Goal: Task Accomplishment & Management: Manage account settings

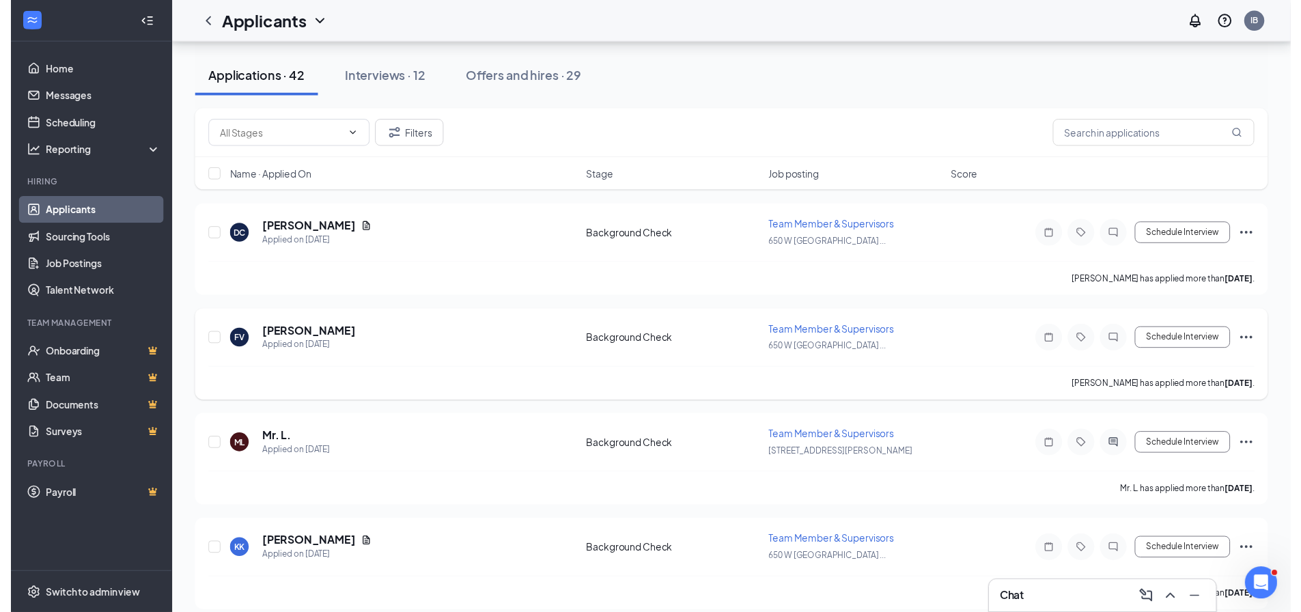
scroll to position [273, 0]
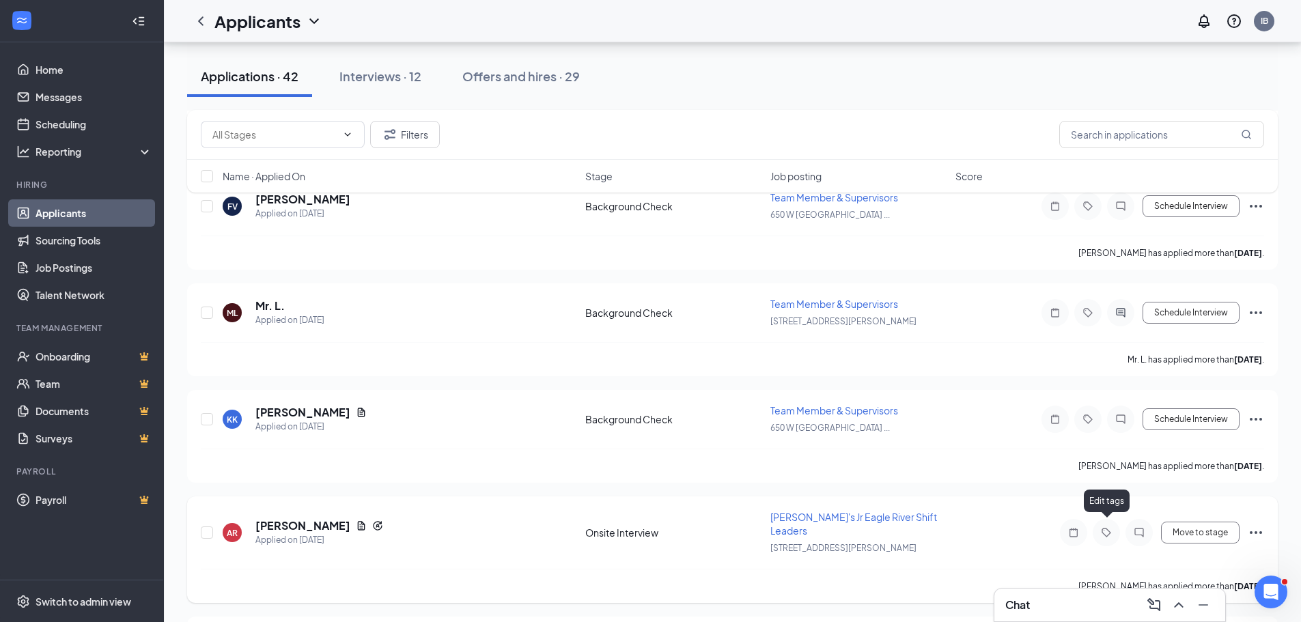
click at [1106, 527] on icon "Tag" at bounding box center [1106, 532] width 16 height 11
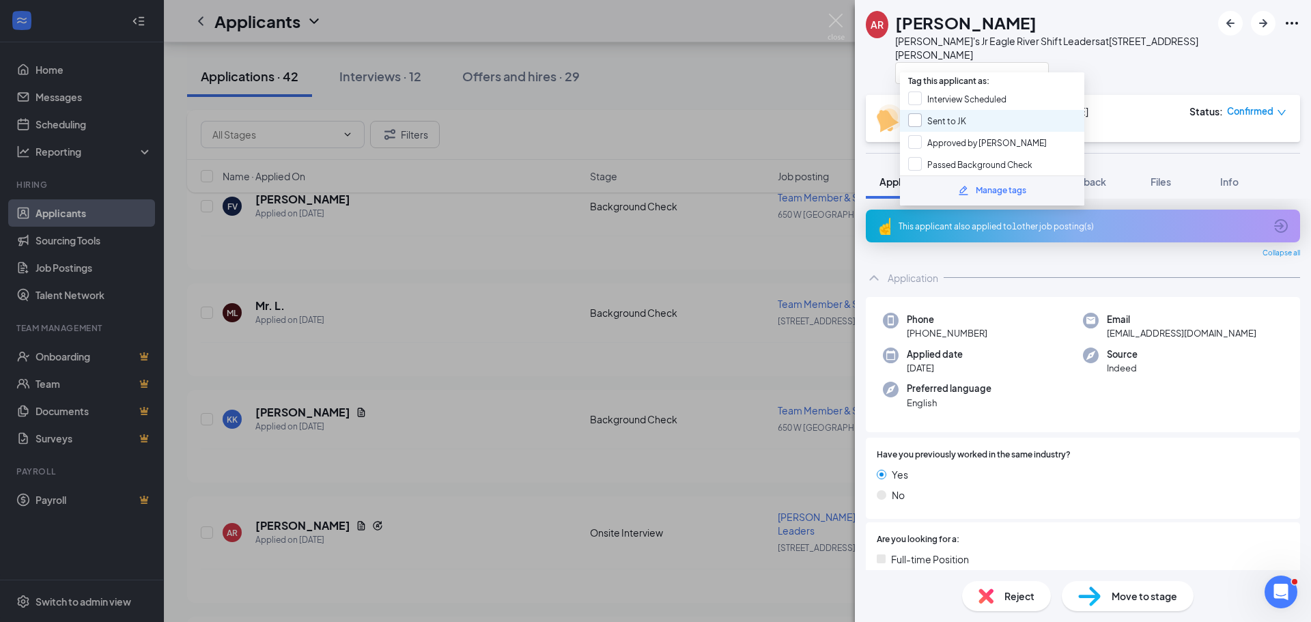
click at [916, 122] on input "Sent to JK" at bounding box center [937, 120] width 58 height 15
checkbox input "true"
click at [916, 102] on input "Interview Scheduled" at bounding box center [957, 98] width 98 height 15
checkbox input "true"
click at [920, 144] on input "Approved by [PERSON_NAME]" at bounding box center [977, 142] width 139 height 15
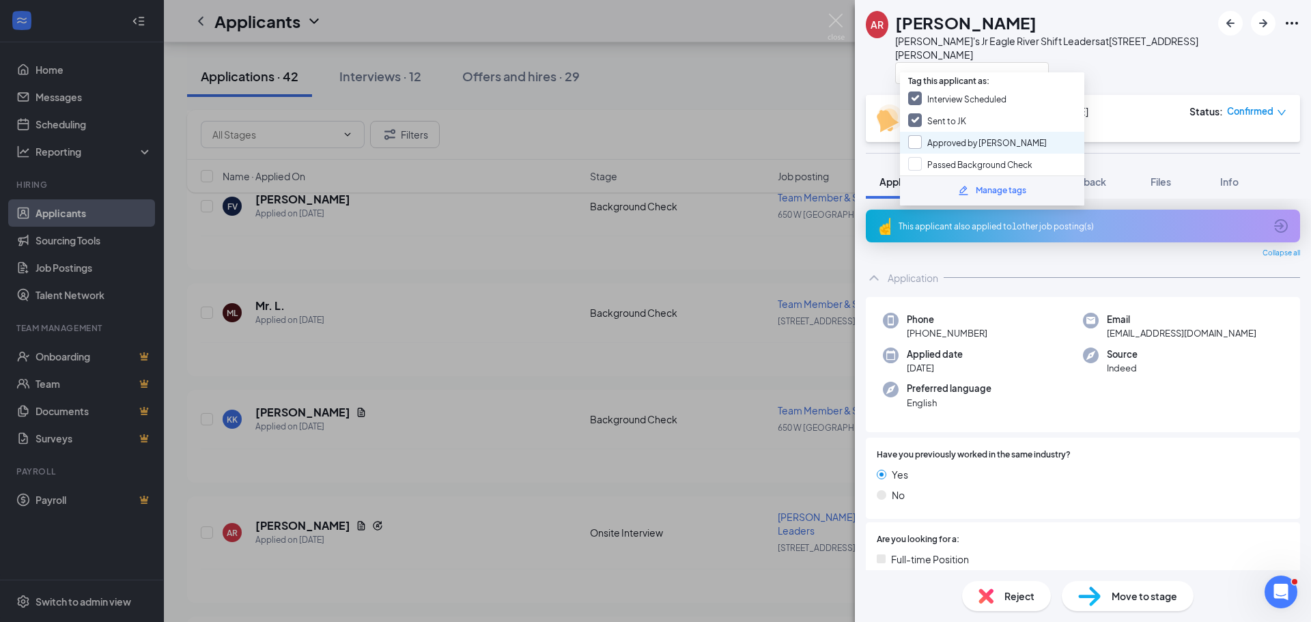
checkbox input "true"
click at [913, 168] on input "Passed Background Check" at bounding box center [970, 164] width 124 height 15
checkbox input "true"
click at [714, 147] on div "AR [PERSON_NAME] Eagle River Shift Leaders at [STREET_ADDRESS][PERSON_NAME] Ons…" at bounding box center [655, 311] width 1311 height 622
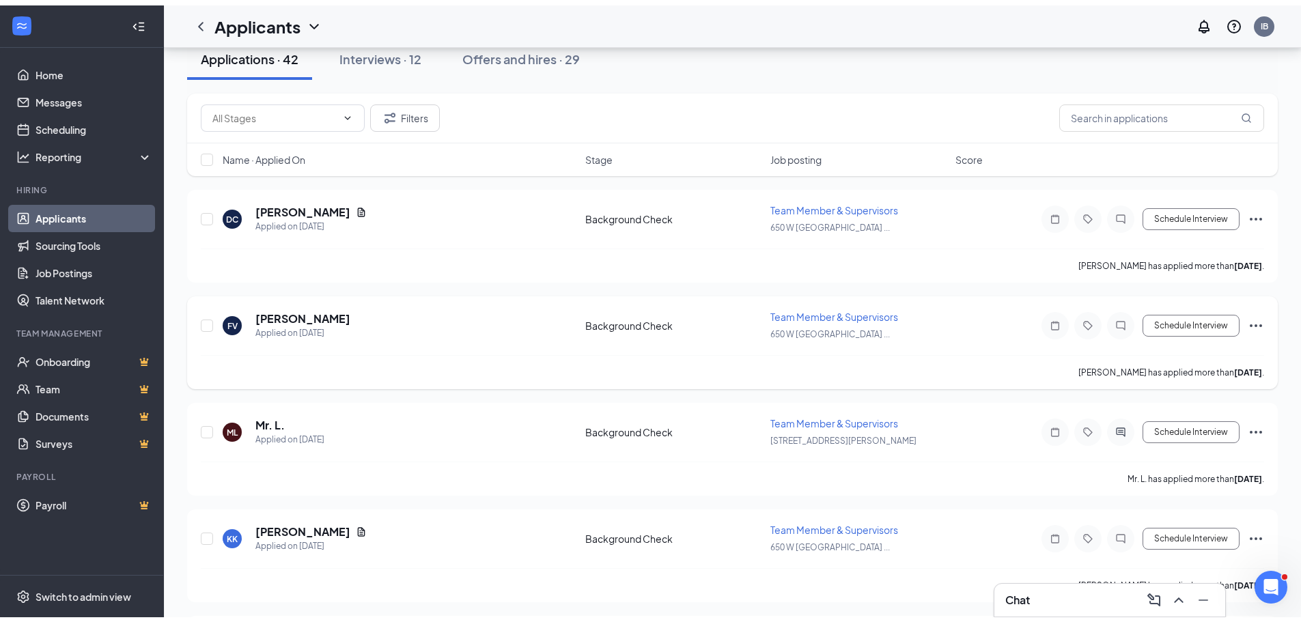
scroll to position [68, 0]
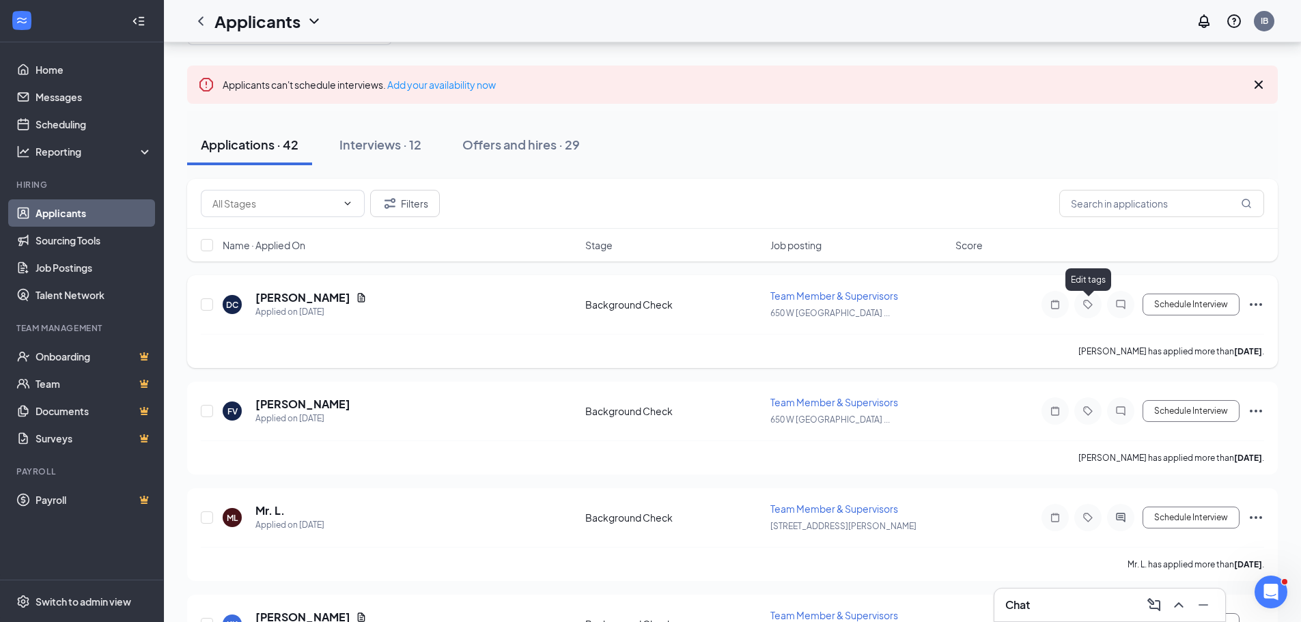
click at [1091, 305] on icon "Tag" at bounding box center [1087, 304] width 9 height 9
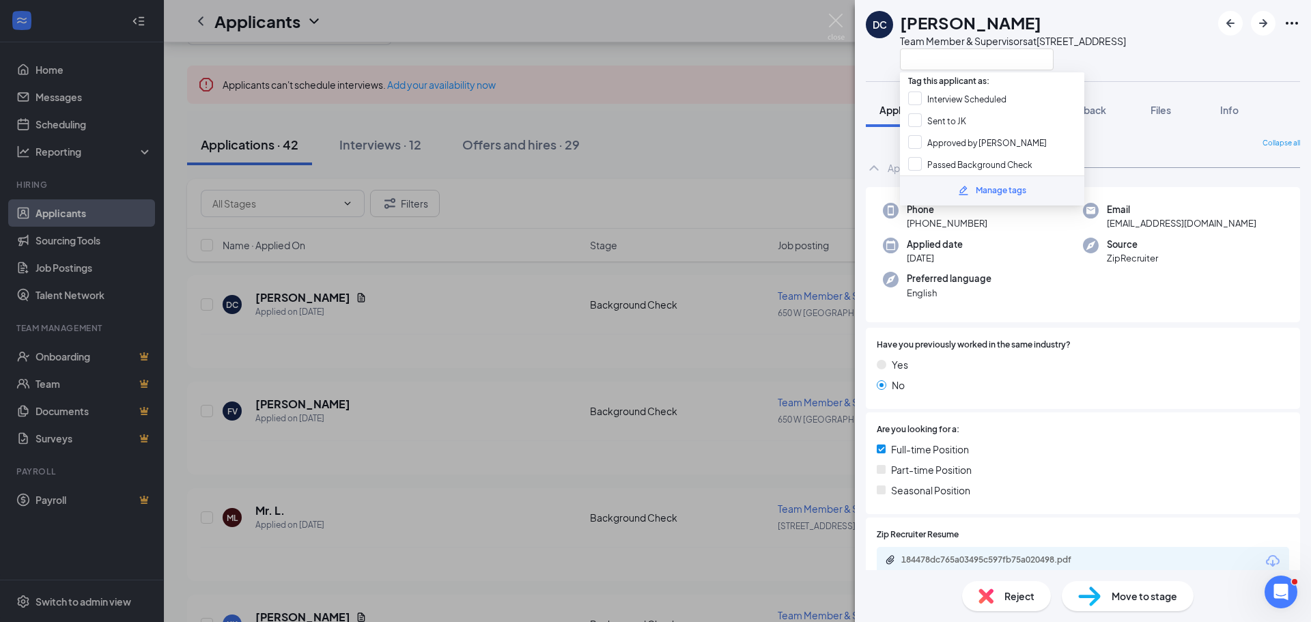
click at [990, 190] on div "Manage tags" at bounding box center [1001, 190] width 51 height 13
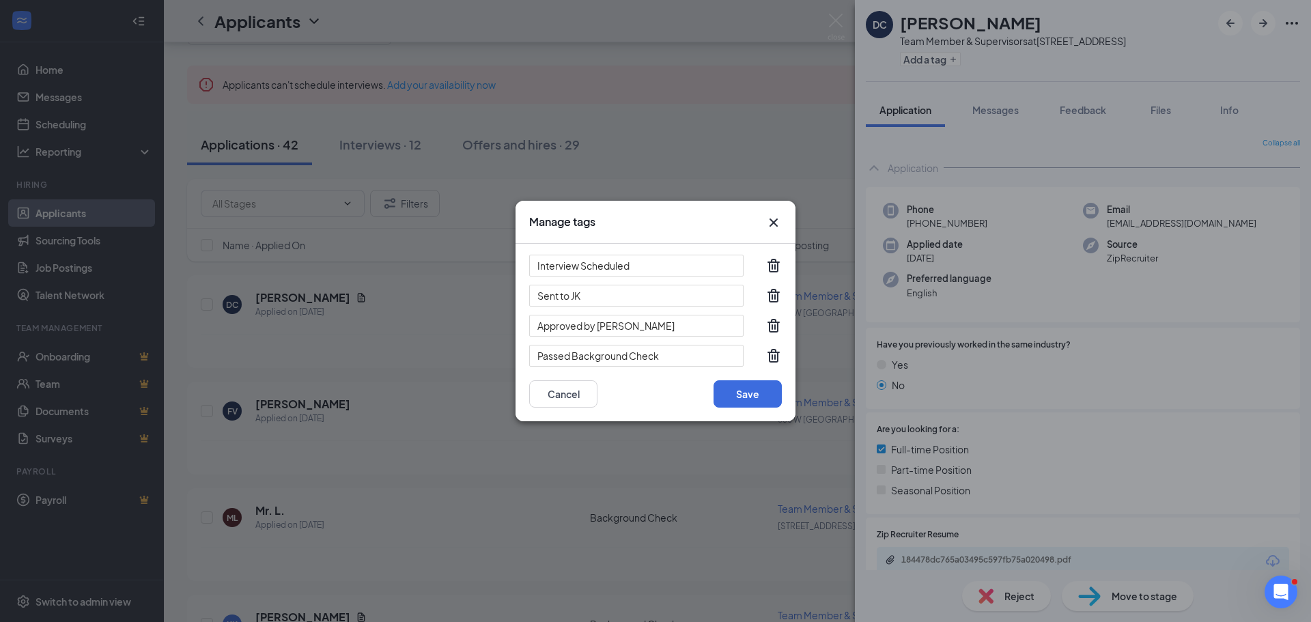
click at [773, 226] on icon "Cross" at bounding box center [773, 222] width 16 height 16
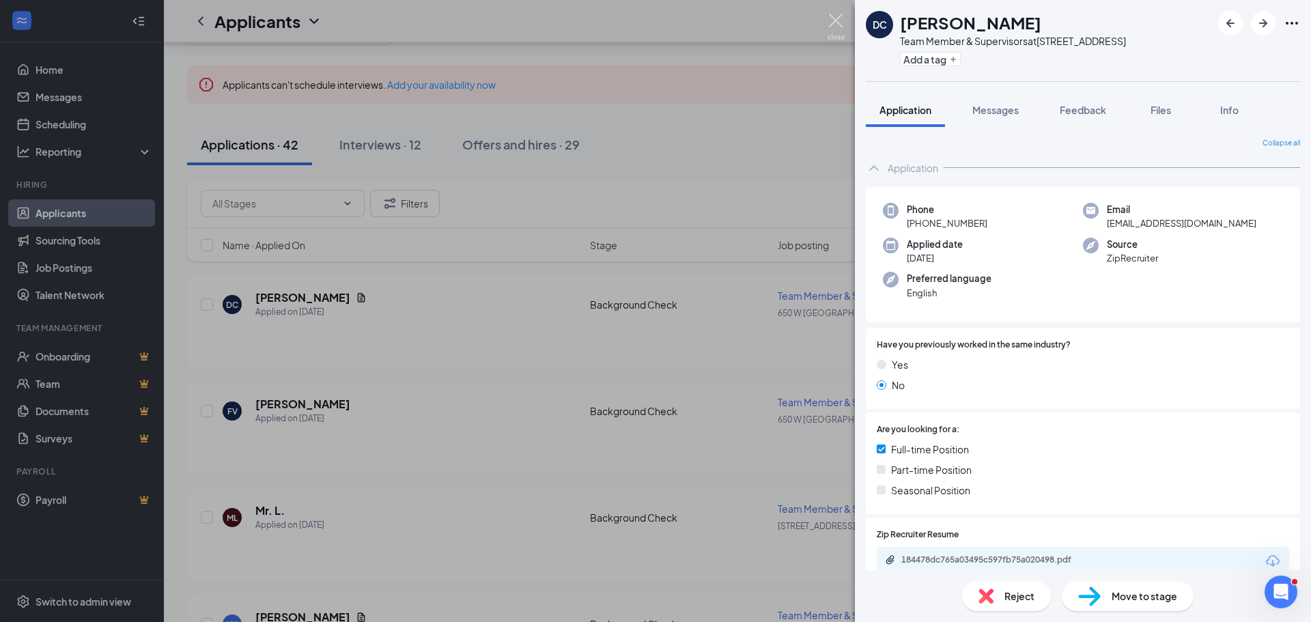
click at [836, 21] on img at bounding box center [835, 27] width 17 height 27
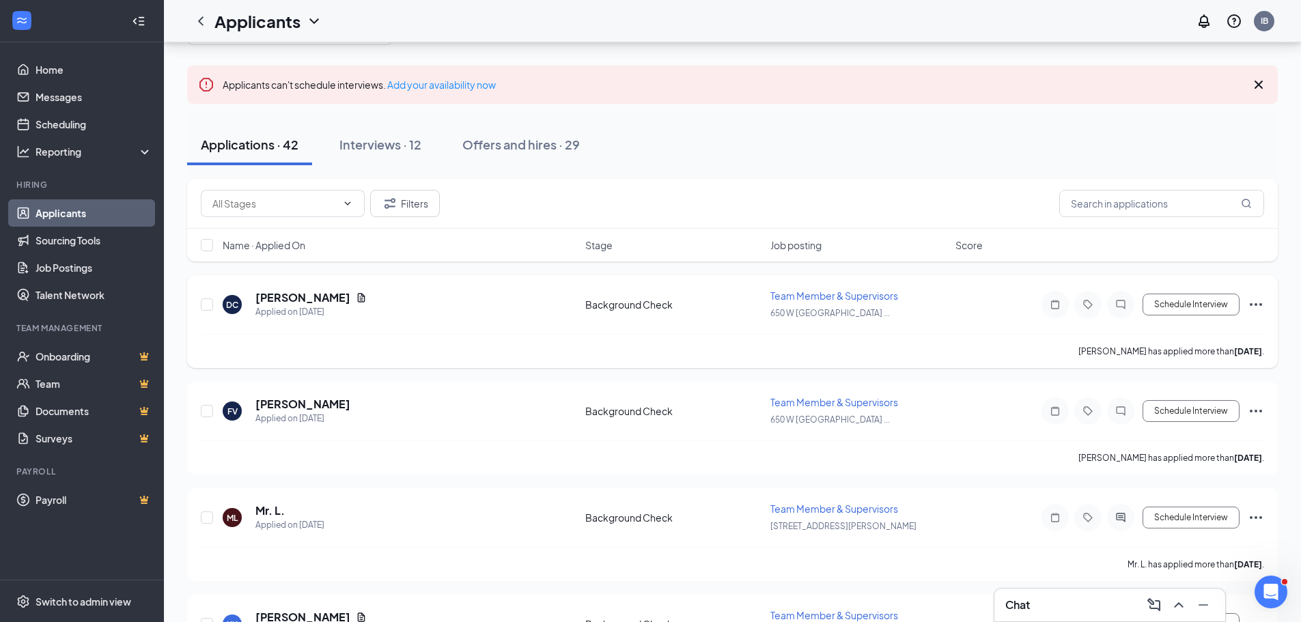
click at [1254, 304] on icon "Ellipses" at bounding box center [1255, 304] width 12 height 3
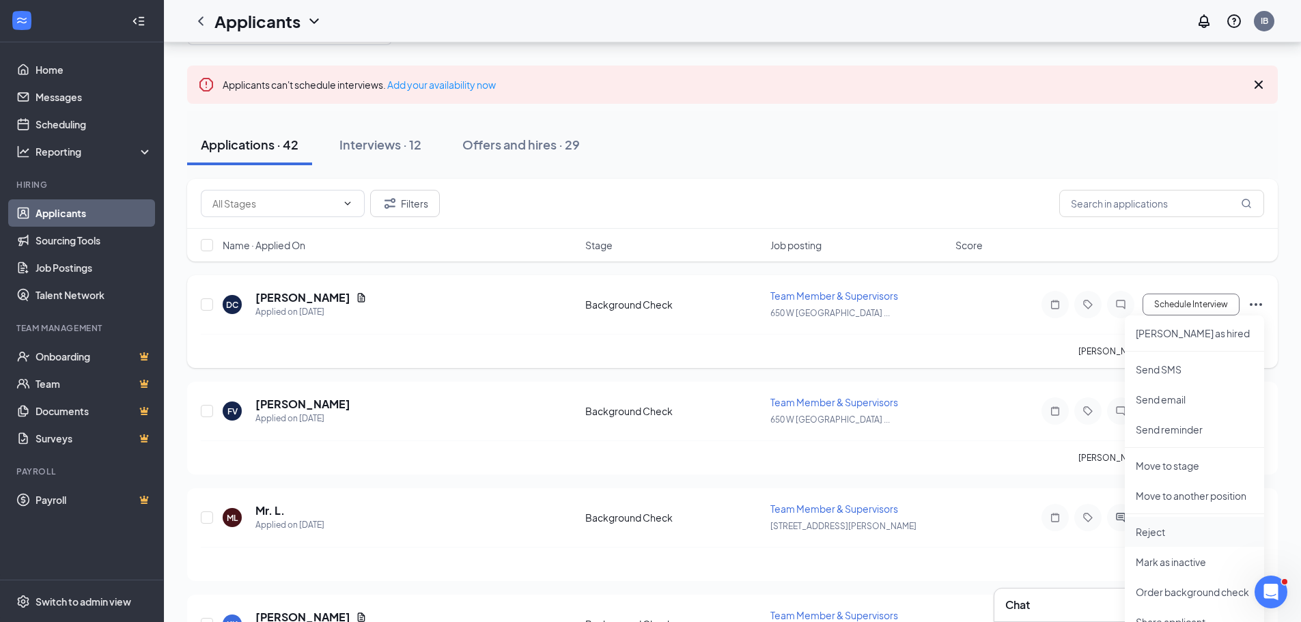
click at [1182, 526] on p "Reject" at bounding box center [1193, 532] width 117 height 14
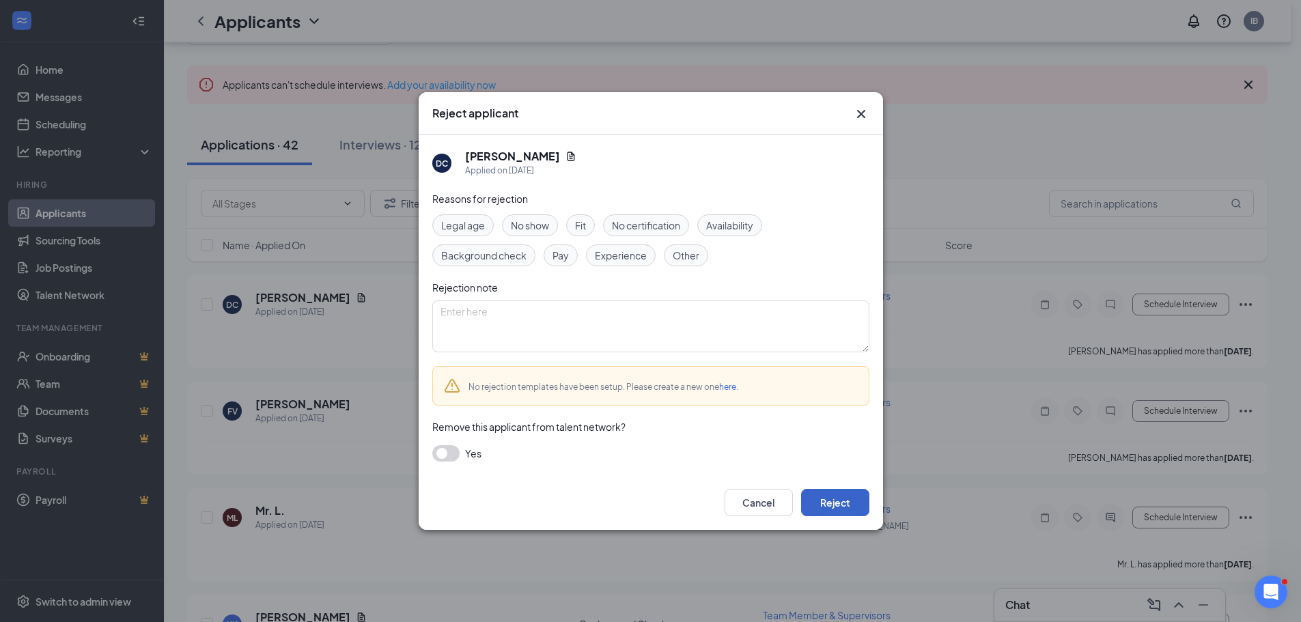
click at [855, 504] on button "Reject" at bounding box center [835, 502] width 68 height 27
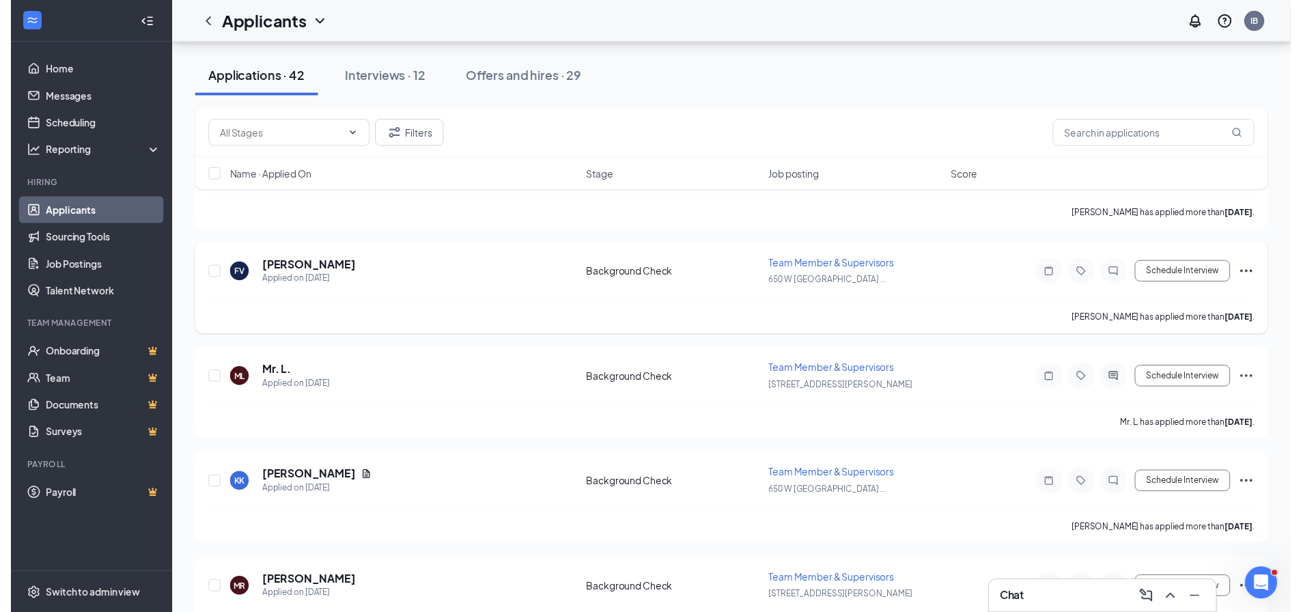
scroll to position [205, 0]
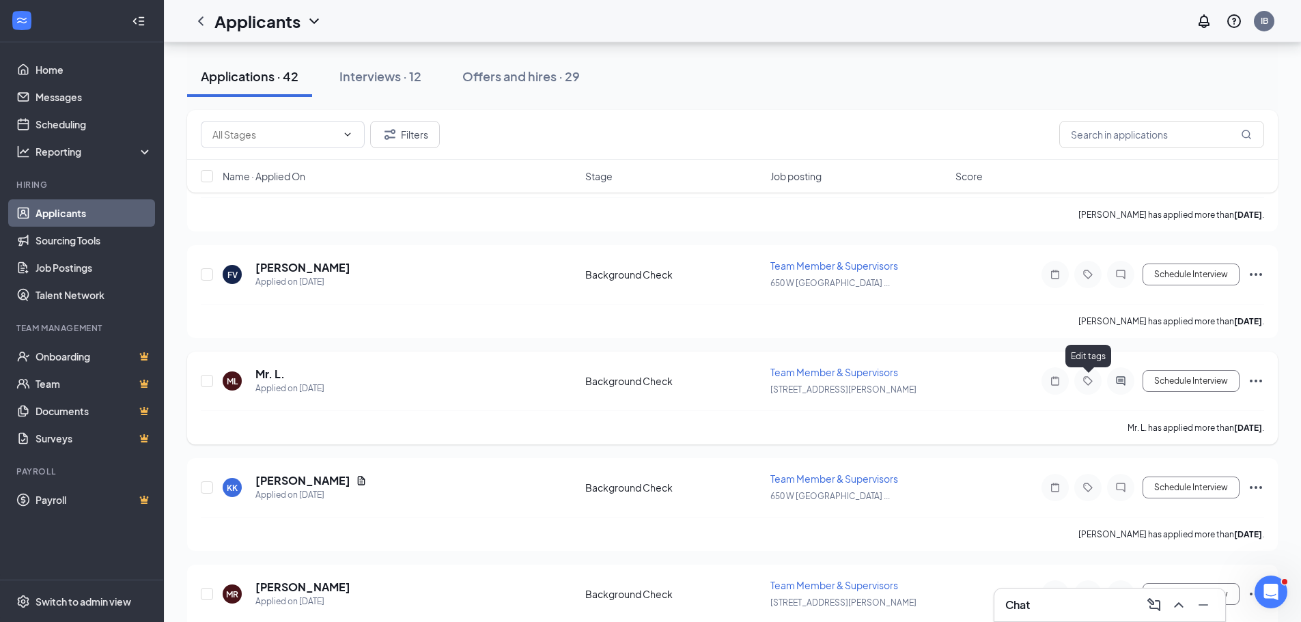
click at [1086, 378] on icon "Tag" at bounding box center [1087, 380] width 16 height 11
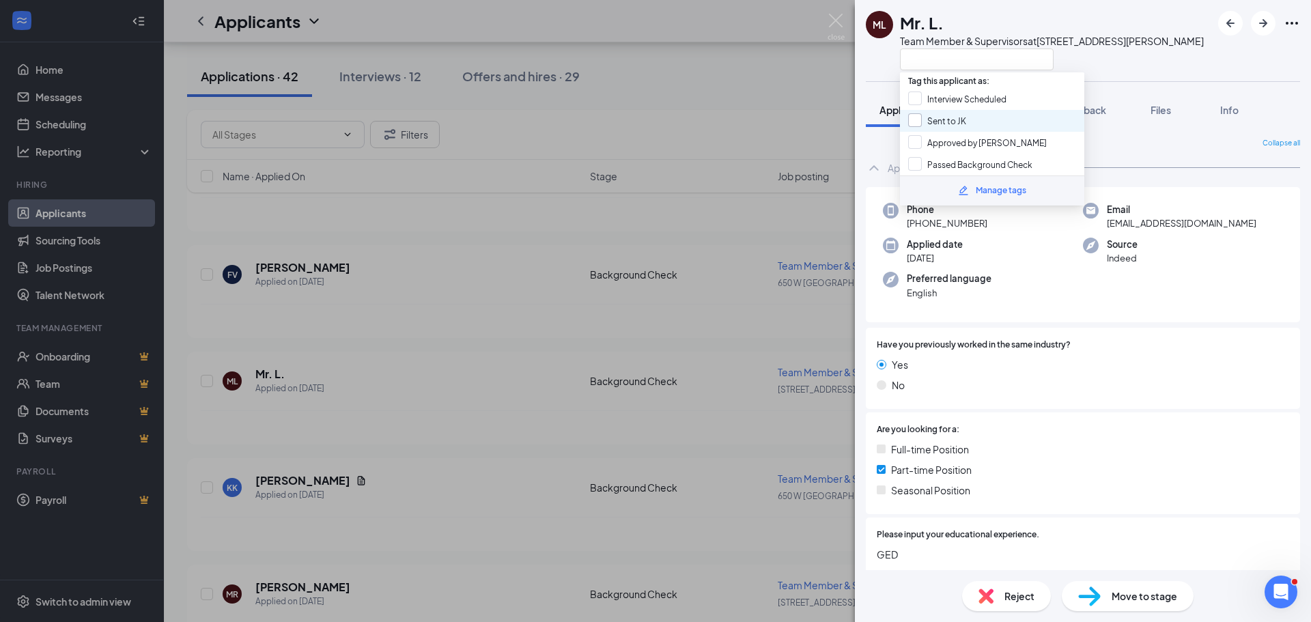
click at [939, 115] on input "Sent to JK" at bounding box center [937, 120] width 58 height 15
checkbox input "true"
click at [926, 158] on input "Passed Background Check" at bounding box center [970, 164] width 124 height 15
checkbox input "true"
click at [782, 126] on div "ML Mr. L. Team Member & Supervisors at [STREET_ADDRESS][PERSON_NAME] Applicatio…" at bounding box center [655, 311] width 1311 height 622
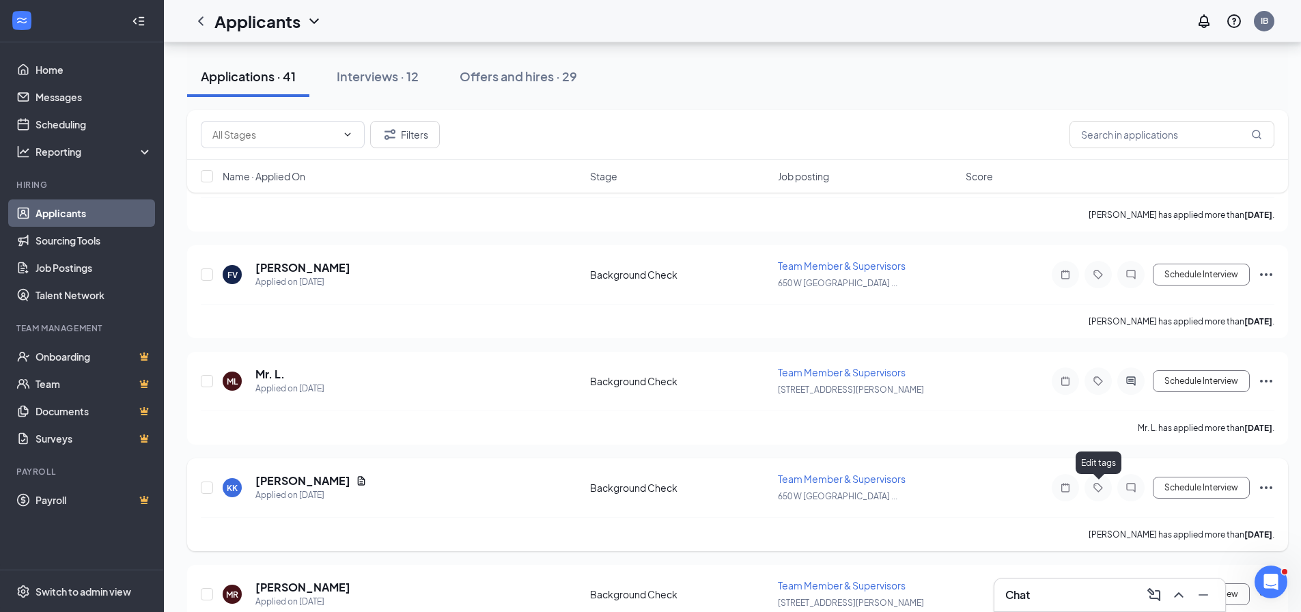
click at [1092, 490] on icon "Tag" at bounding box center [1098, 487] width 16 height 11
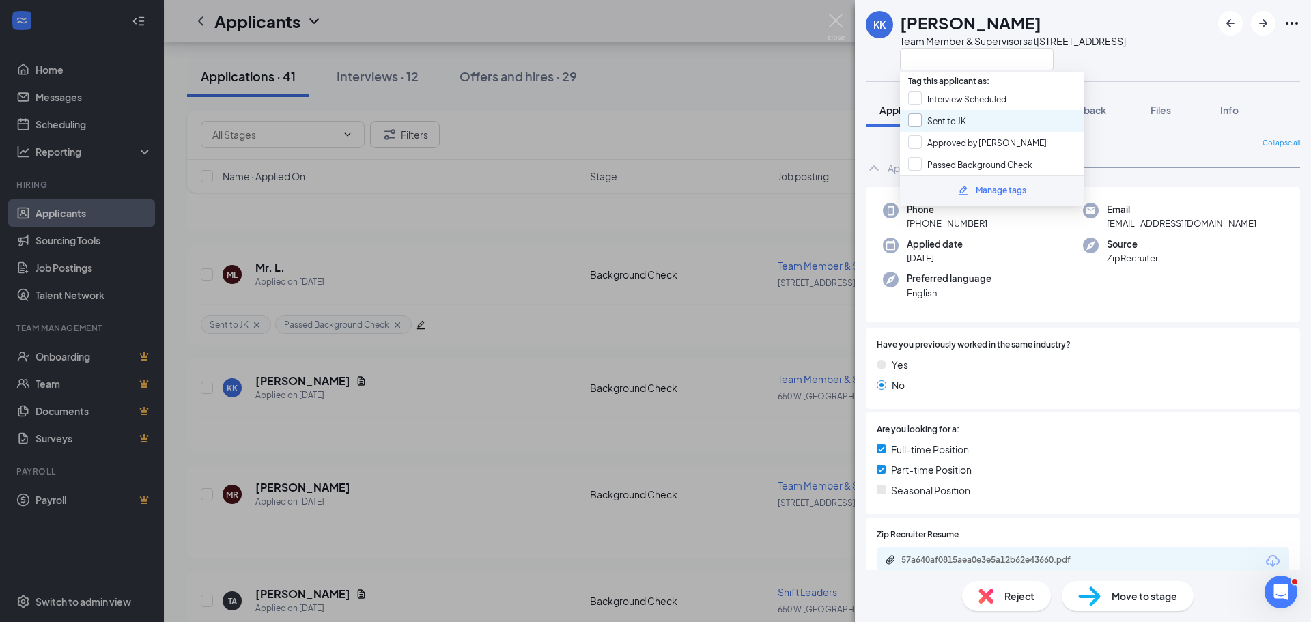
click at [961, 124] on input "Sent to JK" at bounding box center [937, 120] width 58 height 15
checkbox input "true"
click at [946, 162] on input "Passed Background Check" at bounding box center [970, 164] width 124 height 15
checkbox input "true"
click at [737, 121] on div "[PERSON_NAME]-[PERSON_NAME] Team Member & Supervisors at [STREET_ADDRESS] Appli…" at bounding box center [655, 311] width 1311 height 622
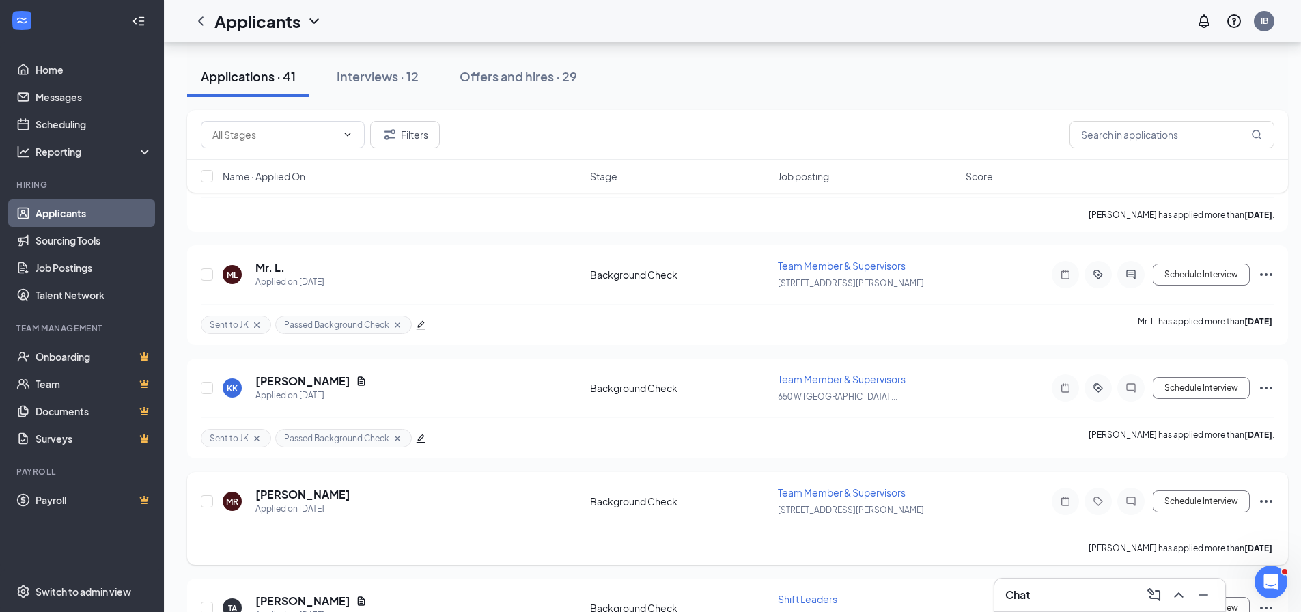
click at [1264, 505] on icon "Ellipses" at bounding box center [1266, 501] width 16 height 16
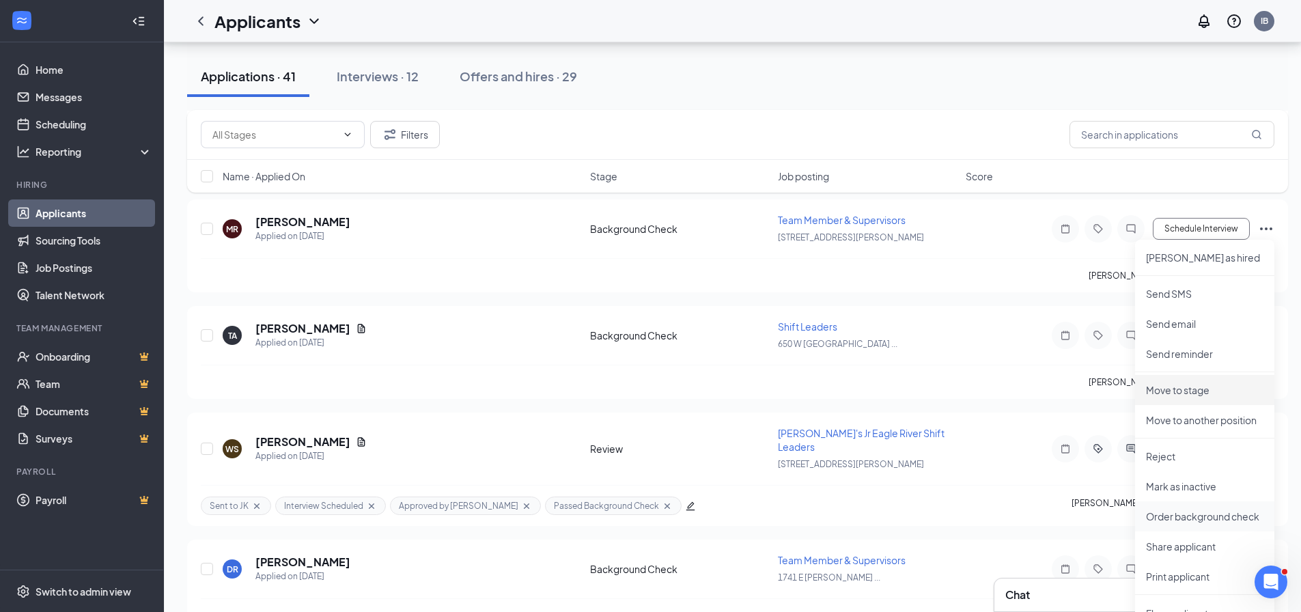
scroll to position [478, 0]
click at [1166, 458] on p "Reject" at bounding box center [1204, 456] width 117 height 14
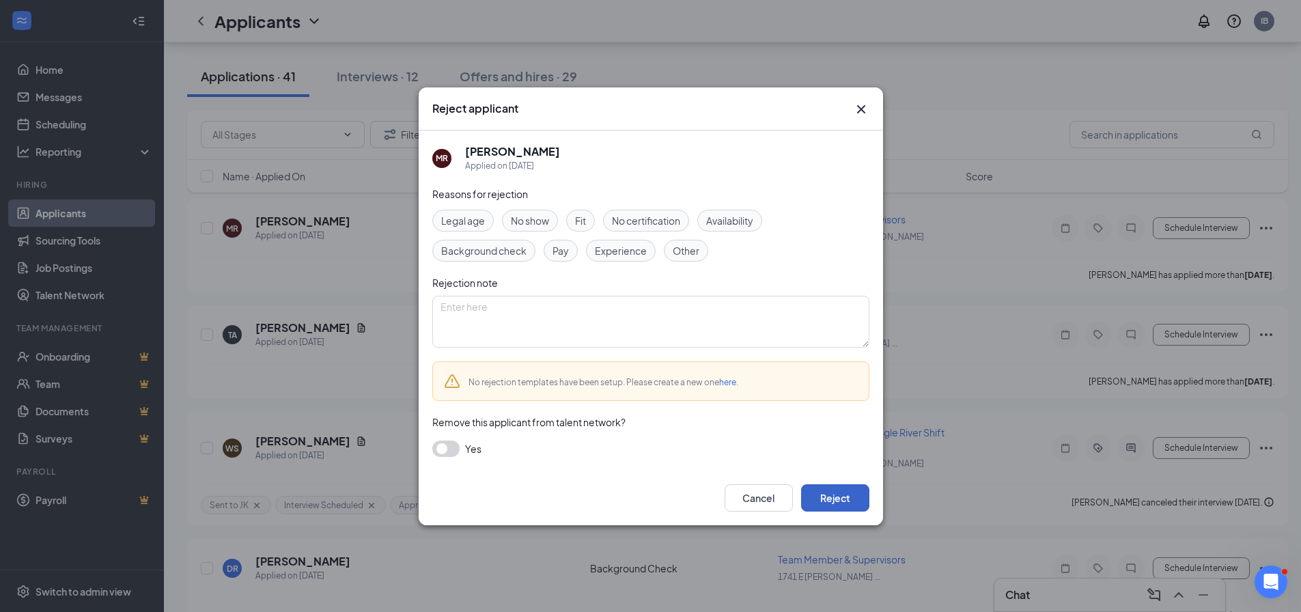
click at [830, 501] on button "Reject" at bounding box center [835, 497] width 68 height 27
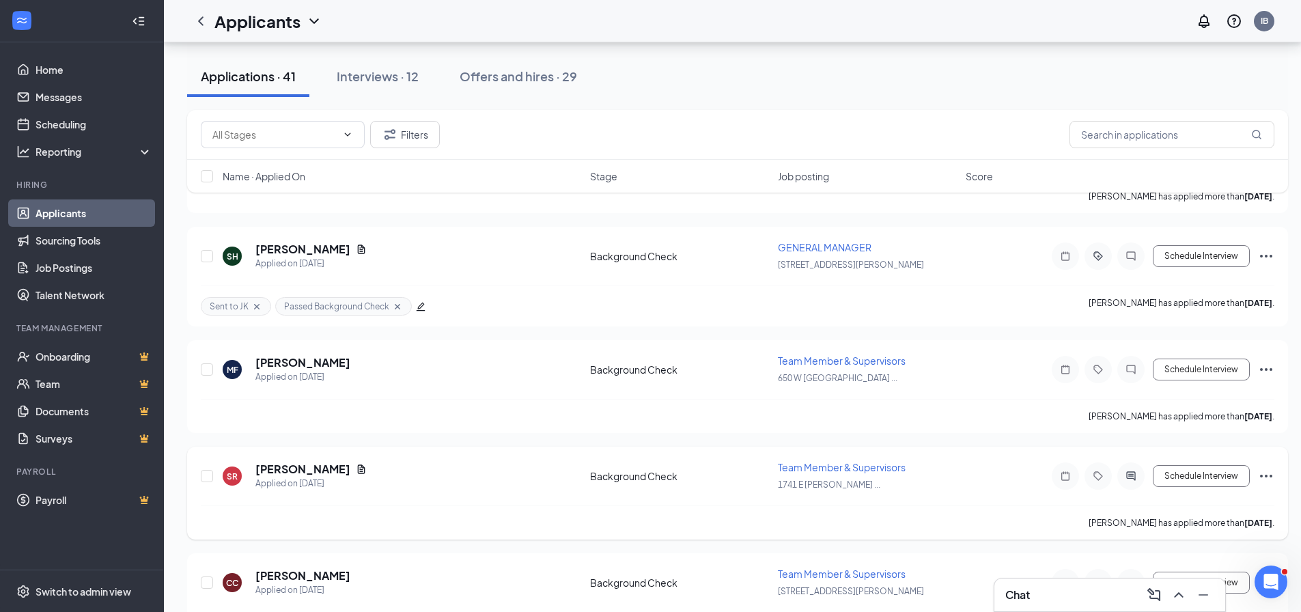
scroll to position [1092, 0]
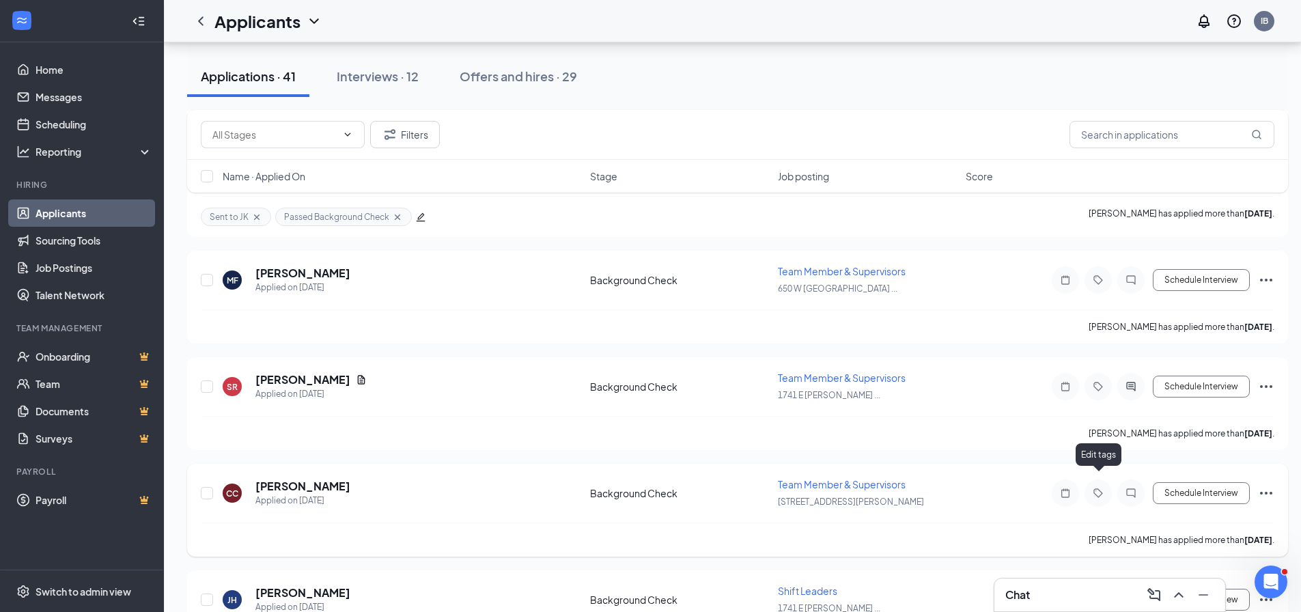
click at [1102, 487] on icon "Tag" at bounding box center [1098, 492] width 16 height 11
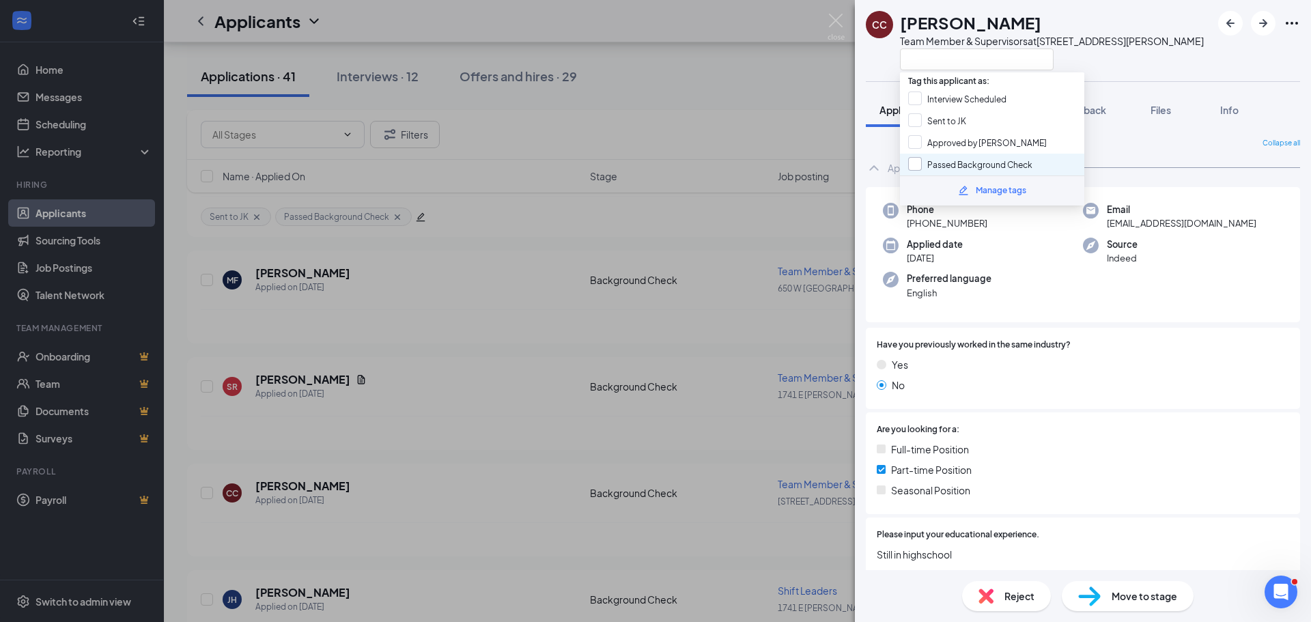
click at [938, 160] on input "Passed Background Check" at bounding box center [970, 164] width 124 height 15
checkbox input "true"
click at [939, 135] on input "Approved by [PERSON_NAME]" at bounding box center [977, 142] width 139 height 15
checkbox input "true"
click at [933, 122] on input "Sent to JK" at bounding box center [937, 120] width 58 height 15
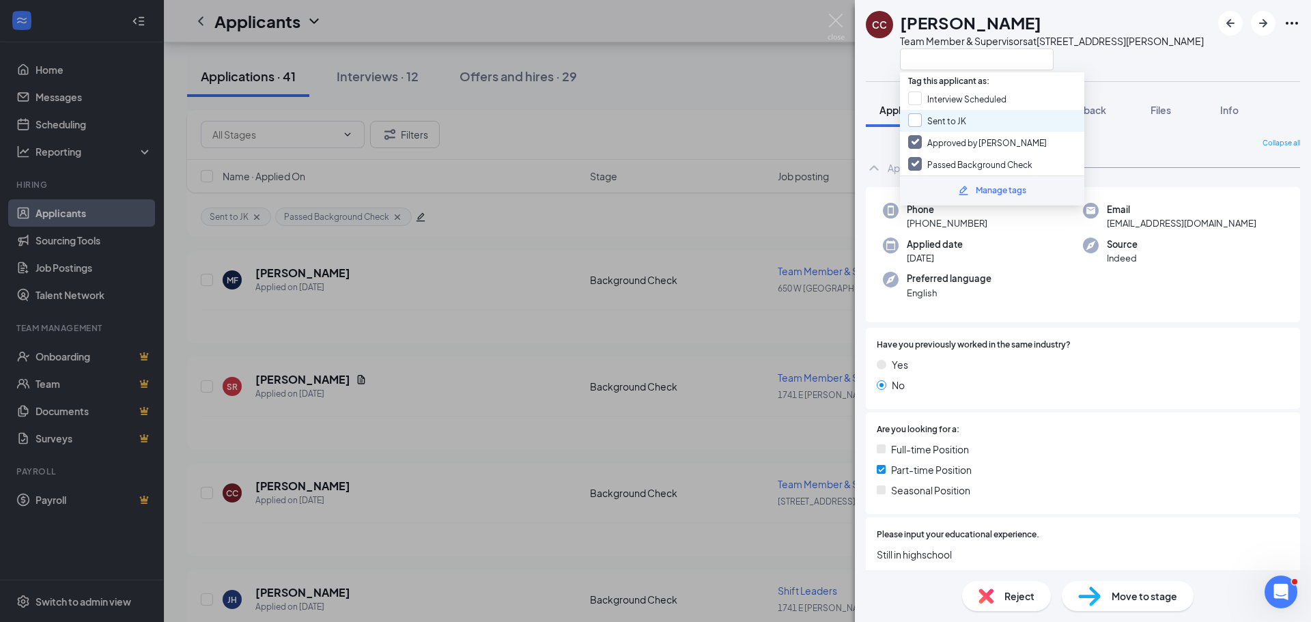
checkbox input "true"
click at [934, 96] on input "Interview Scheduled" at bounding box center [957, 98] width 98 height 15
checkbox input "true"
click at [837, 25] on img at bounding box center [835, 27] width 17 height 27
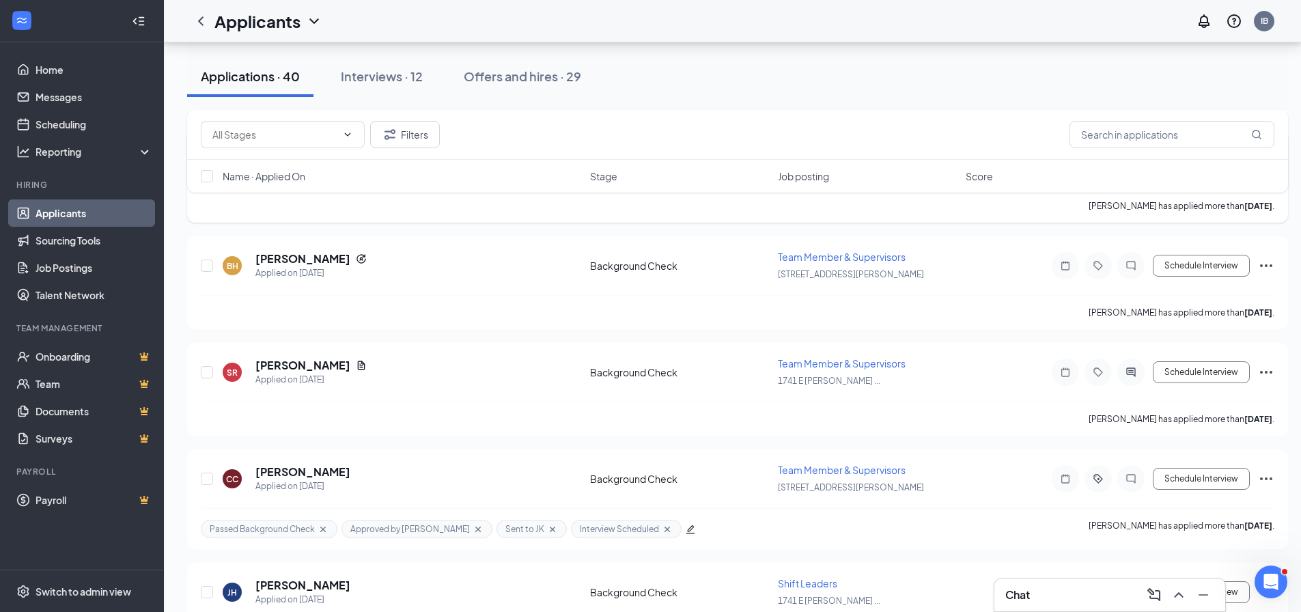
scroll to position [1092, 0]
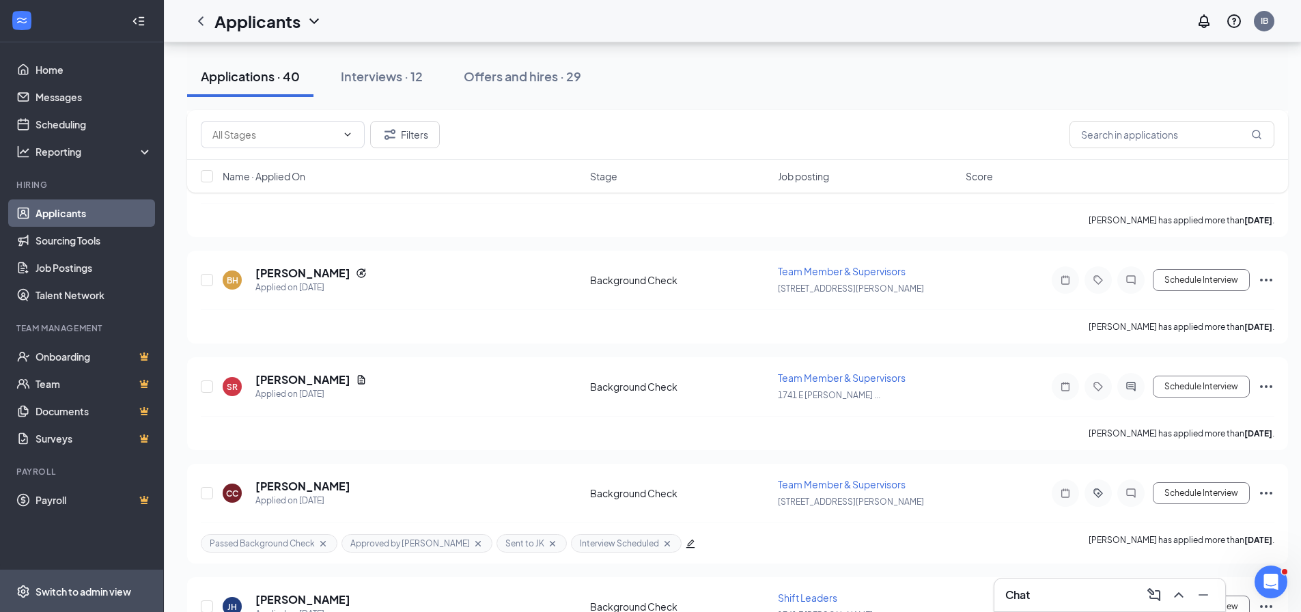
click at [74, 595] on div "Switch to admin view" at bounding box center [84, 591] width 96 height 14
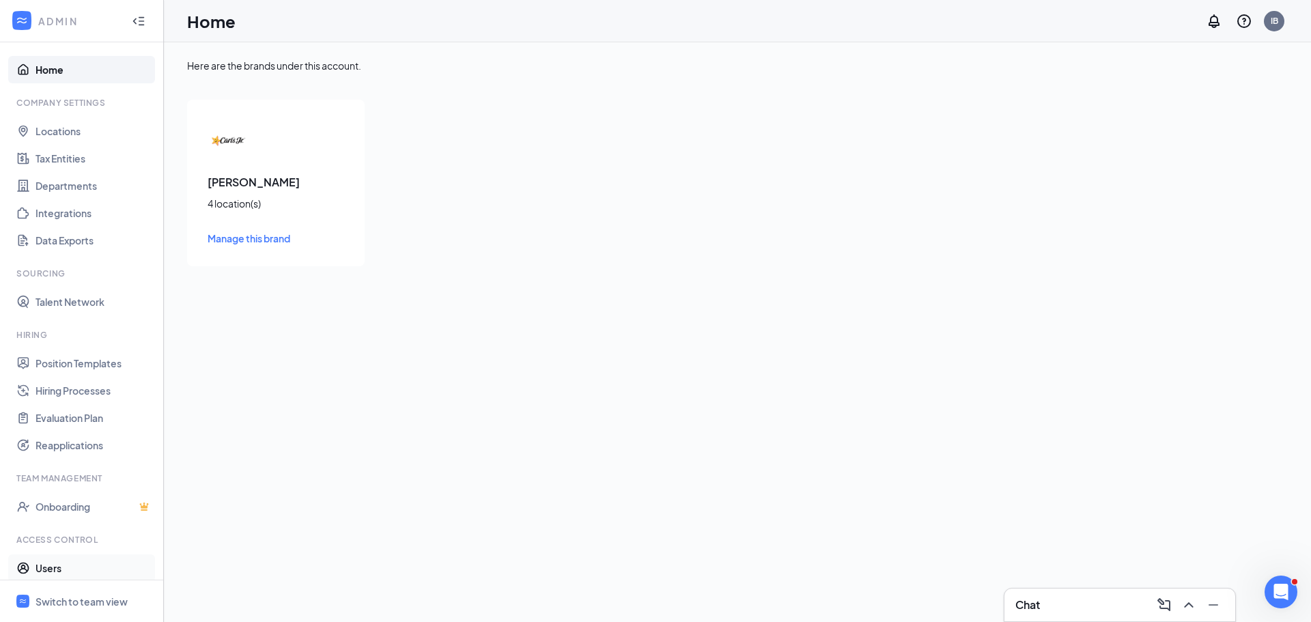
click at [58, 569] on link "Users" at bounding box center [94, 567] width 117 height 27
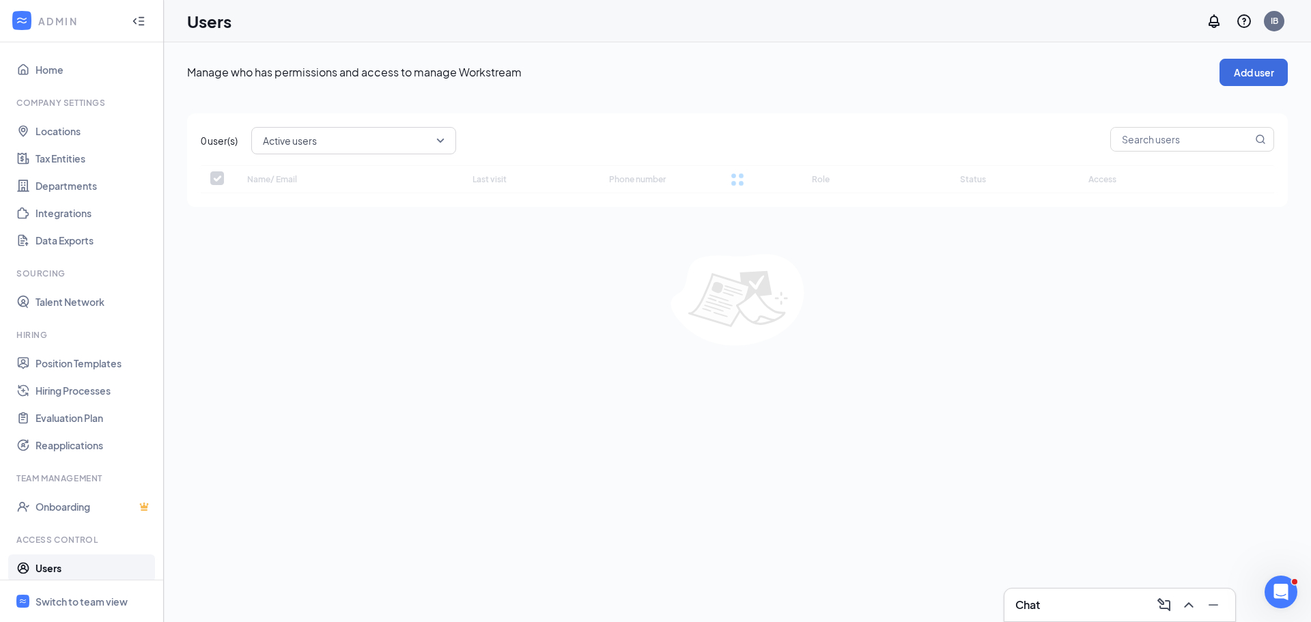
checkbox input "false"
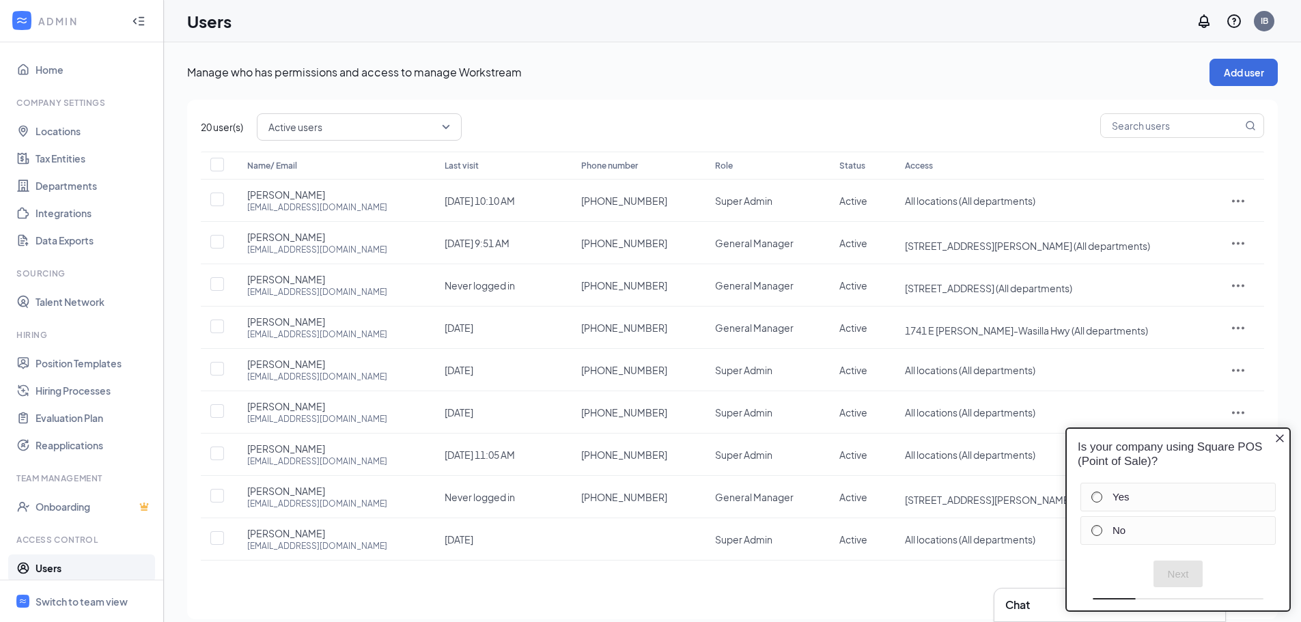
click at [782, 81] on div "Manage who has permissions and access to manage Workstream Add user" at bounding box center [732, 72] width 1090 height 27
click at [1274, 438] on icon "Close button" at bounding box center [1279, 438] width 11 height 11
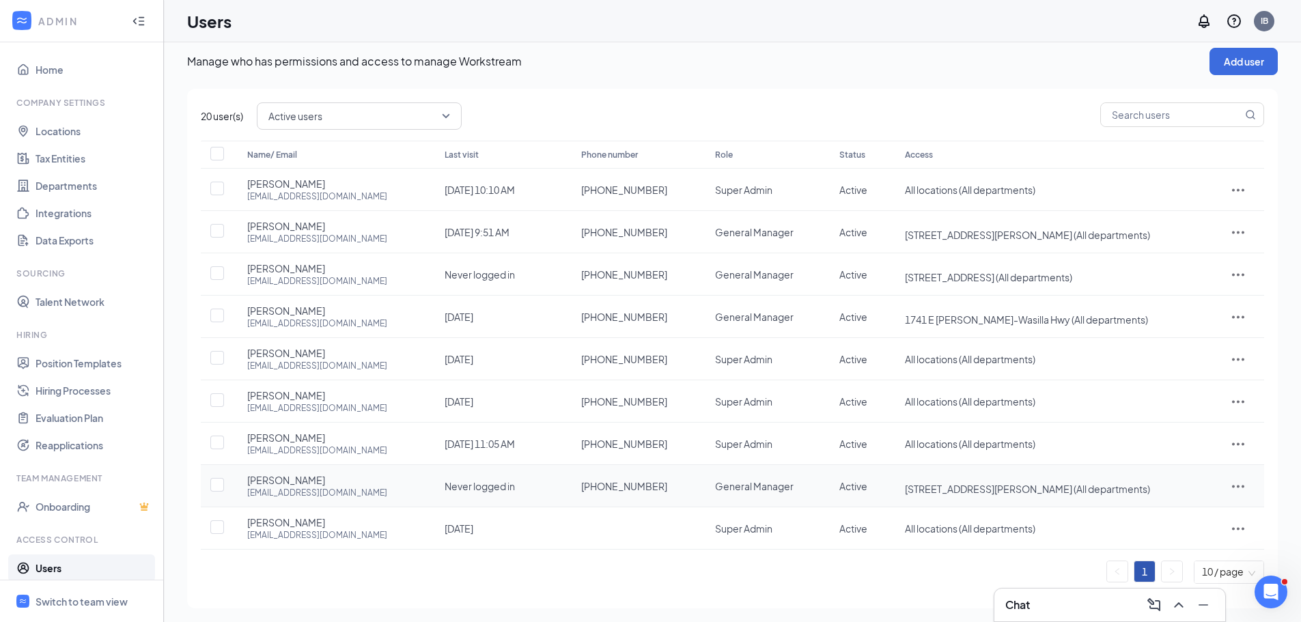
scroll to position [14, 0]
drag, startPoint x: 388, startPoint y: 494, endPoint x: 334, endPoint y: 487, distance: 54.4
click at [334, 487] on div "[PERSON_NAME] [PERSON_NAME][EMAIL_ADDRESS][DOMAIN_NAME]" at bounding box center [332, 482] width 170 height 25
click at [393, 568] on ul "1 10 / page" at bounding box center [732, 569] width 1063 height 23
click at [132, 18] on icon "Collapse" at bounding box center [139, 21] width 14 height 14
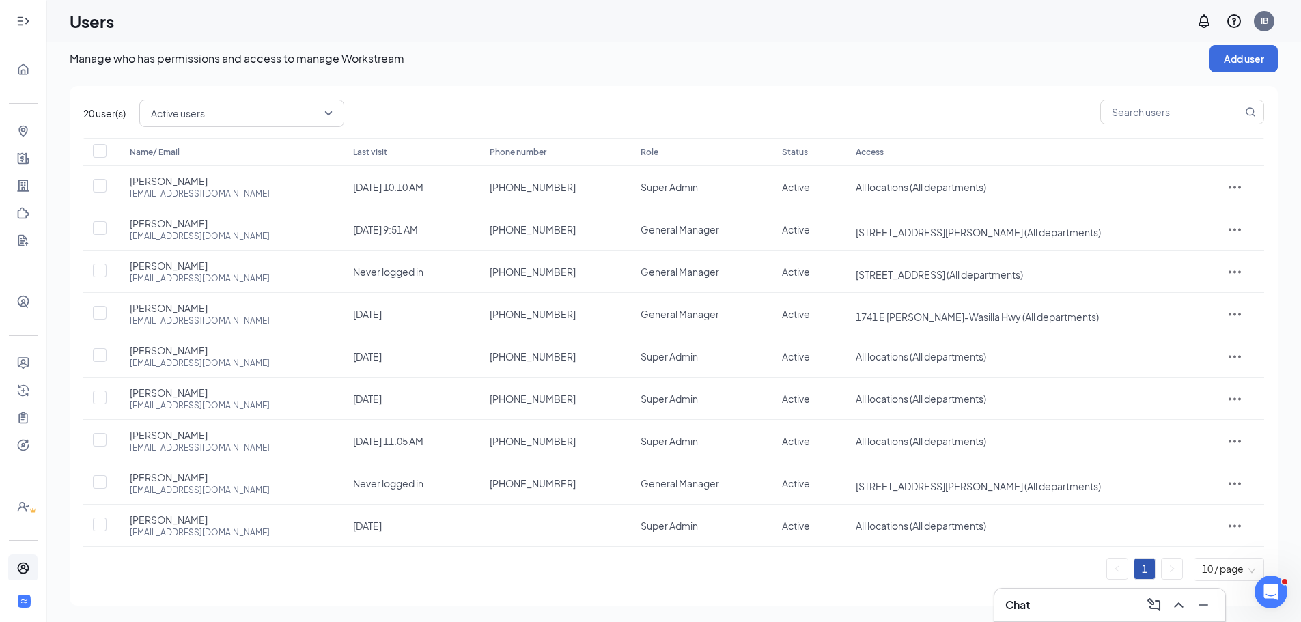
click at [26, 16] on div at bounding box center [23, 21] width 27 height 27
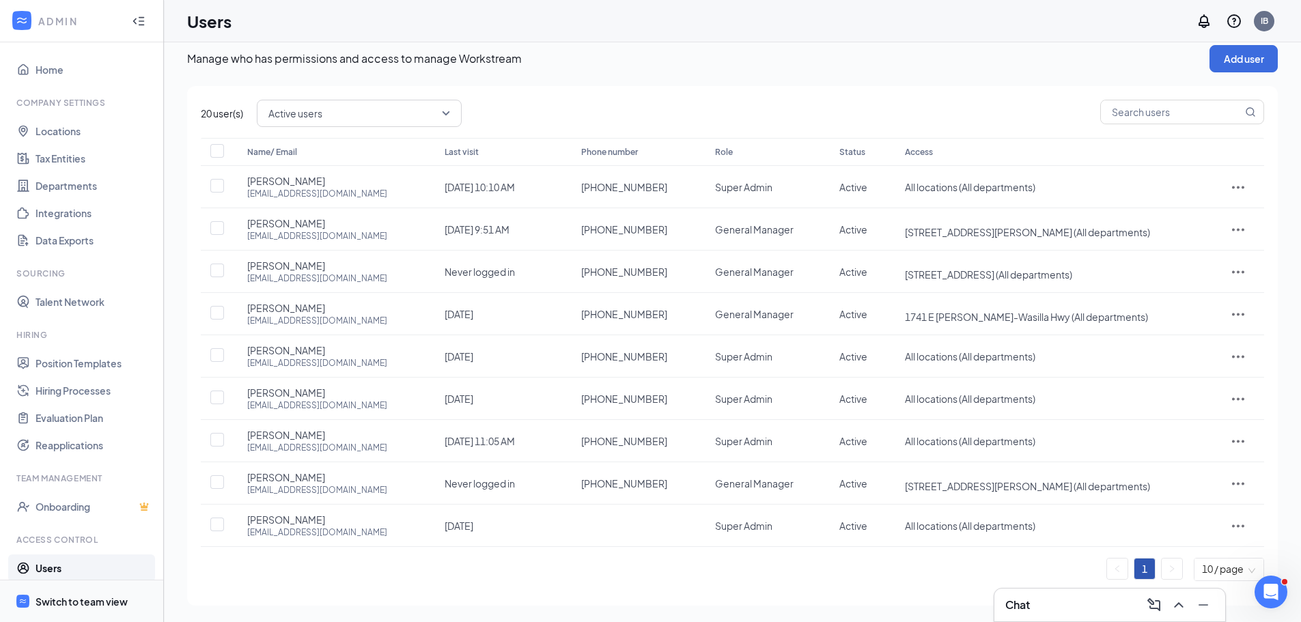
click at [91, 606] on div "Switch to team view" at bounding box center [82, 602] width 92 height 14
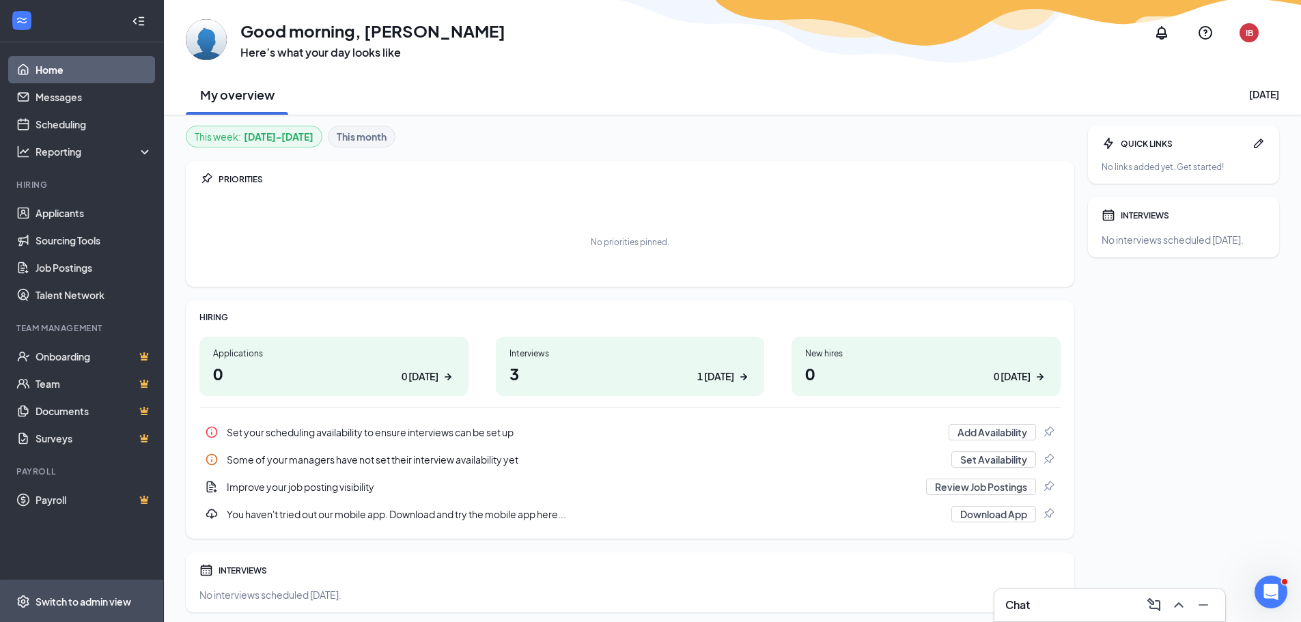
click at [94, 601] on div "Switch to admin view" at bounding box center [84, 602] width 96 height 14
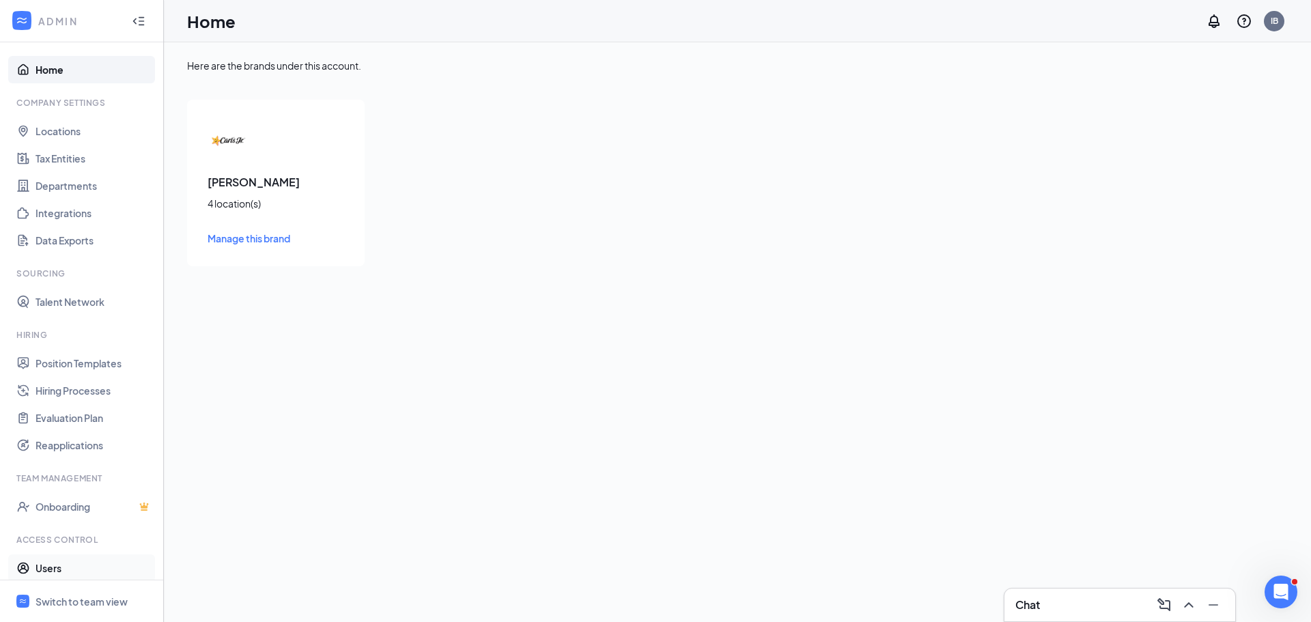
click at [56, 571] on link "Users" at bounding box center [94, 567] width 117 height 27
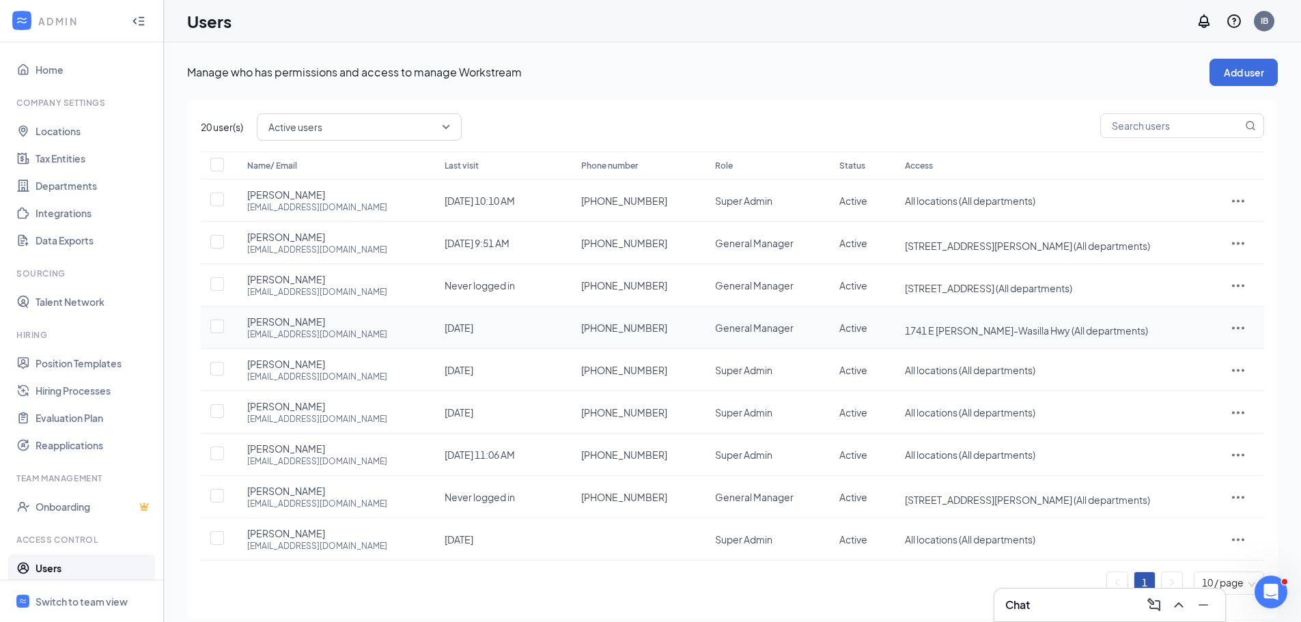
click at [1239, 328] on icon "ActionsIcon" at bounding box center [1238, 327] width 12 height 3
click at [1187, 356] on span "Edit user" at bounding box center [1173, 356] width 39 height 12
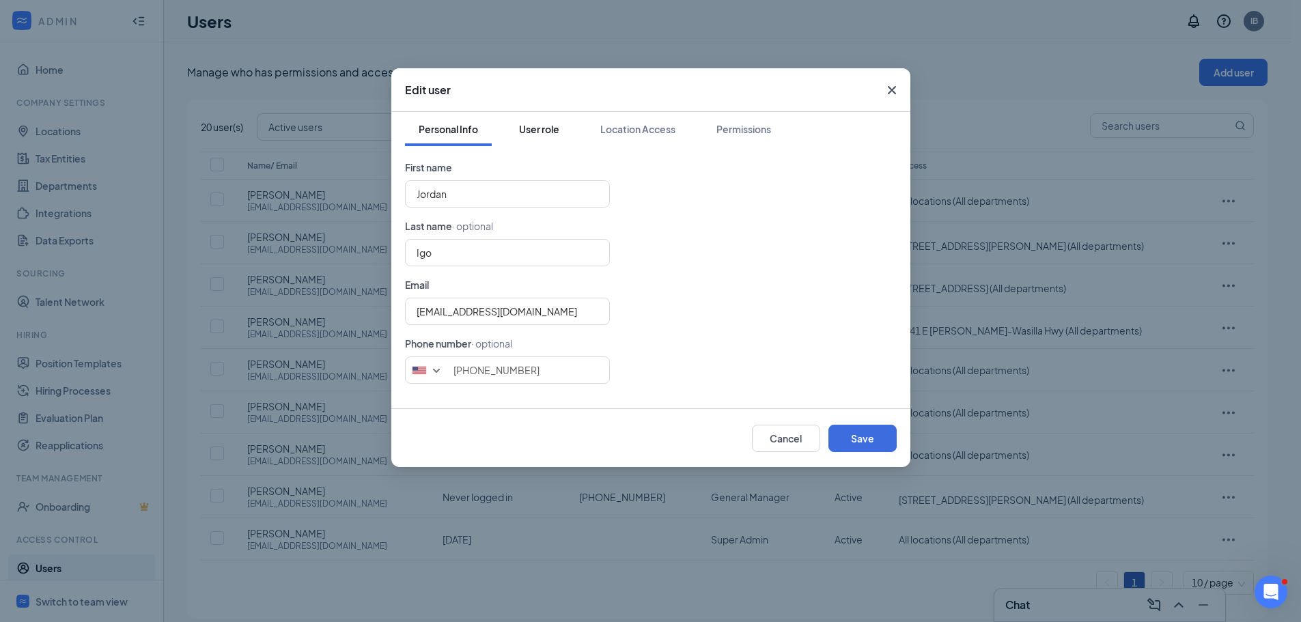
click at [543, 132] on div "User role" at bounding box center [539, 129] width 40 height 14
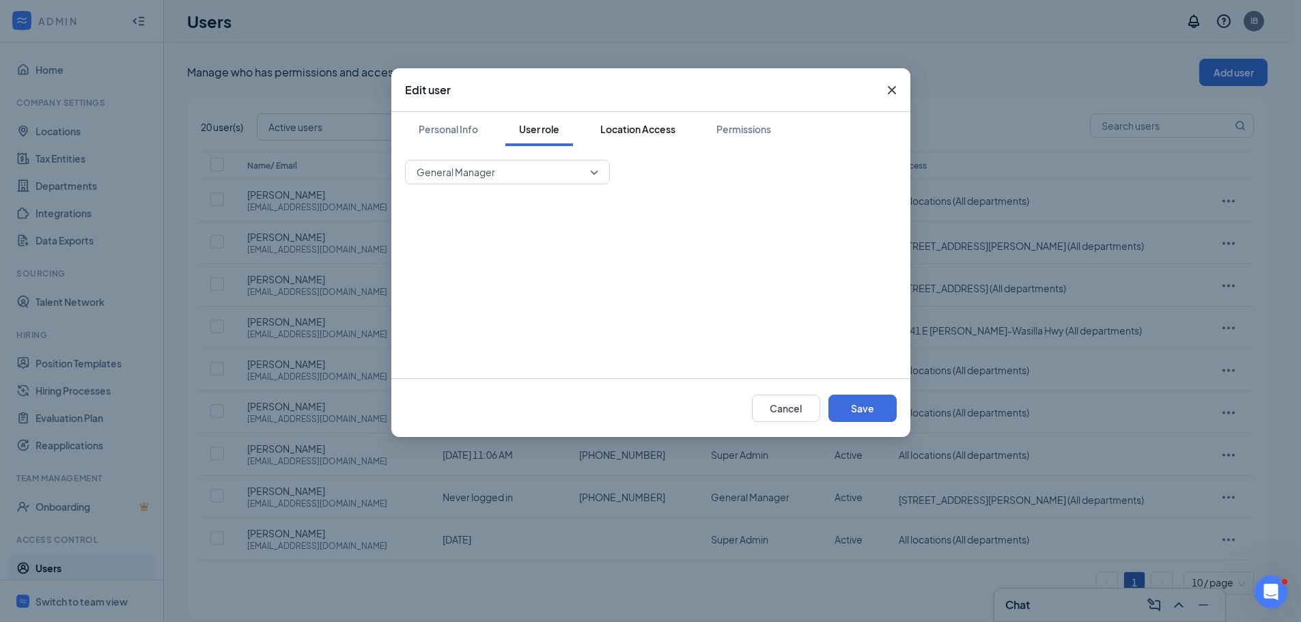
click at [635, 130] on div "Location Access" at bounding box center [637, 129] width 75 height 14
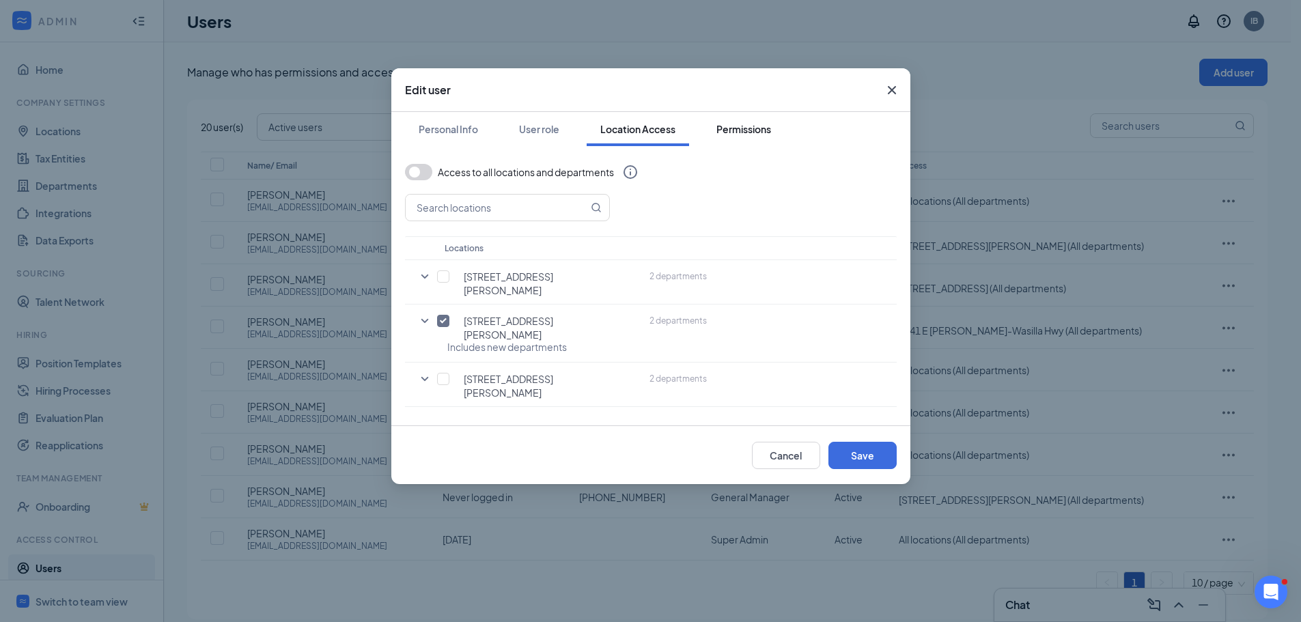
click at [741, 132] on div "Permissions" at bounding box center [743, 129] width 55 height 14
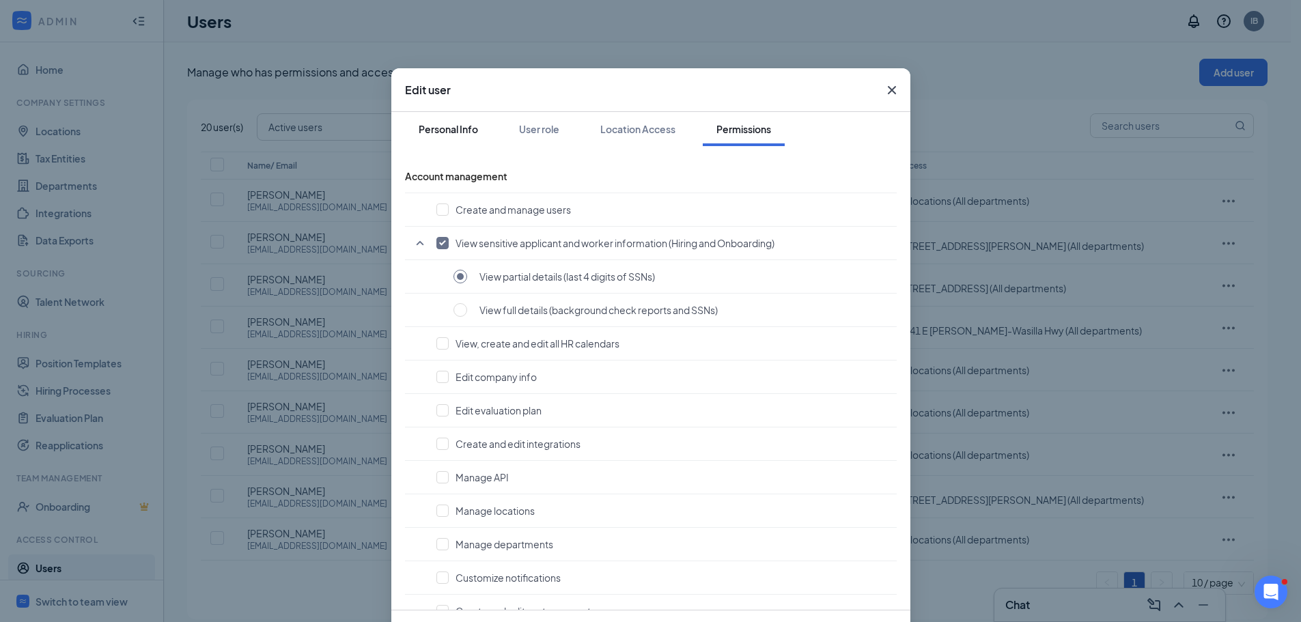
click at [453, 130] on div "Personal Info" at bounding box center [448, 129] width 59 height 14
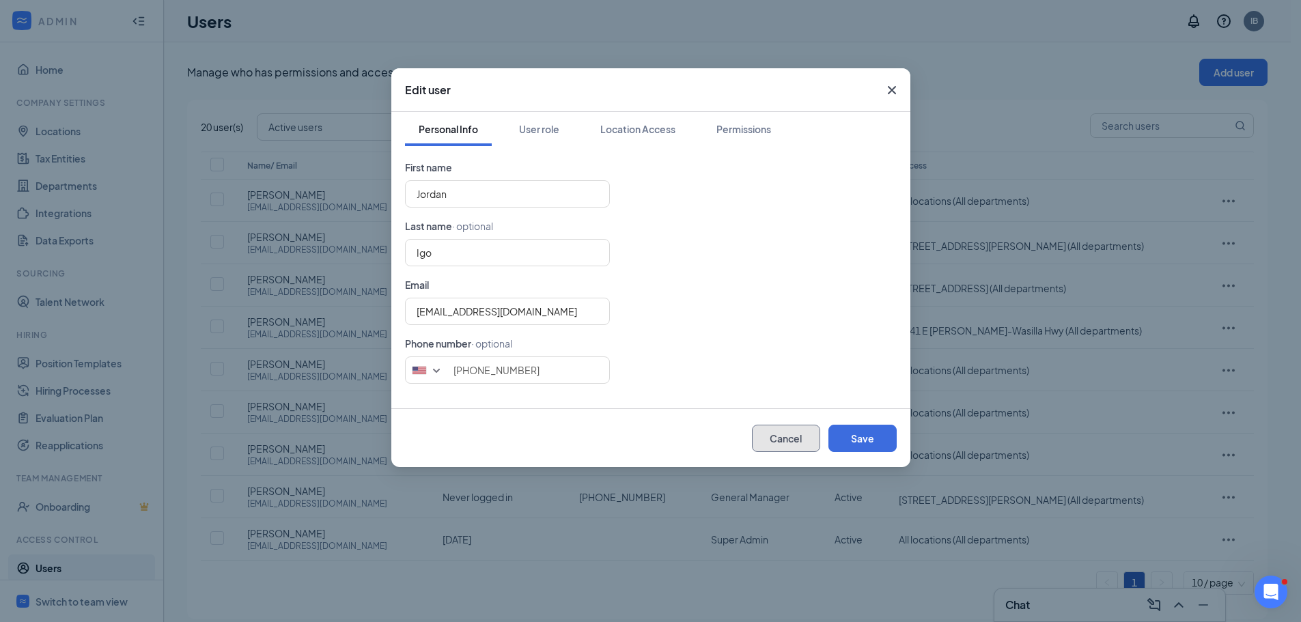
click at [797, 438] on button "Cancel" at bounding box center [786, 438] width 68 height 27
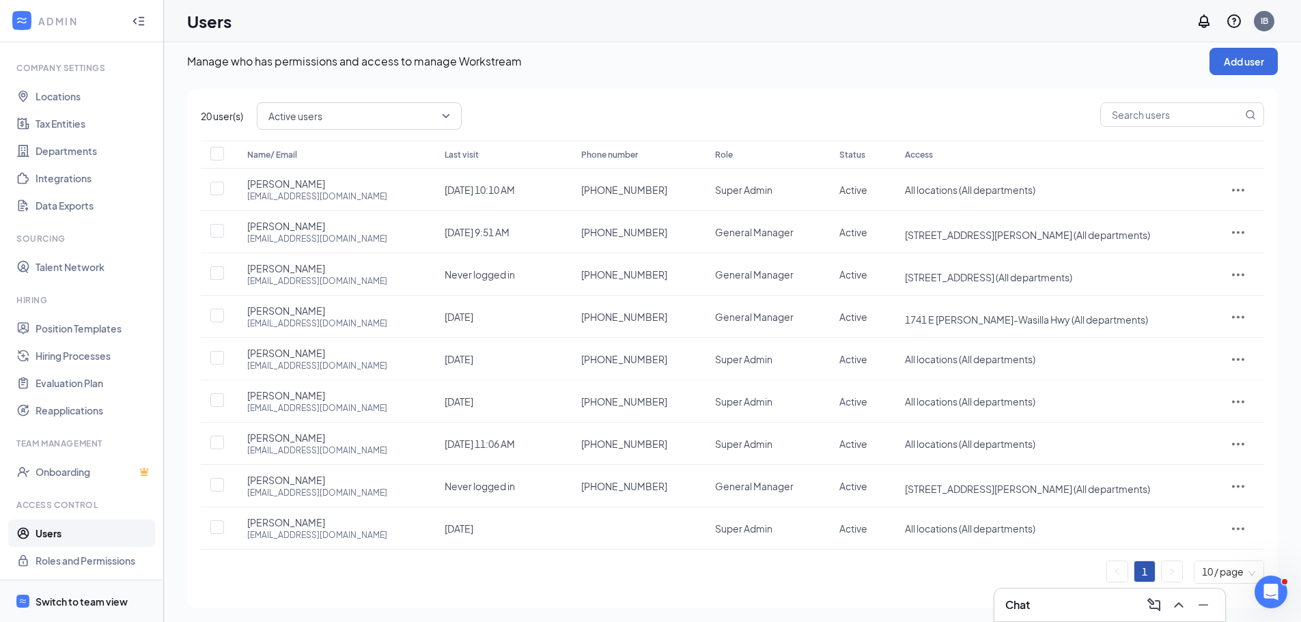
scroll to position [14, 0]
click at [93, 542] on link "Users" at bounding box center [94, 533] width 117 height 27
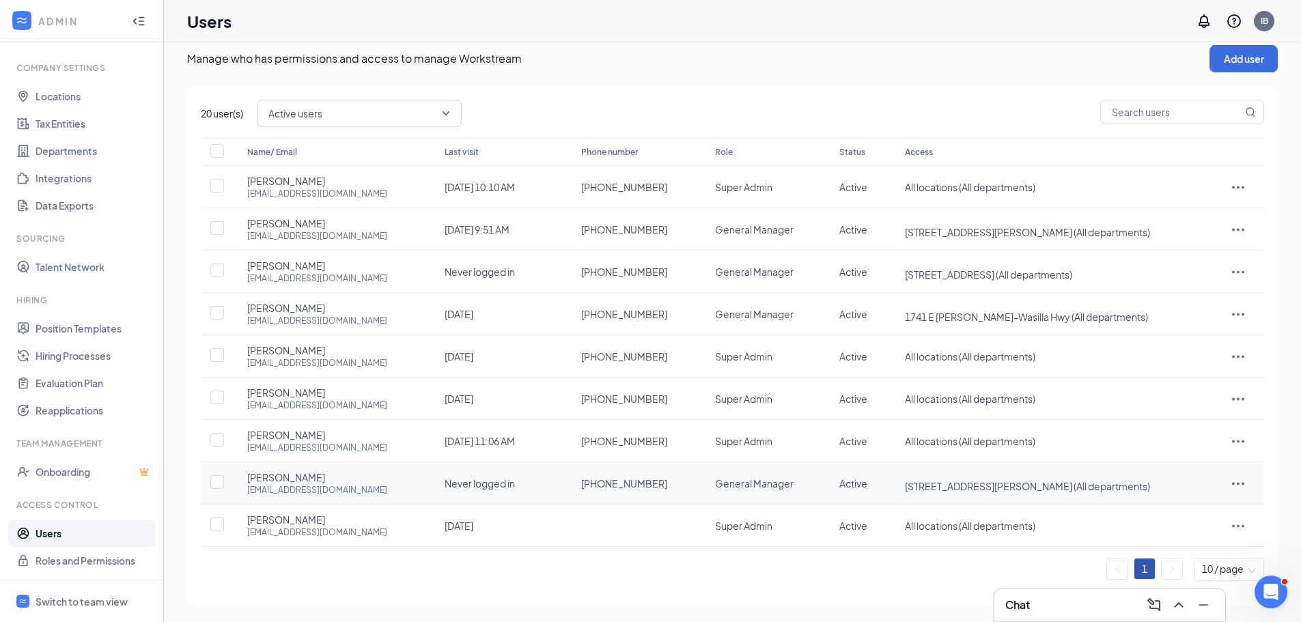
click at [1241, 485] on icon "ActionsIcon" at bounding box center [1238, 483] width 16 height 16
click at [1189, 508] on span "Edit user" at bounding box center [1173, 512] width 39 height 12
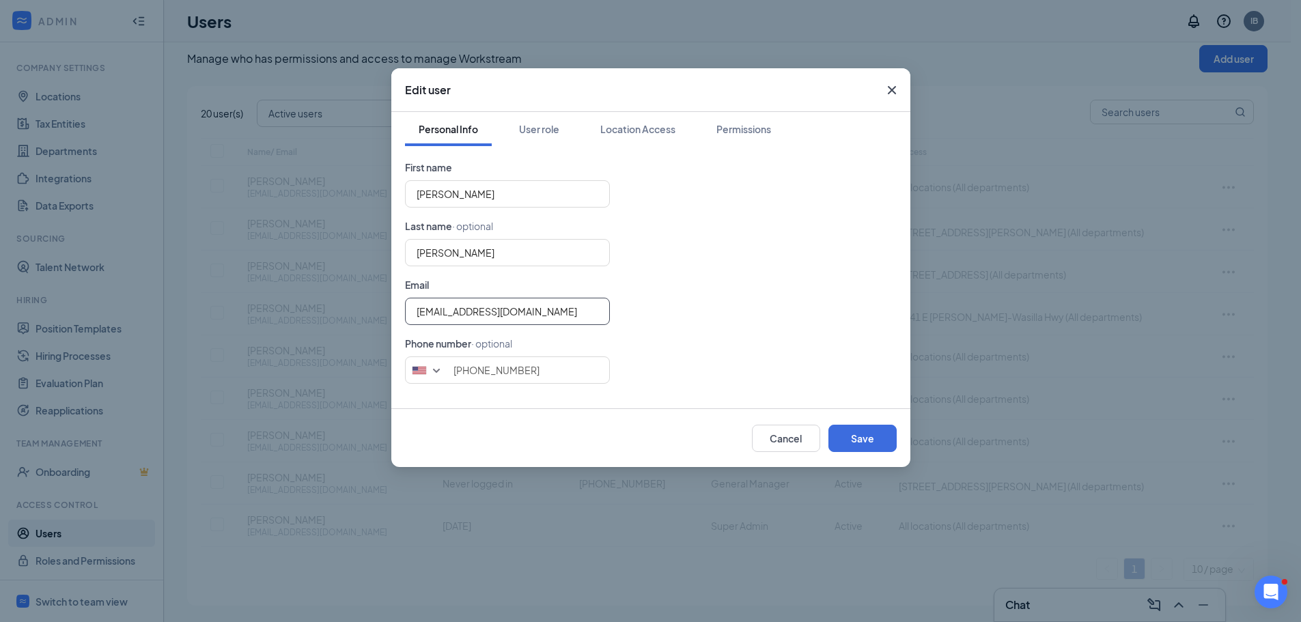
drag, startPoint x: 579, startPoint y: 307, endPoint x: 298, endPoint y: 296, distance: 280.8
click at [298, 296] on div "Edit user Personal Info User role Location Access Permissions First name [PERSO…" at bounding box center [650, 311] width 1301 height 622
paste input "[EMAIL_ADDRESS][PERSON_NAME]"
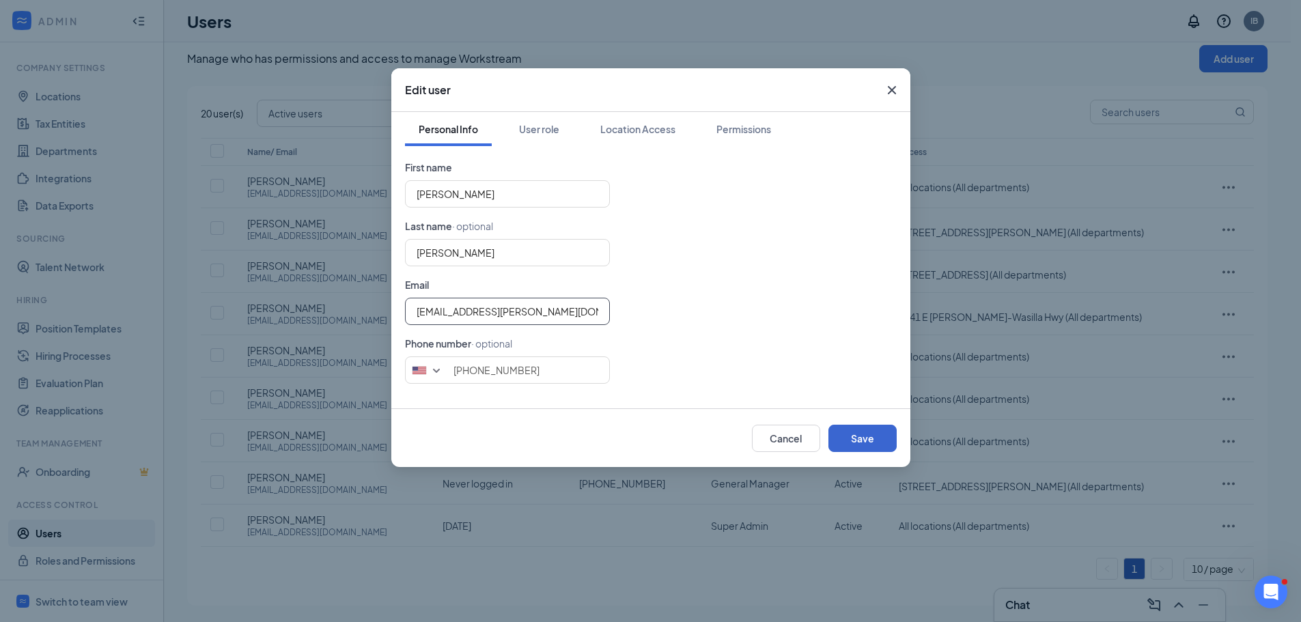
type input "[EMAIL_ADDRESS][PERSON_NAME][DOMAIN_NAME]"
click at [865, 446] on button "Save" at bounding box center [862, 438] width 68 height 27
type input "9079527550"
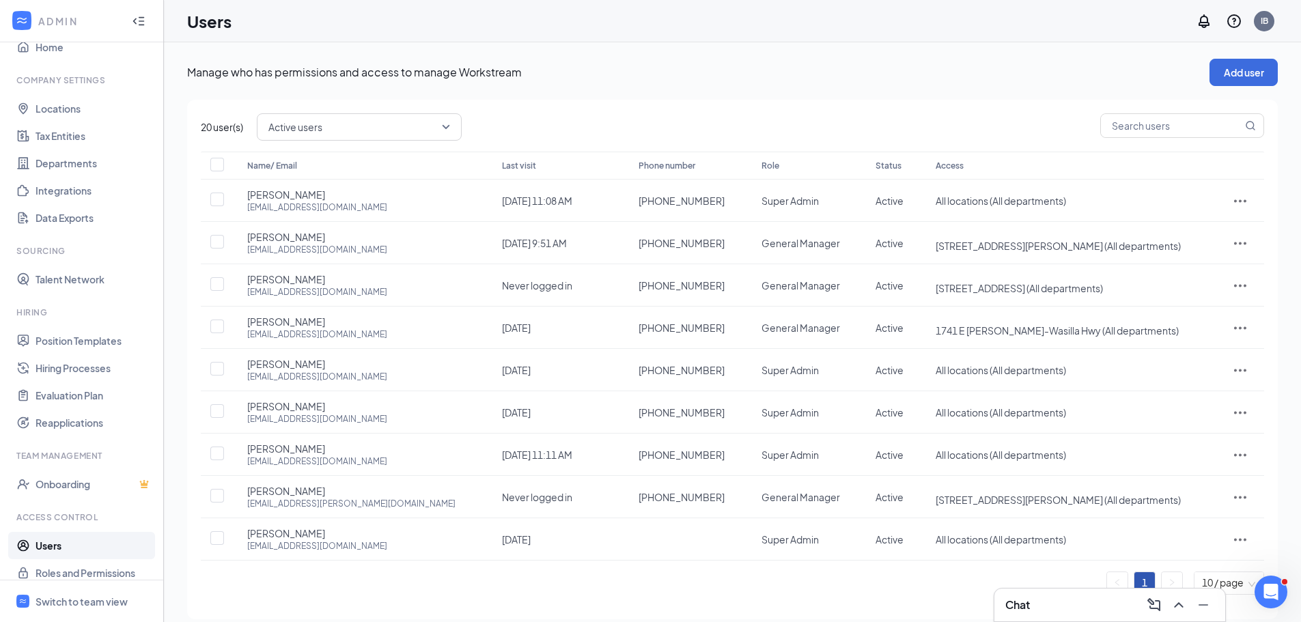
scroll to position [35, 0]
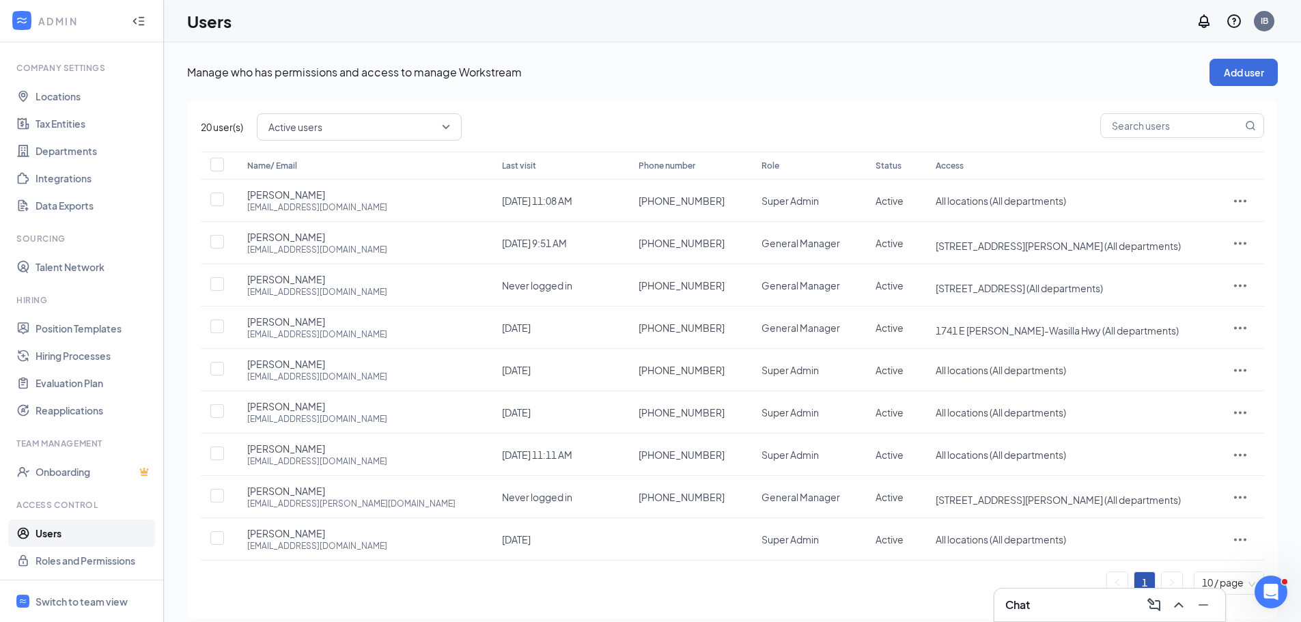
click at [1073, 606] on div "Chat" at bounding box center [1109, 605] width 209 height 22
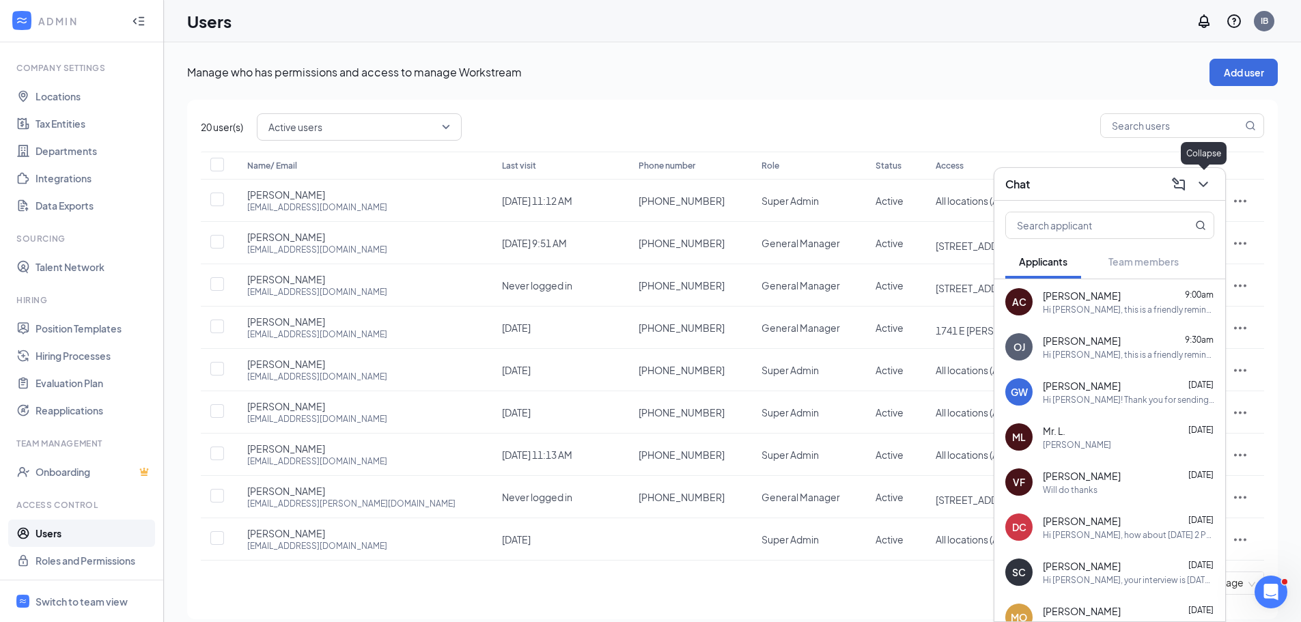
click at [1202, 191] on icon "ChevronDown" at bounding box center [1203, 184] width 16 height 16
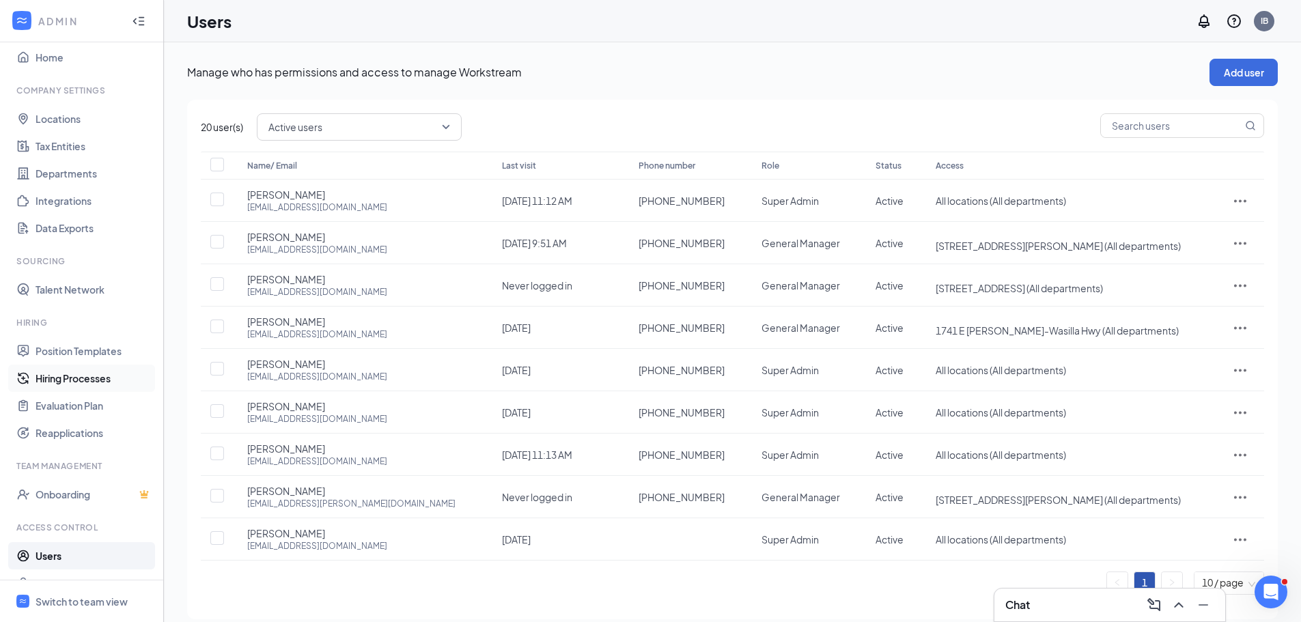
scroll to position [0, 0]
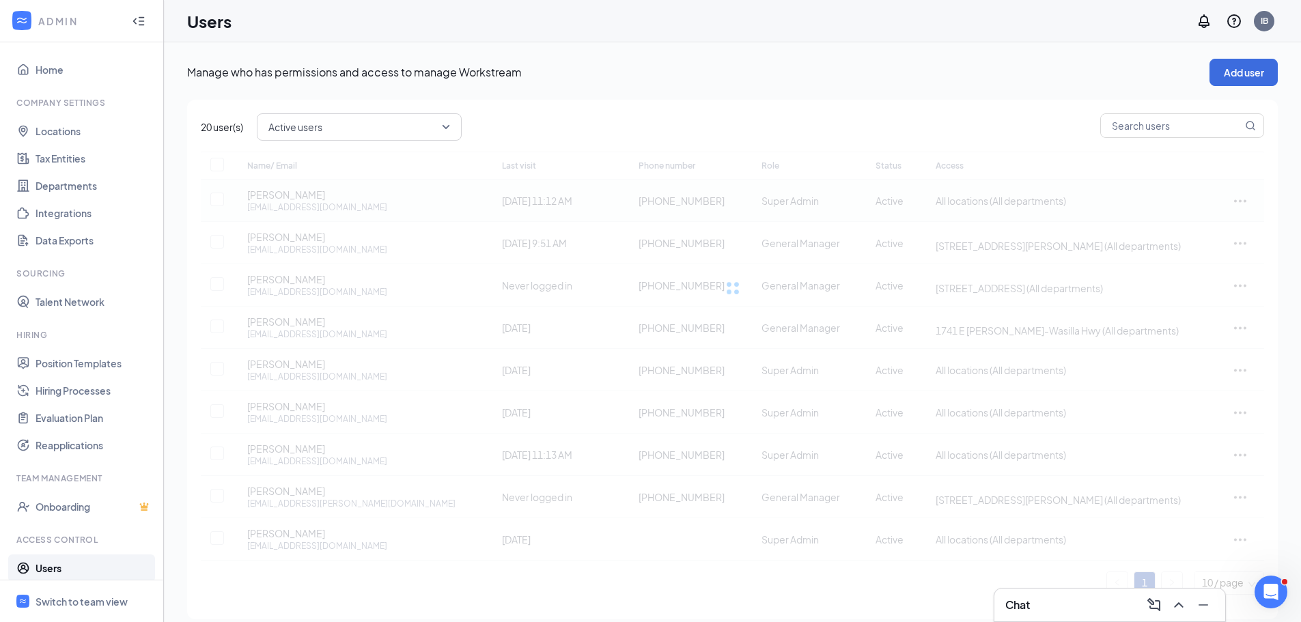
click at [1239, 202] on div "Name/ Email Last visit Phone number Role Status Access [PERSON_NAME] [EMAIL_ADD…" at bounding box center [732, 373] width 1063 height 443
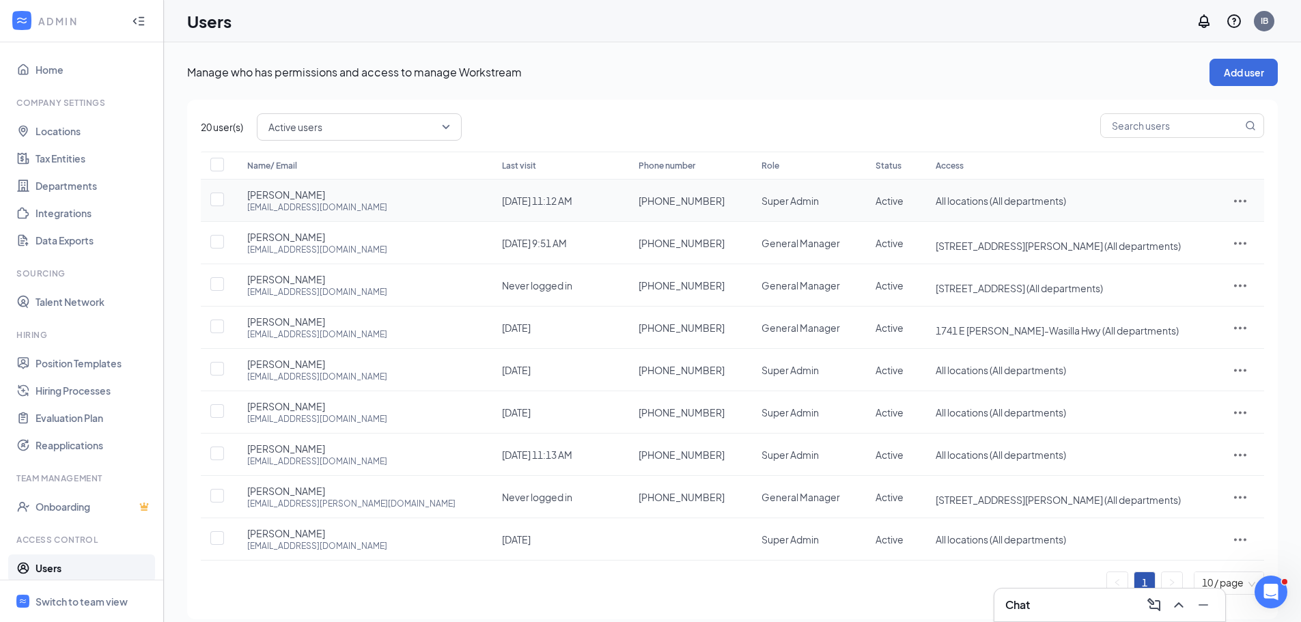
click at [1234, 201] on icon "ActionsIcon" at bounding box center [1240, 200] width 12 height 3
click at [1190, 227] on span "Edit user" at bounding box center [1173, 229] width 39 height 12
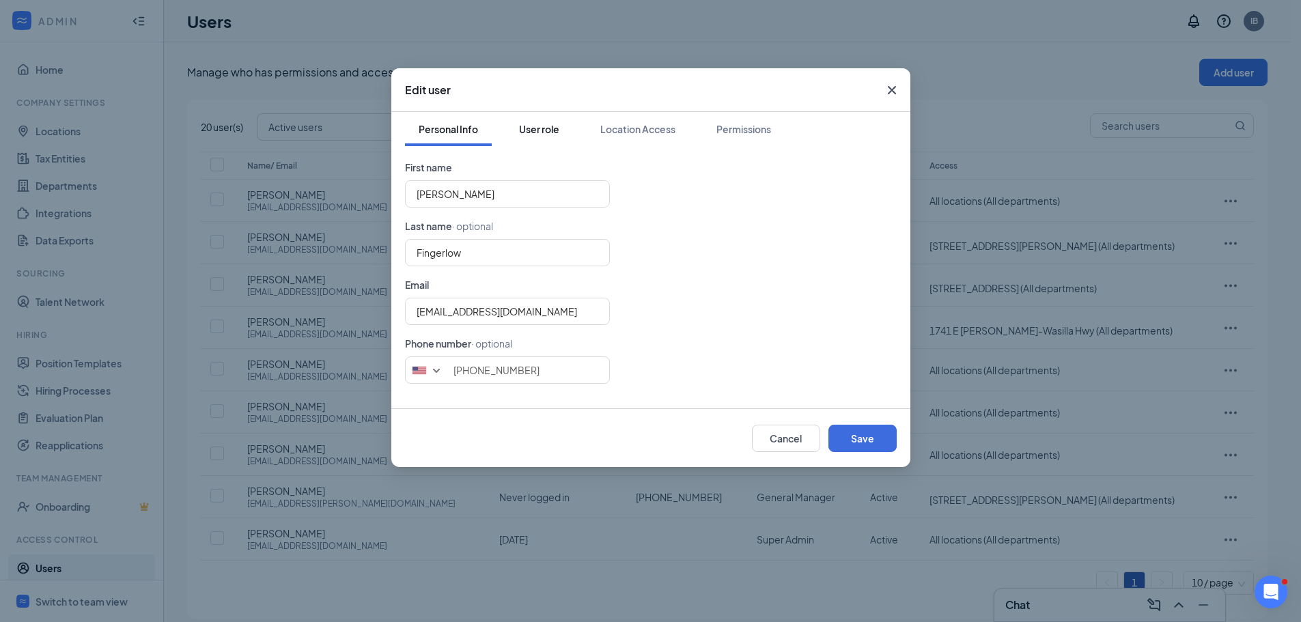
click at [555, 133] on div "User role" at bounding box center [539, 129] width 40 height 14
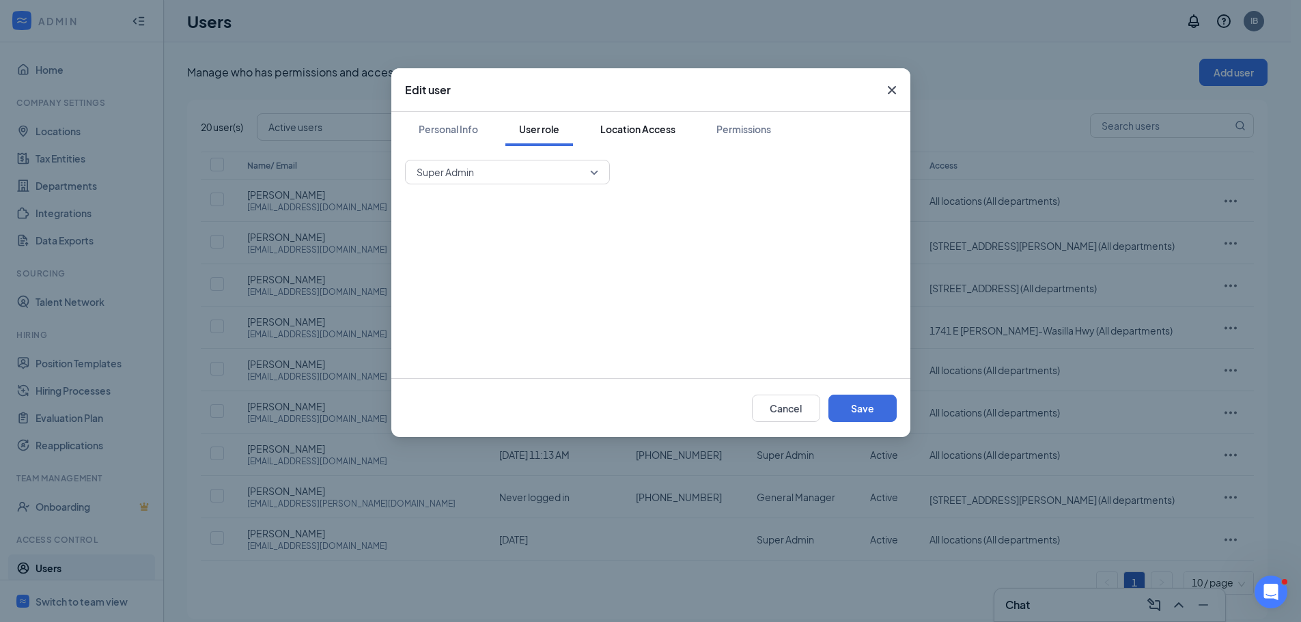
click at [621, 130] on div "Location Access" at bounding box center [637, 129] width 75 height 14
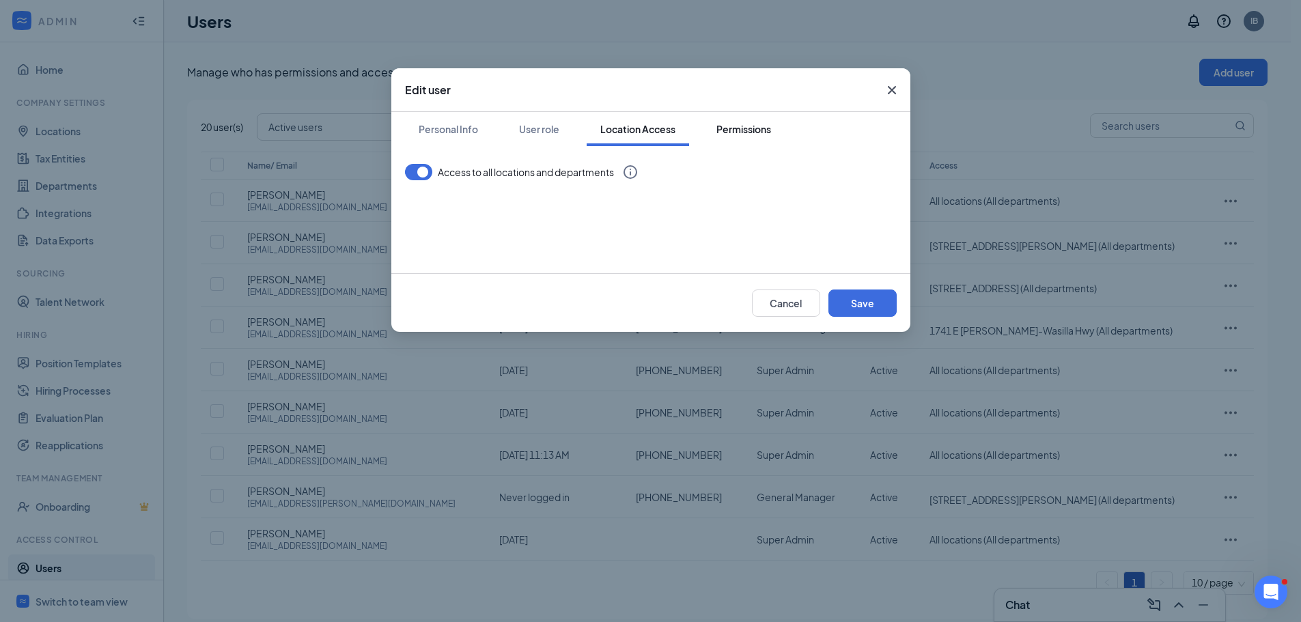
click at [708, 129] on button "Permissions" at bounding box center [744, 129] width 82 height 34
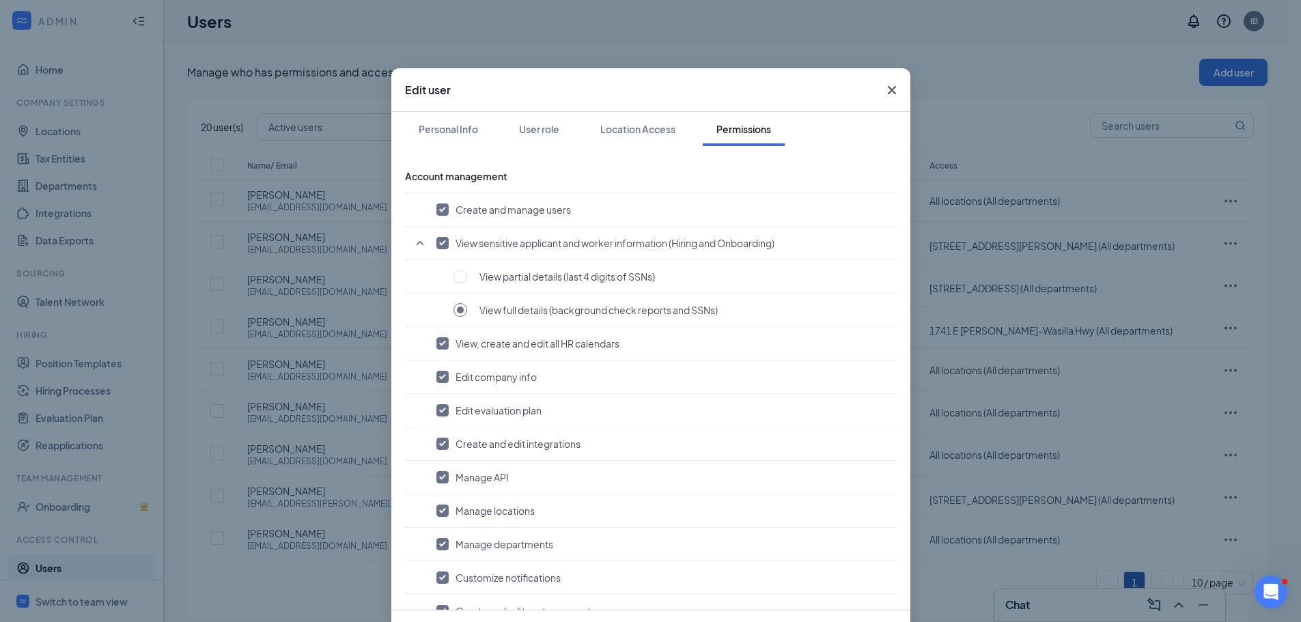
click at [890, 91] on icon "Cross" at bounding box center [891, 90] width 16 height 16
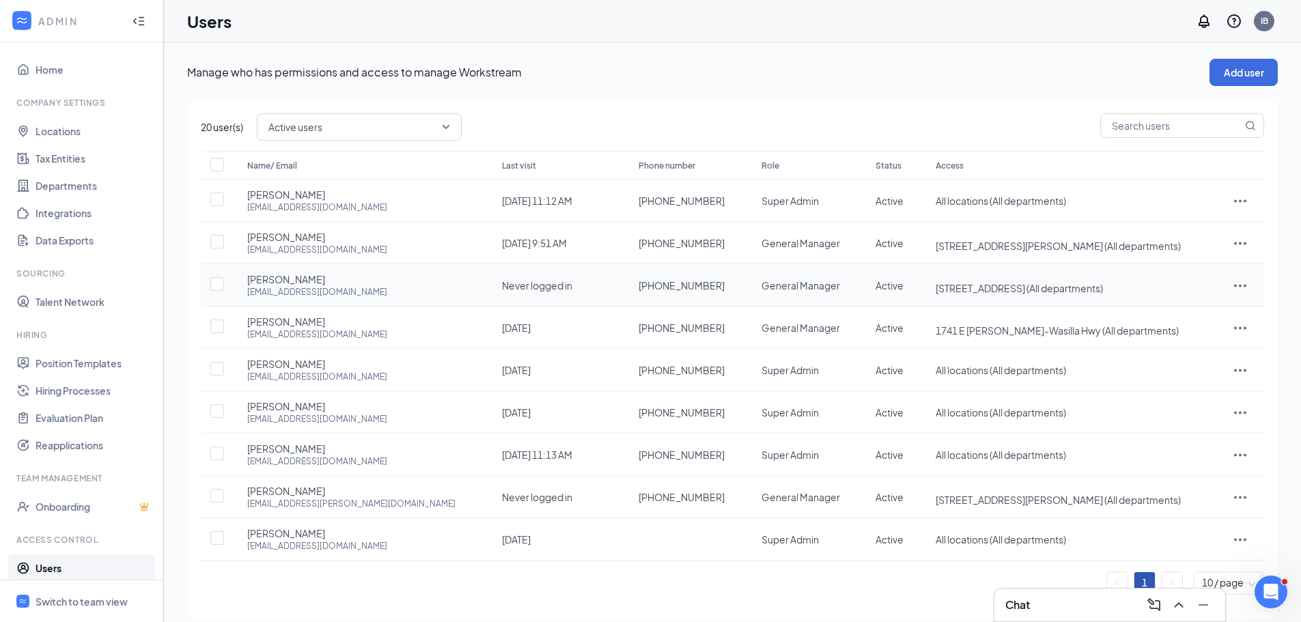
click at [1231, 288] on div "Name/ Email Last visit Phone number Role Status Access [PERSON_NAME] [EMAIL_ADD…" at bounding box center [732, 373] width 1063 height 443
click at [1236, 286] on icon "ActionsIcon" at bounding box center [1240, 285] width 16 height 16
click at [1202, 313] on span "Edit user" at bounding box center [1196, 314] width 85 height 15
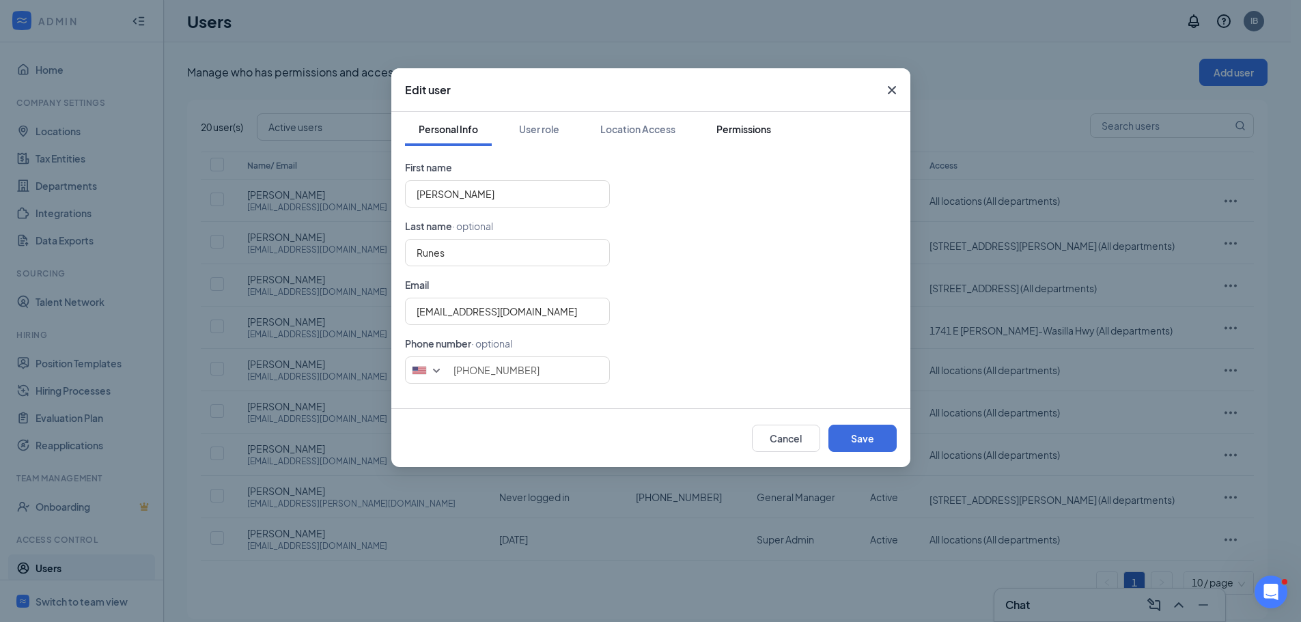
click at [735, 128] on div "Permissions" at bounding box center [743, 129] width 55 height 14
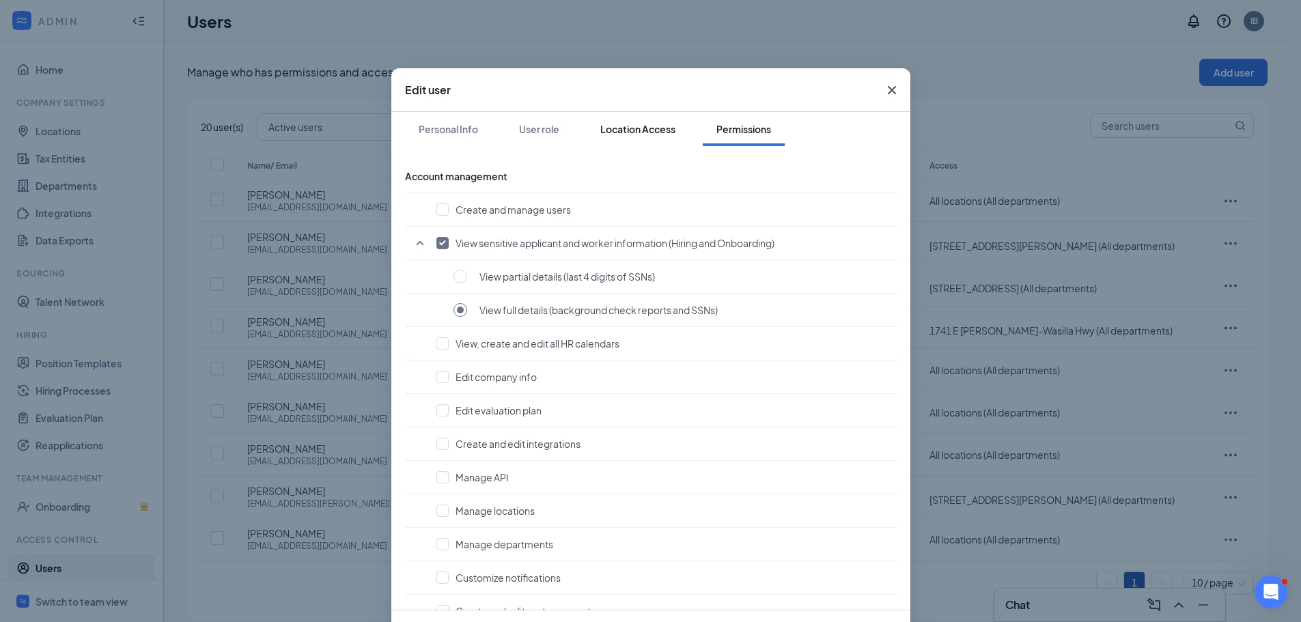
click at [655, 130] on div "Location Access" at bounding box center [637, 129] width 75 height 14
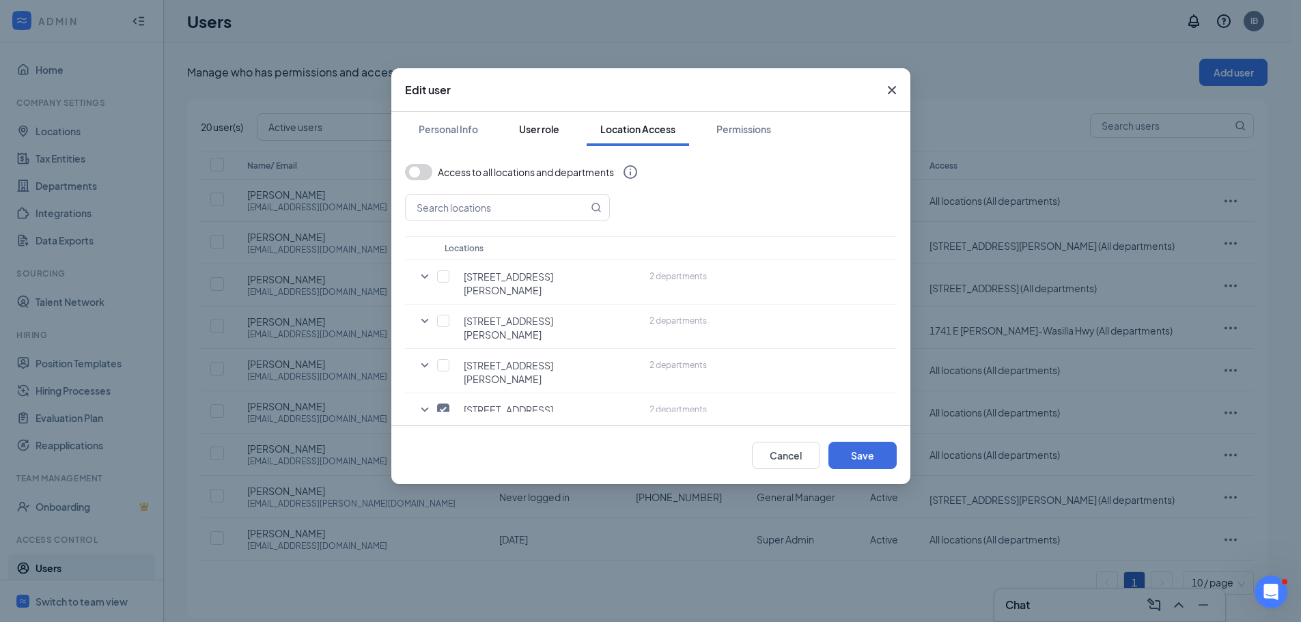
click at [527, 126] on div "User role" at bounding box center [539, 129] width 40 height 14
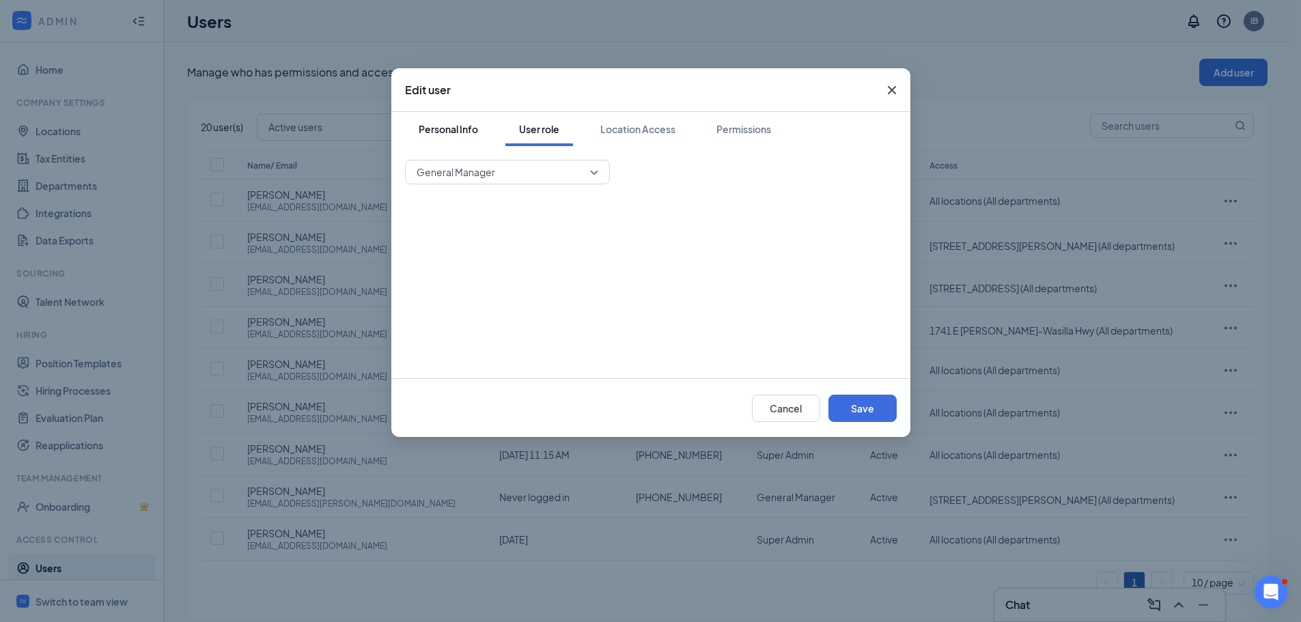
click at [460, 130] on div "Personal Info" at bounding box center [448, 129] width 59 height 14
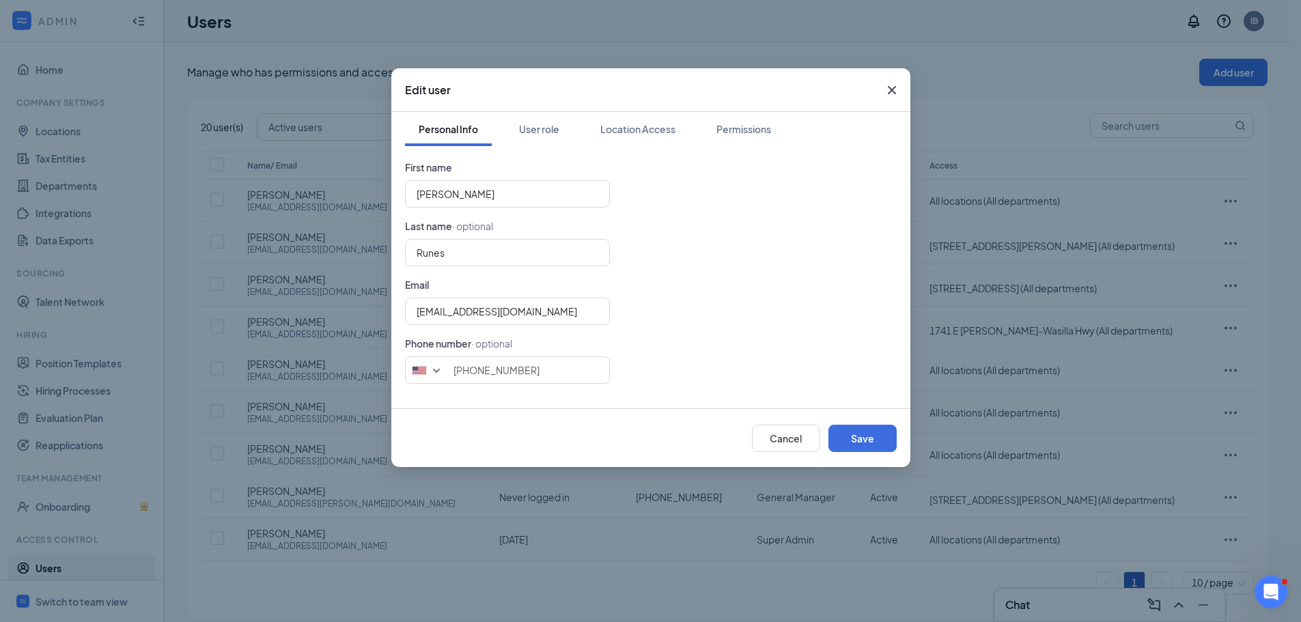
click at [888, 91] on icon "Cross" at bounding box center [891, 90] width 16 height 16
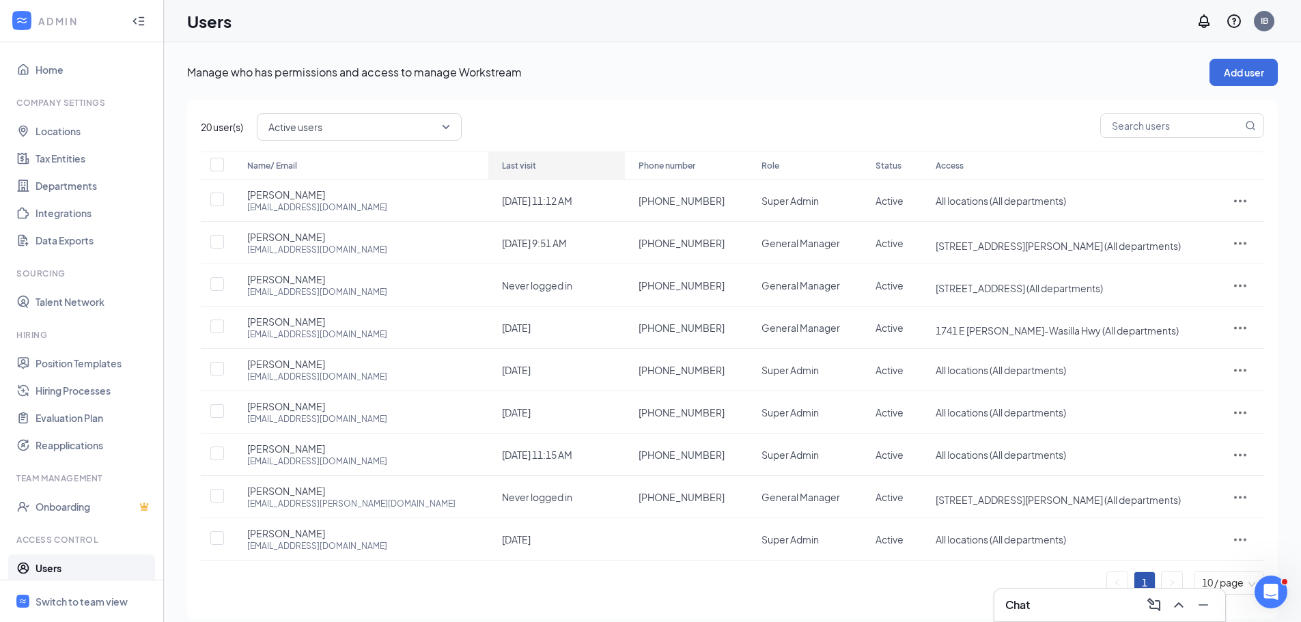
click at [536, 159] on div "Last visit" at bounding box center [556, 166] width 109 height 16
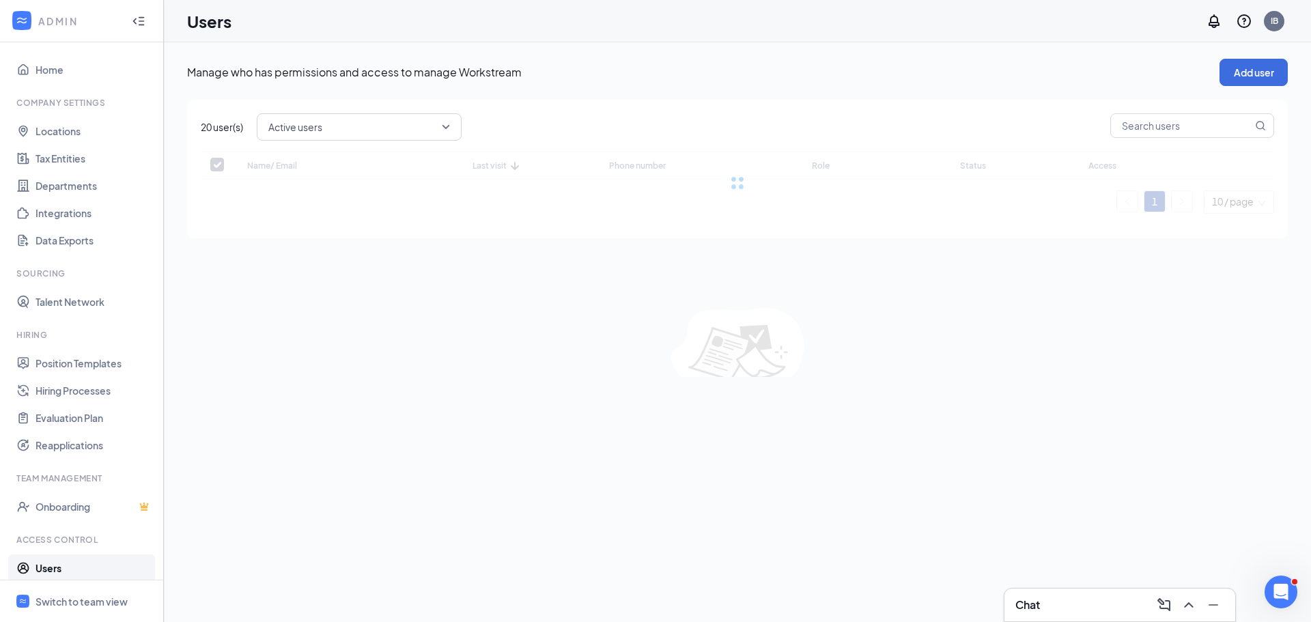
click at [510, 165] on div at bounding box center [737, 183] width 1073 height 62
click at [213, 164] on div at bounding box center [737, 183] width 1073 height 62
checkbox input "false"
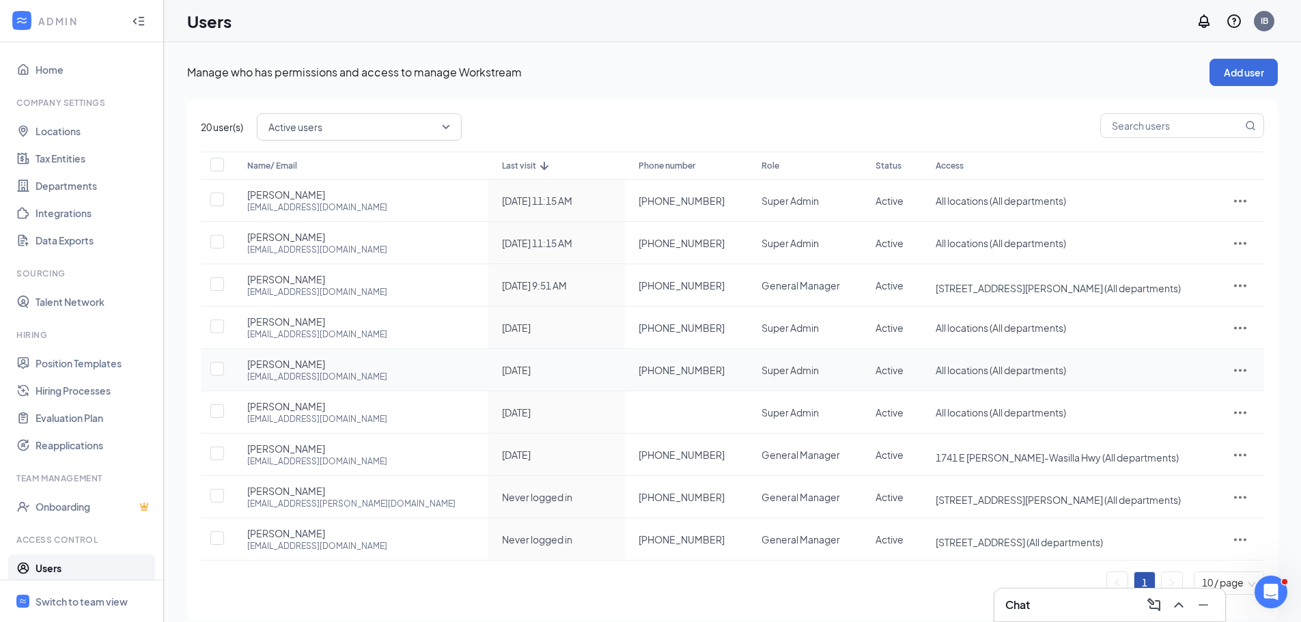
scroll to position [14, 0]
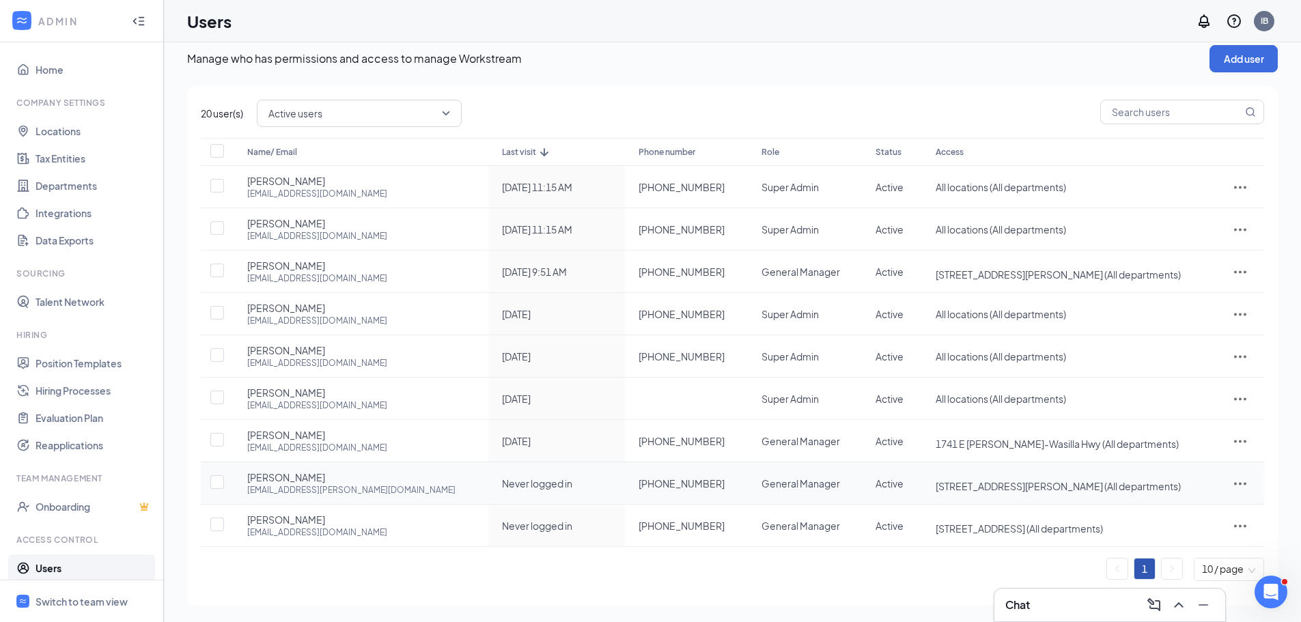
click at [1236, 485] on icon "ActionsIcon" at bounding box center [1240, 483] width 16 height 16
click at [1195, 512] on span "Edit user" at bounding box center [1196, 512] width 85 height 15
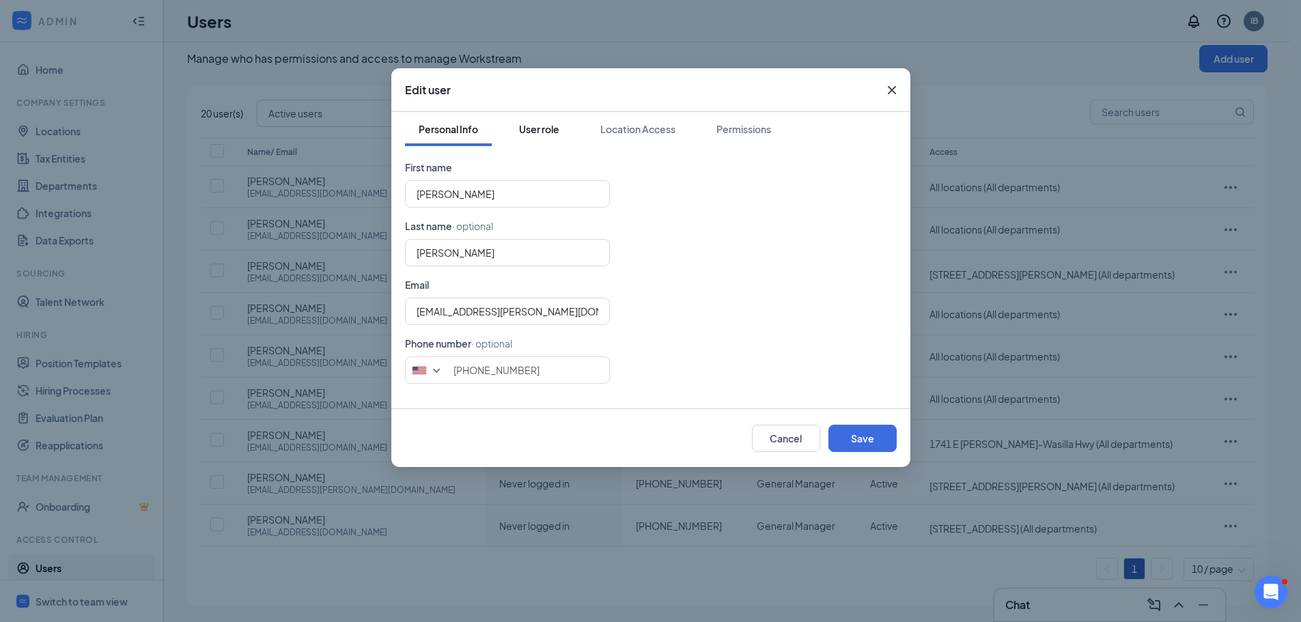
click at [526, 134] on div "User role" at bounding box center [539, 129] width 40 height 14
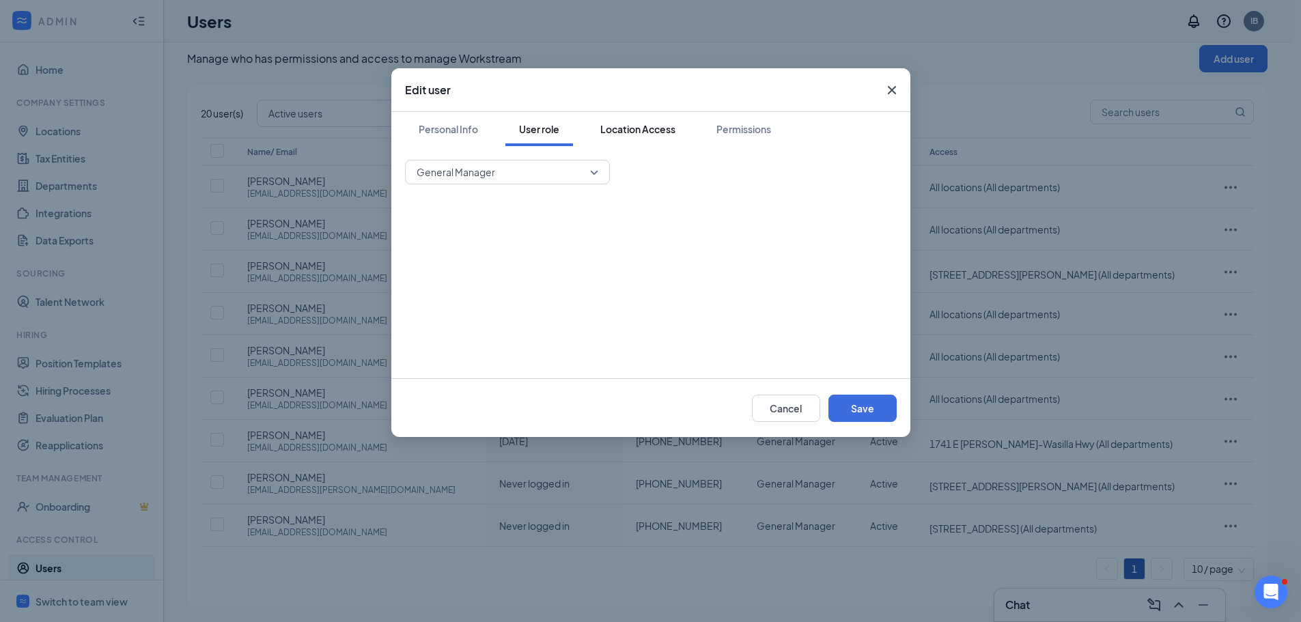
click at [625, 134] on div "Location Access" at bounding box center [637, 129] width 75 height 14
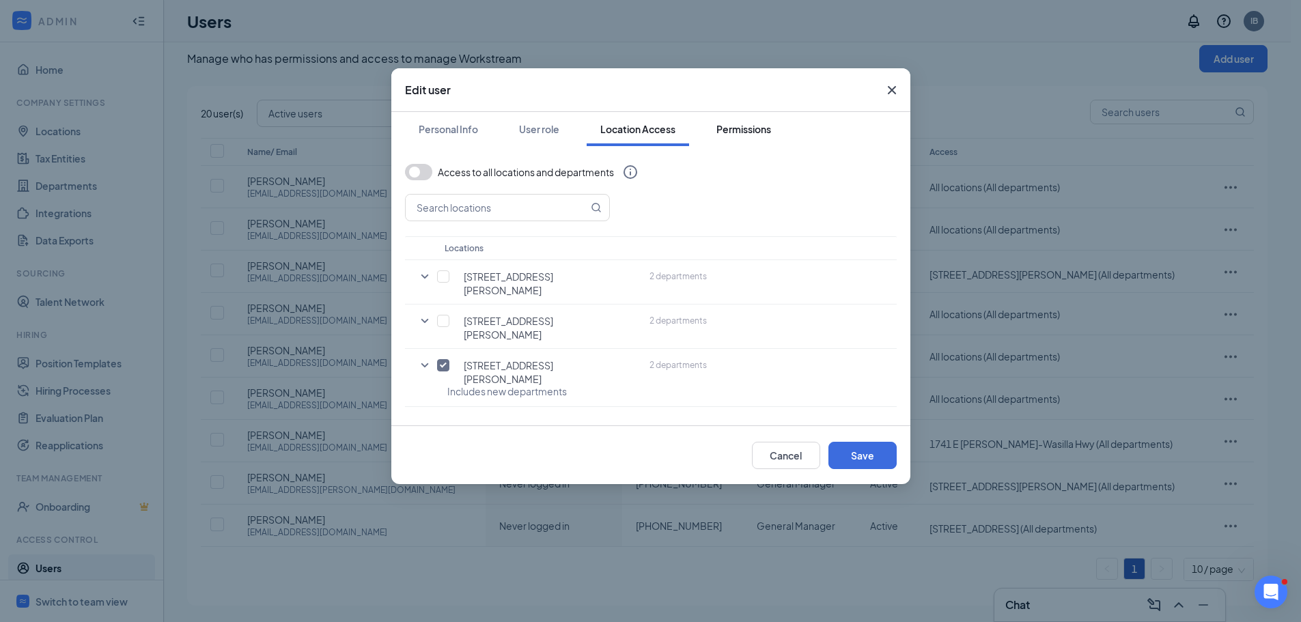
click at [743, 132] on div "Permissions" at bounding box center [743, 129] width 55 height 14
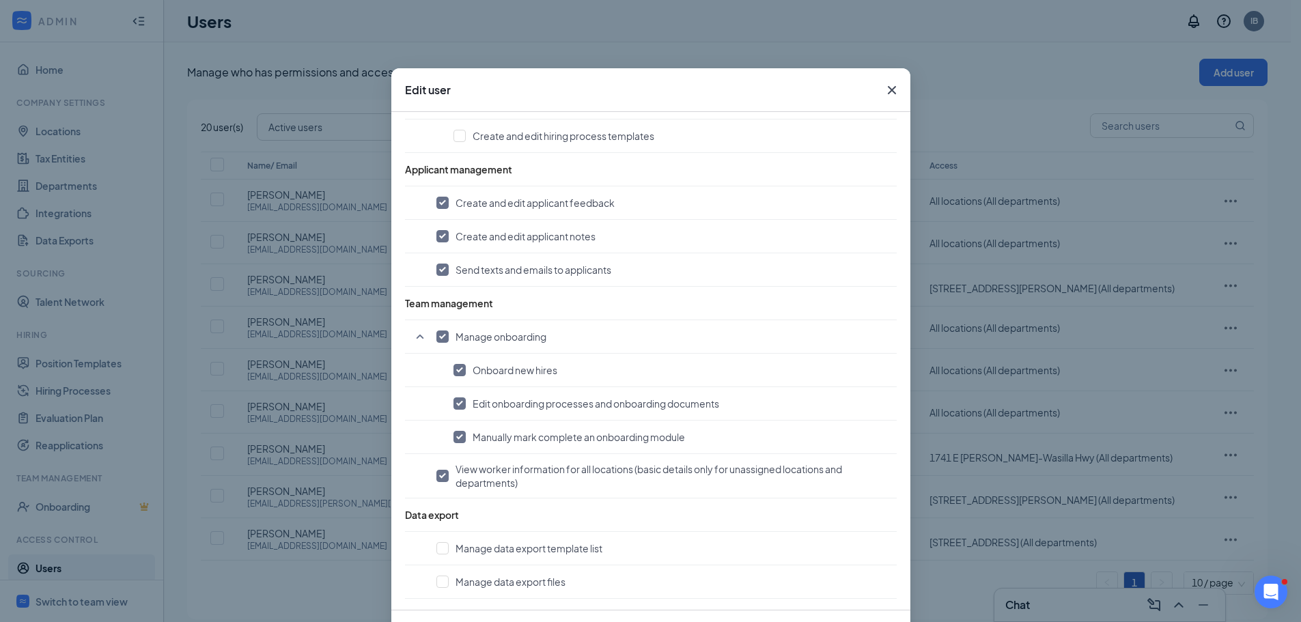
scroll to position [779, 0]
click at [887, 87] on icon "Cross" at bounding box center [891, 90] width 16 height 16
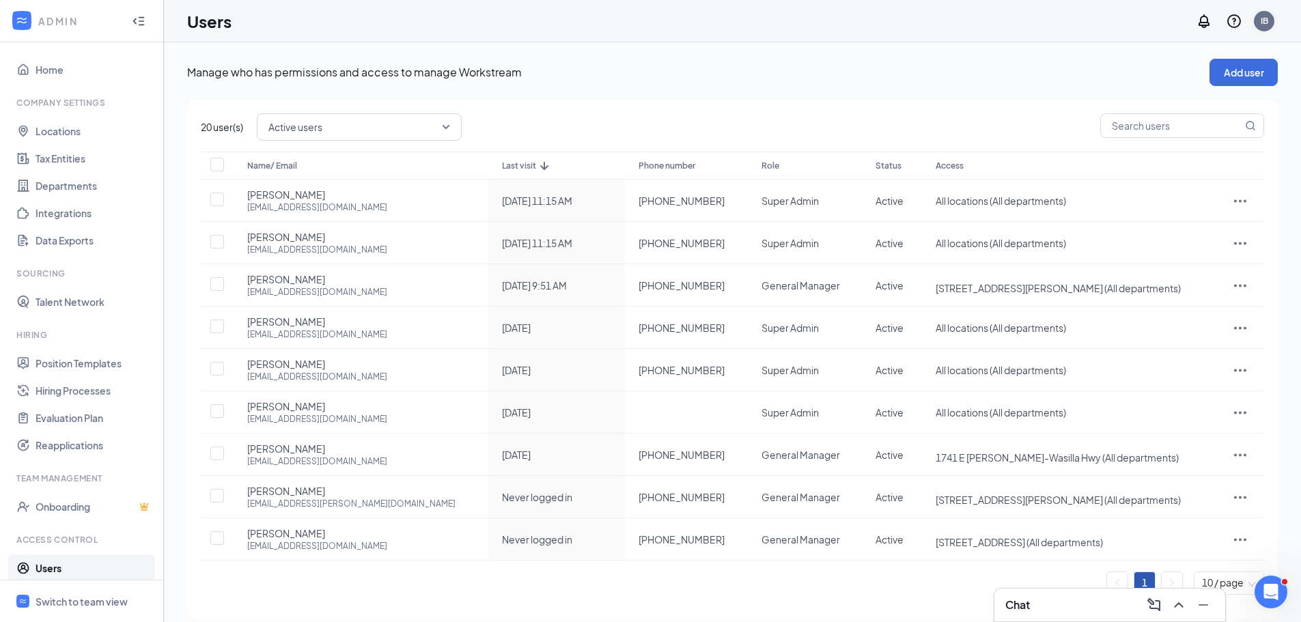
click at [1262, 20] on div "IB" at bounding box center [1264, 21] width 8 height 12
click at [1165, 132] on link "Account settings" at bounding box center [1195, 135] width 147 height 14
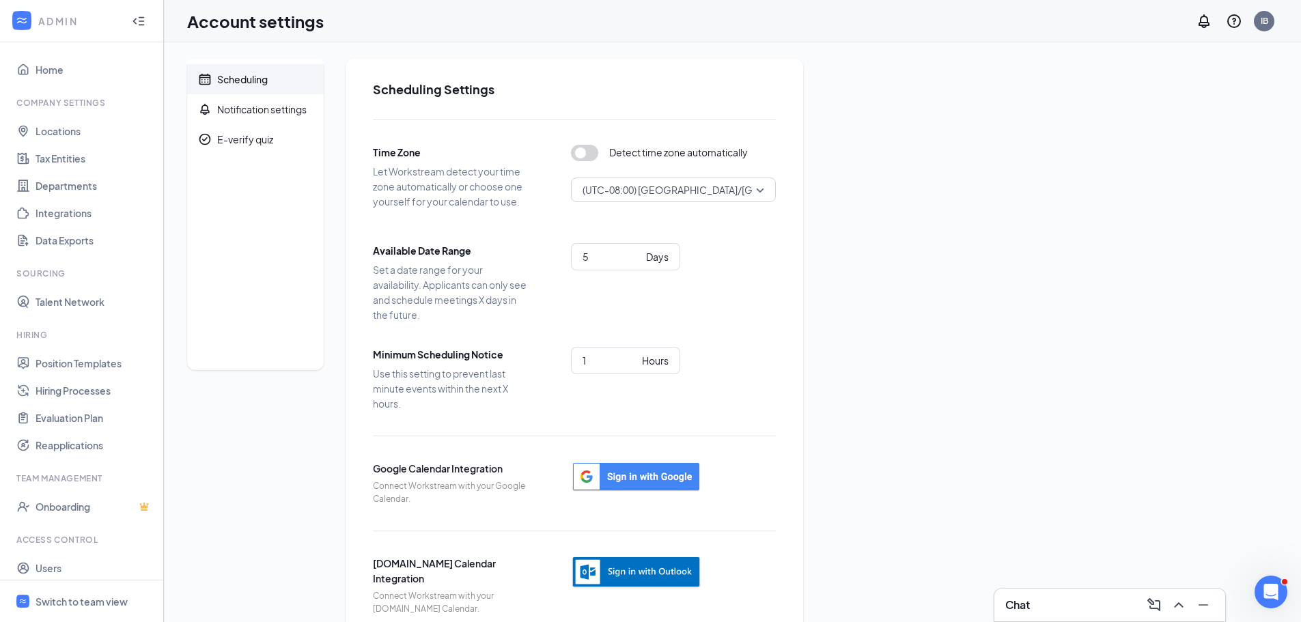
click at [739, 261] on div "5 Days" at bounding box center [673, 256] width 205 height 27
click at [277, 106] on div "Notification settings" at bounding box center [261, 109] width 89 height 14
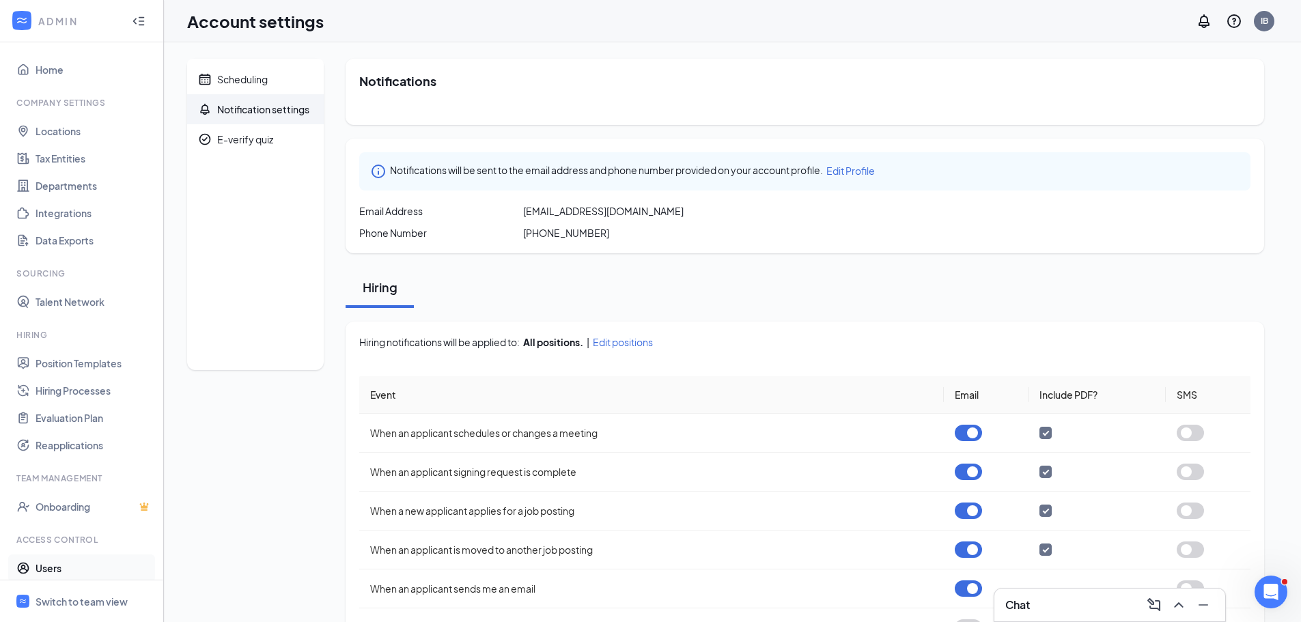
click at [63, 569] on link "Users" at bounding box center [94, 567] width 117 height 27
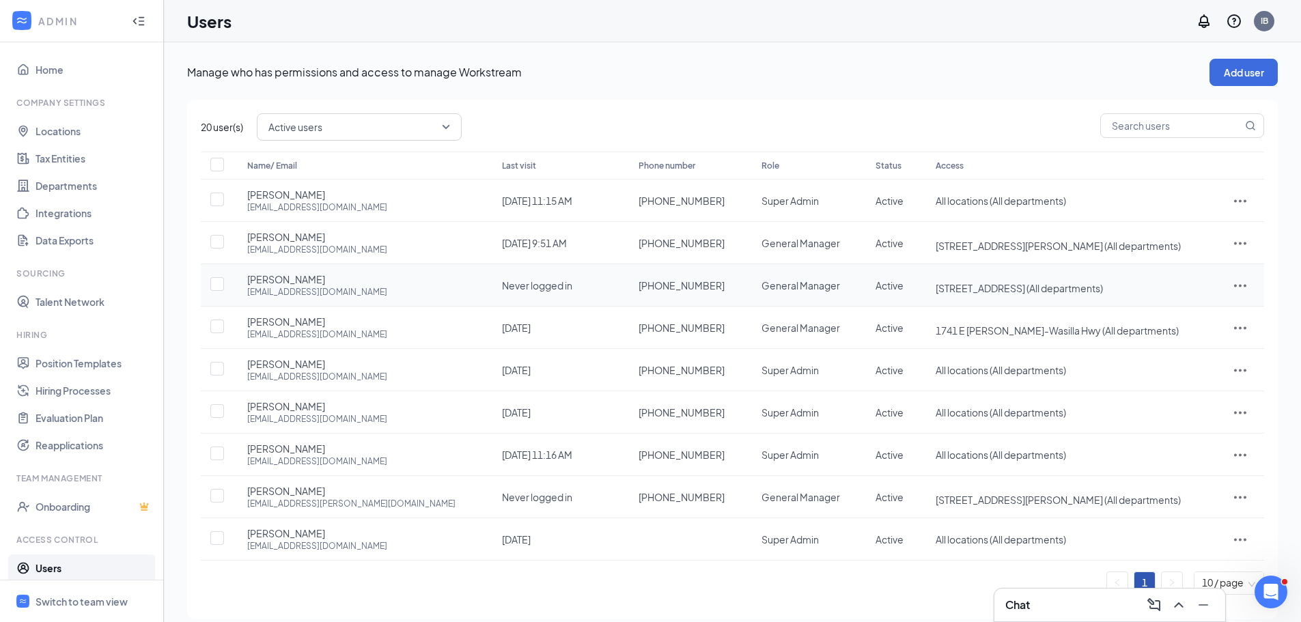
click at [1239, 285] on icon "ActionsIcon" at bounding box center [1240, 285] width 12 height 3
click at [1193, 315] on span "Edit user" at bounding box center [1196, 314] width 85 height 15
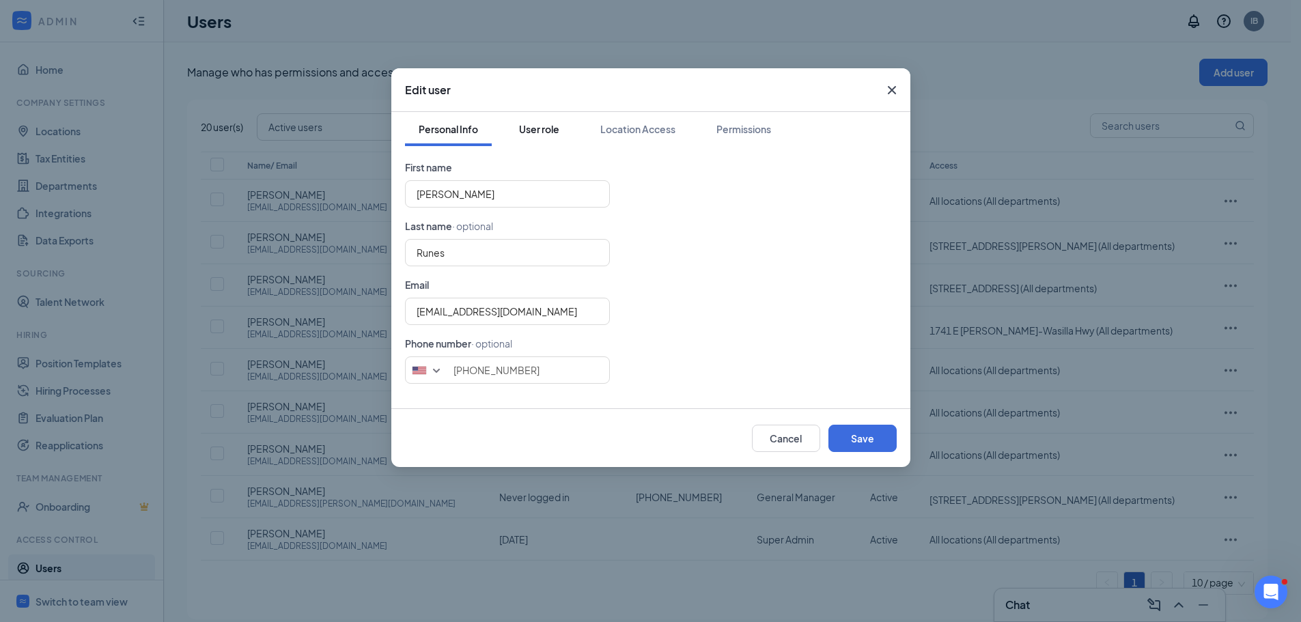
click at [535, 126] on div "User role" at bounding box center [539, 129] width 40 height 14
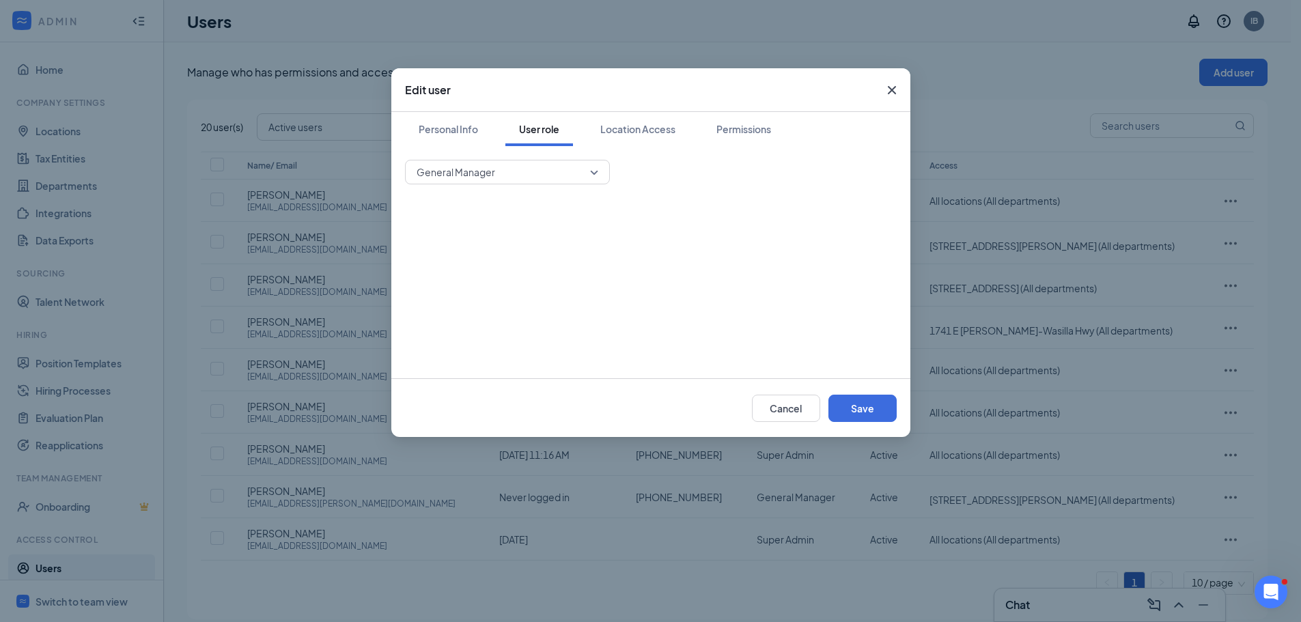
click at [746, 131] on div "Permissions" at bounding box center [743, 129] width 55 height 14
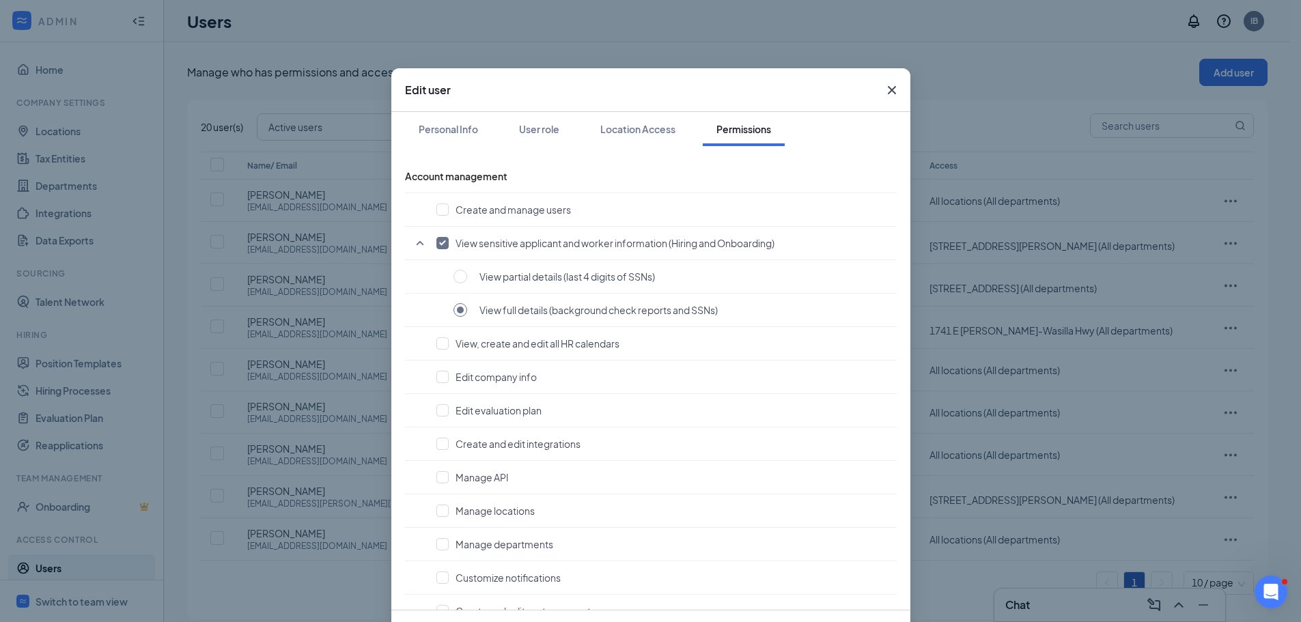
click at [887, 89] on icon "Cross" at bounding box center [891, 90] width 8 height 8
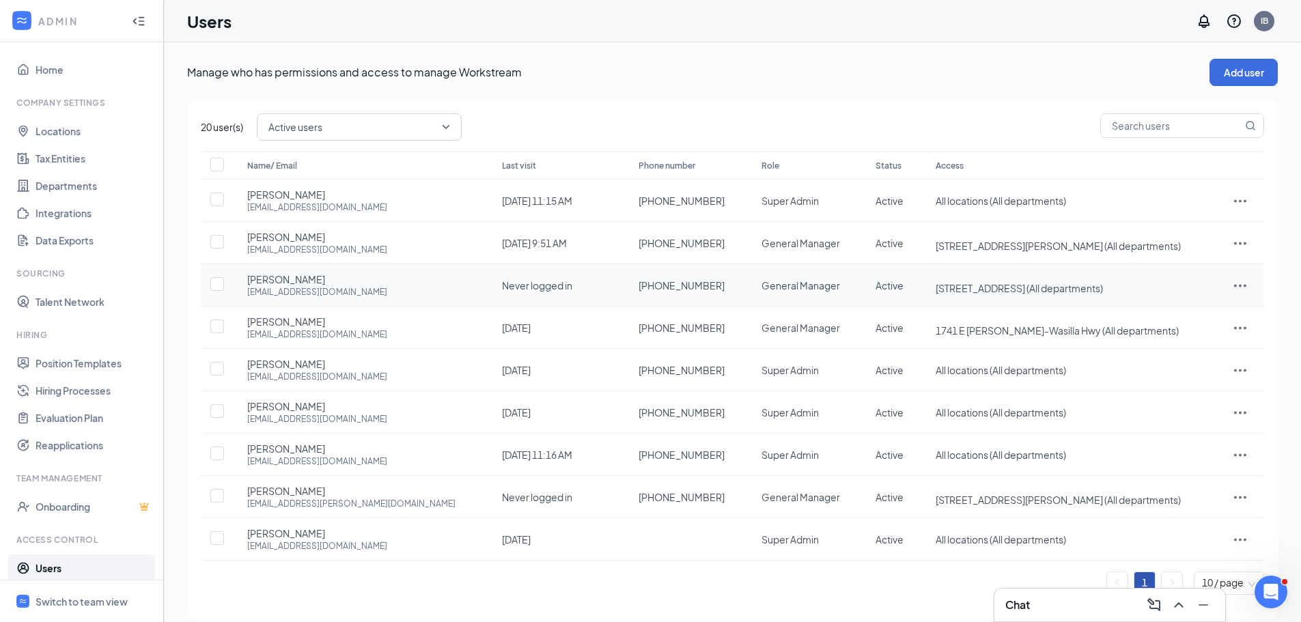
click at [1240, 283] on icon "ActionsIcon" at bounding box center [1240, 285] width 16 height 16
click at [1167, 315] on span "Edit user" at bounding box center [1173, 314] width 39 height 12
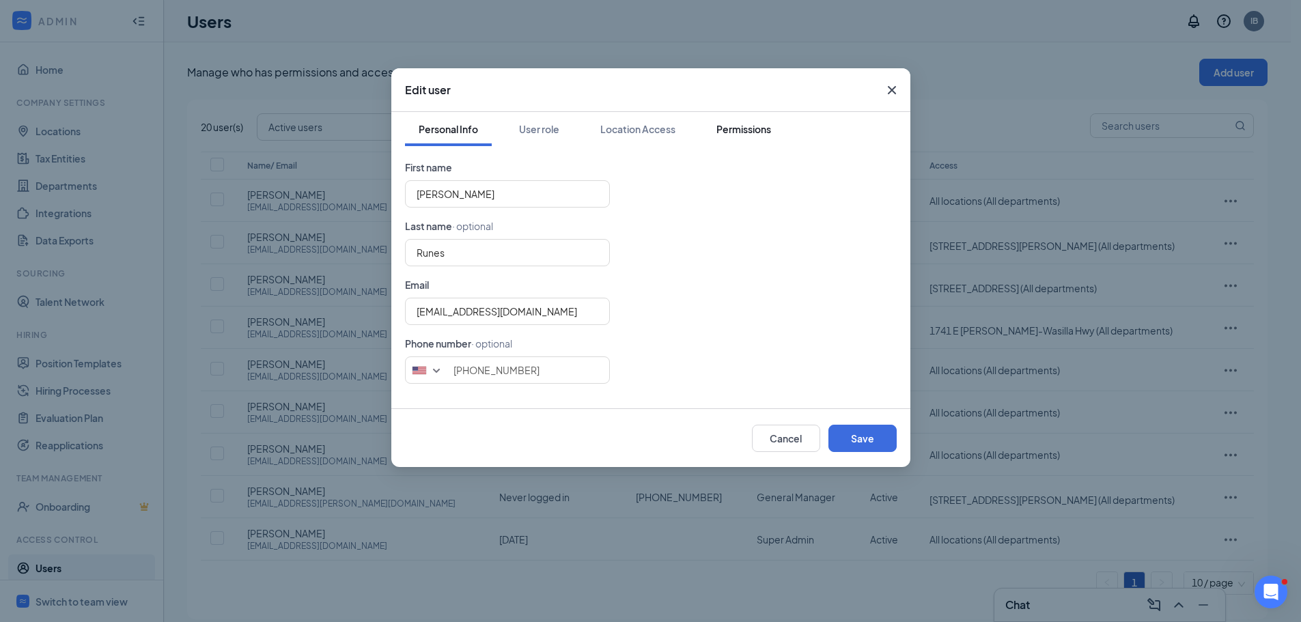
click at [727, 132] on div "Permissions" at bounding box center [743, 129] width 55 height 14
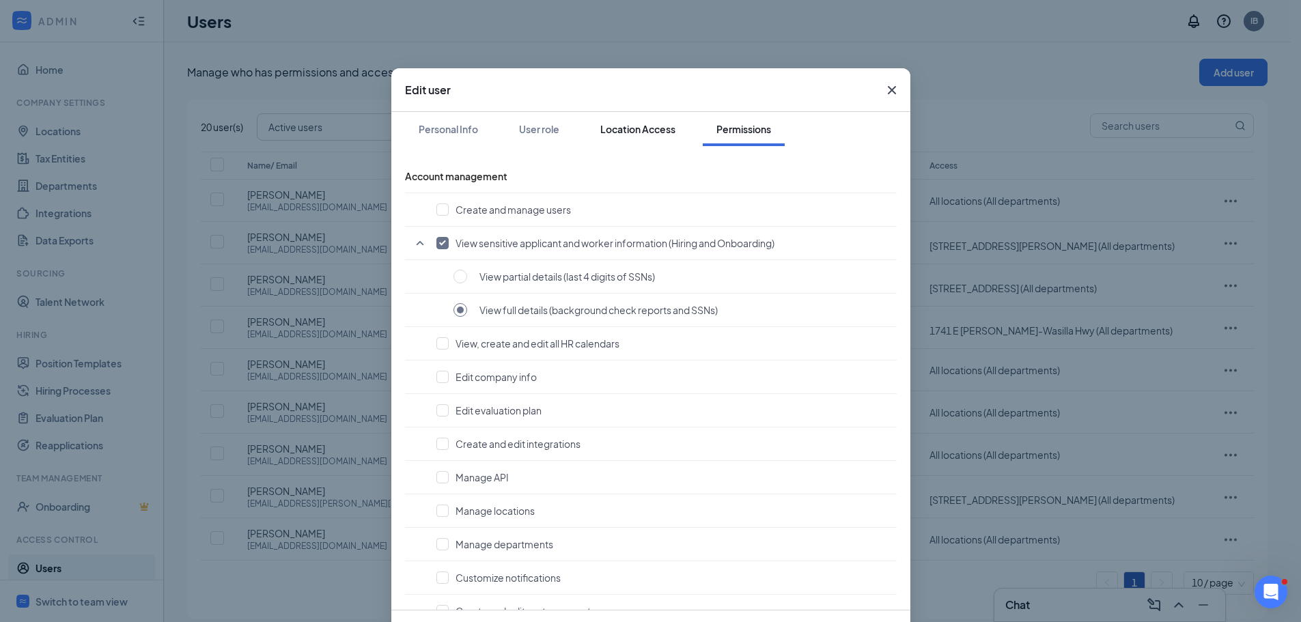
click at [642, 126] on div "Location Access" at bounding box center [637, 129] width 75 height 14
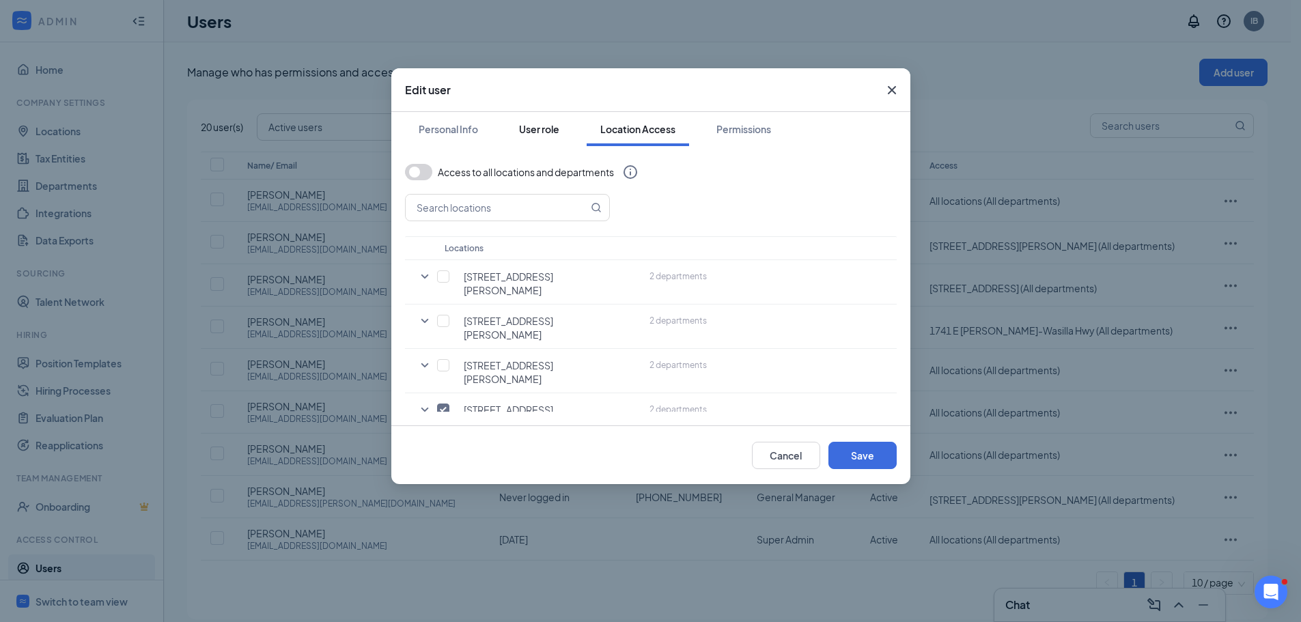
click at [545, 134] on div "User role" at bounding box center [539, 129] width 40 height 14
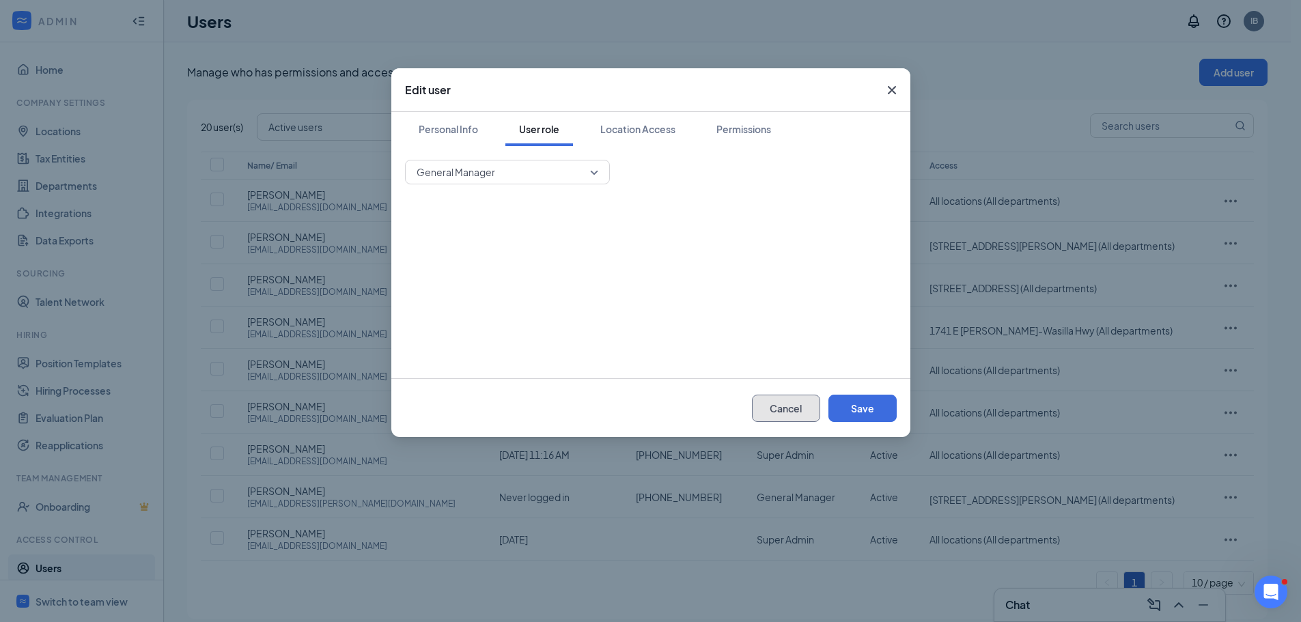
click at [787, 411] on button "Cancel" at bounding box center [786, 408] width 68 height 27
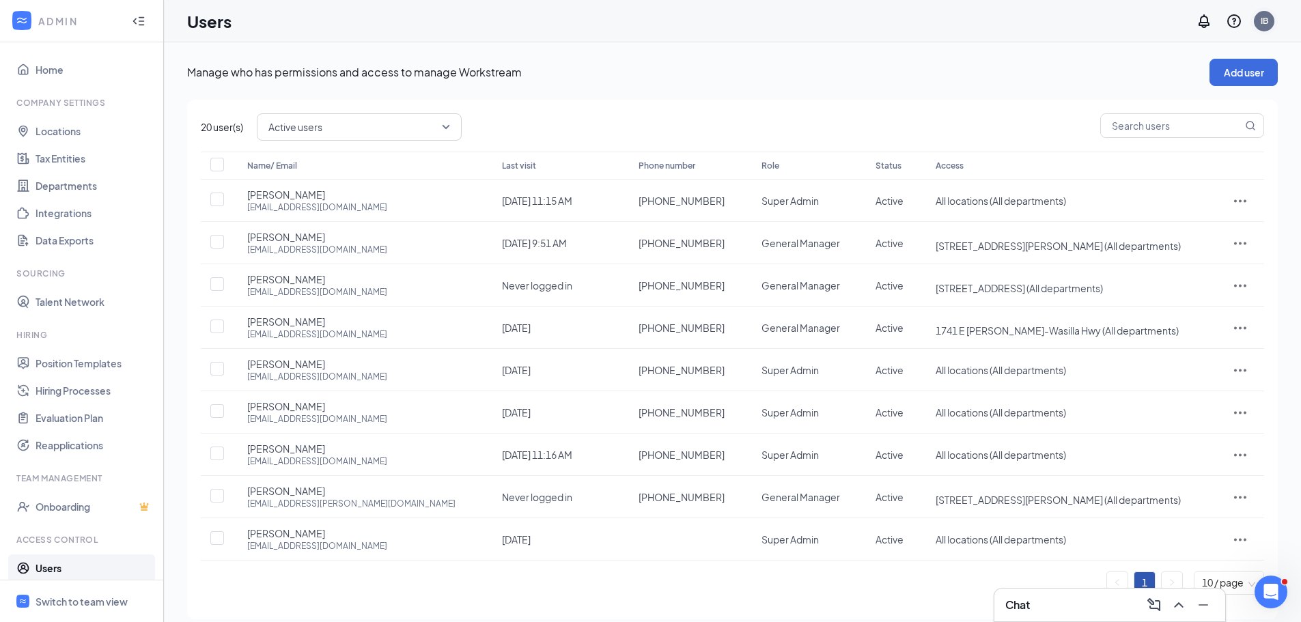
click at [1264, 18] on div "IB" at bounding box center [1264, 21] width 8 height 12
drag, startPoint x: 1183, startPoint y: 136, endPoint x: 1172, endPoint y: 137, distance: 11.7
click at [1183, 136] on link "Account settings" at bounding box center [1195, 135] width 147 height 14
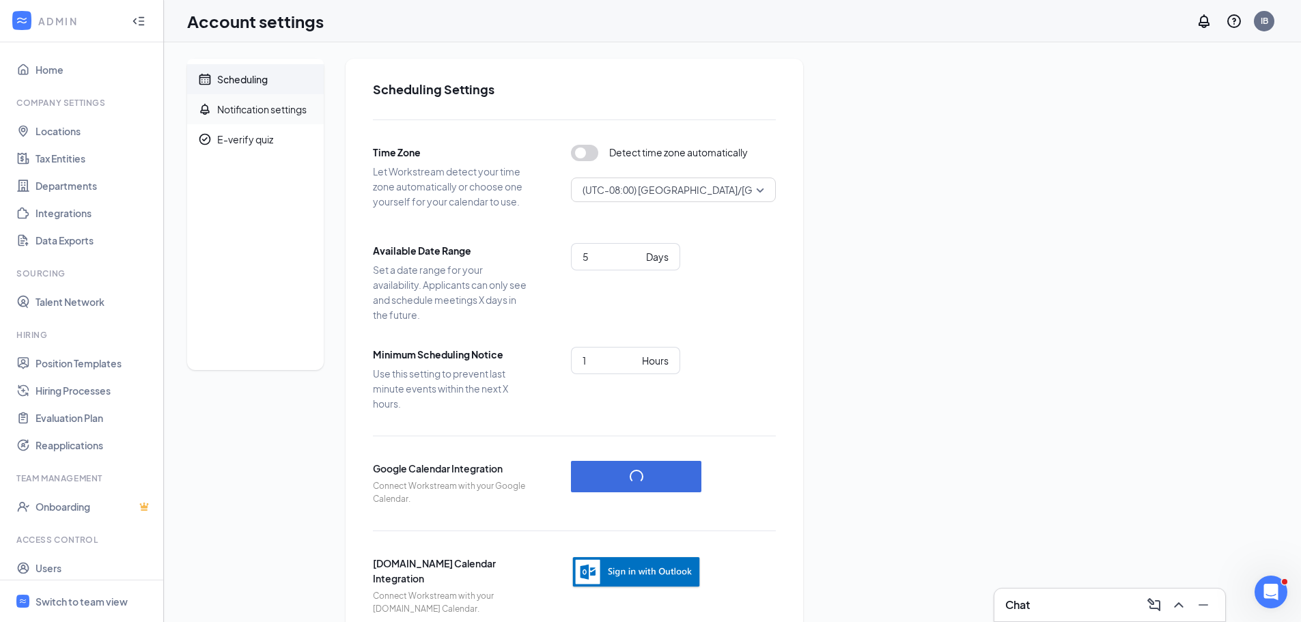
click at [255, 116] on span "Notification settings" at bounding box center [265, 109] width 96 height 30
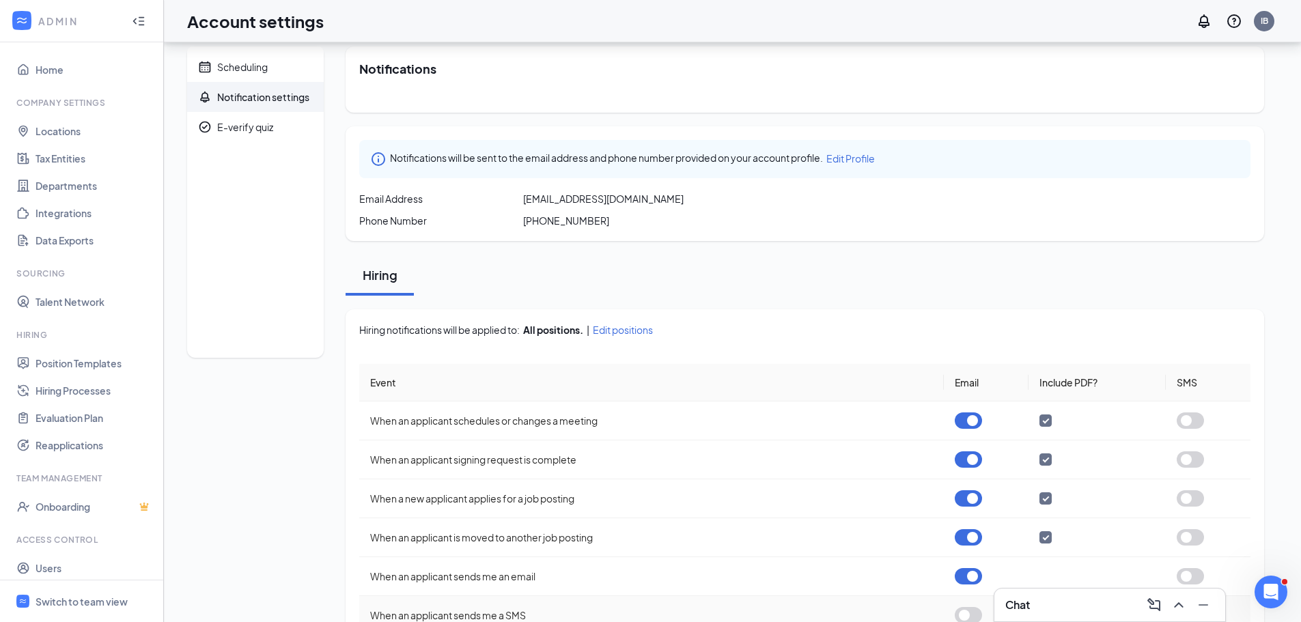
scroll to position [6, 0]
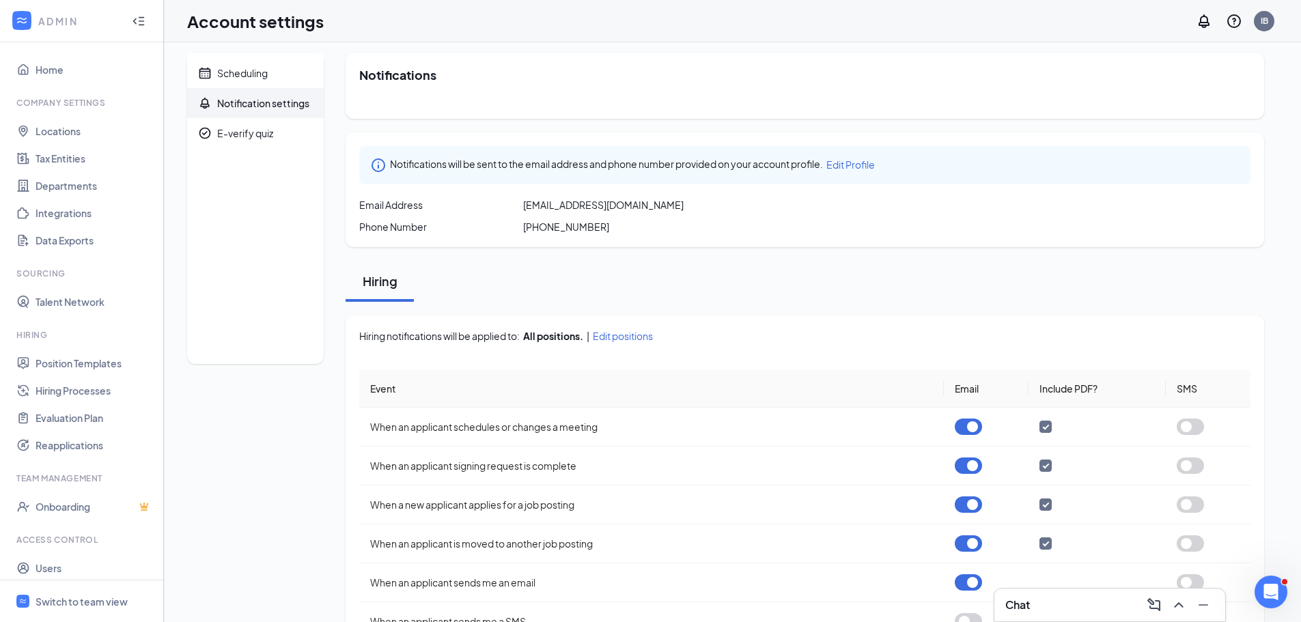
click at [935, 134] on div "Notifications will be sent to the email address and phone number provided on yo…" at bounding box center [804, 189] width 918 height 115
click at [772, 281] on div "Hiring" at bounding box center [804, 281] width 918 height 41
click at [510, 249] on div "Notifications Notifications will be sent to the email address and phone number …" at bounding box center [804, 432] width 918 height 758
click at [842, 36] on div "Account settings IB" at bounding box center [732, 21] width 1137 height 42
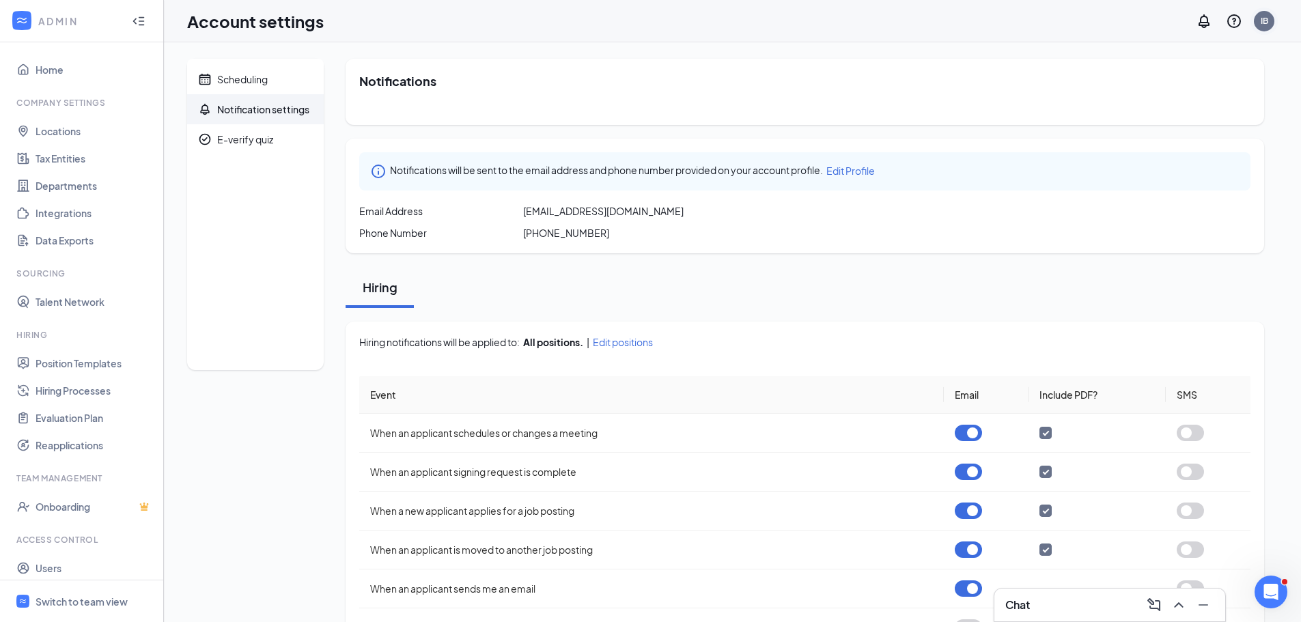
click at [1266, 16] on div "IB" at bounding box center [1264, 21] width 8 height 12
click at [954, 107] on div "Notifications" at bounding box center [804, 92] width 918 height 66
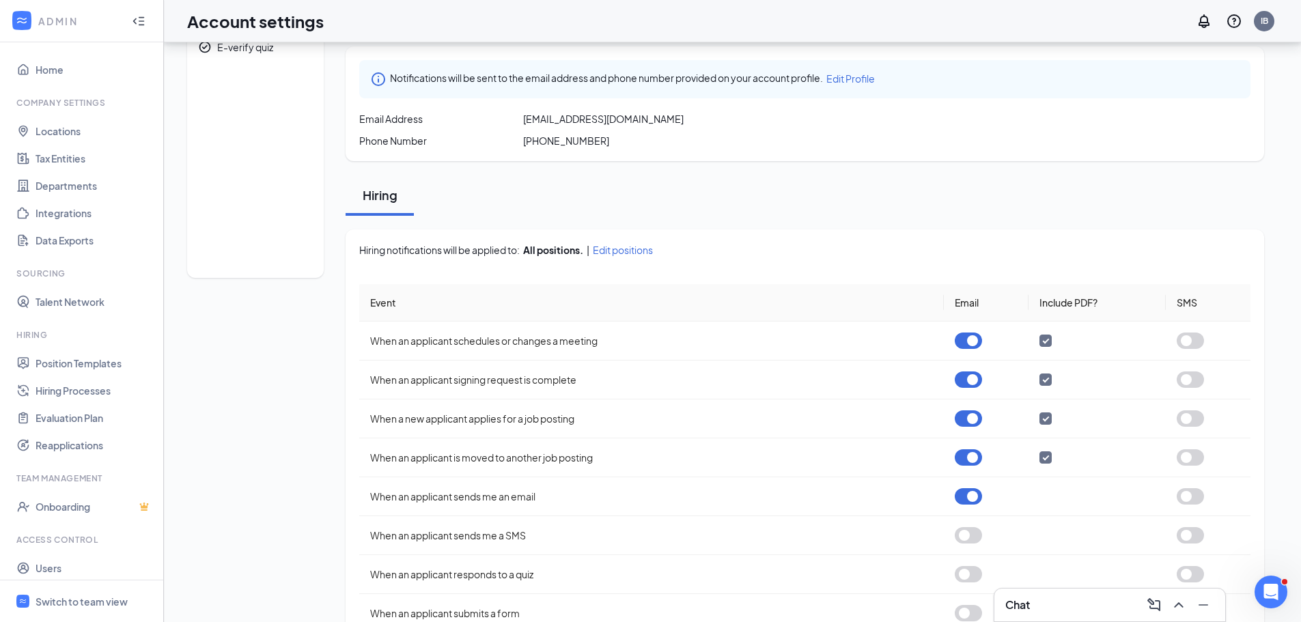
scroll to position [109, 0]
